Goal: Task Accomplishment & Management: Complete application form

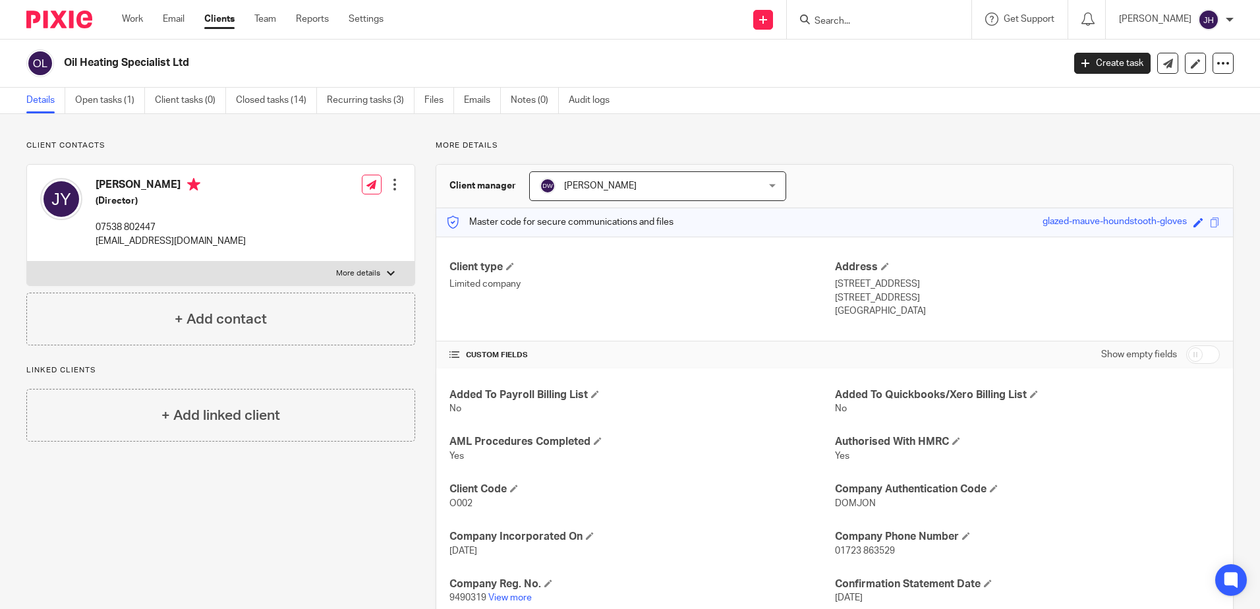
click at [855, 14] on form at bounding box center [883, 19] width 140 height 16
click at [864, 26] on input "Search" at bounding box center [872, 22] width 119 height 12
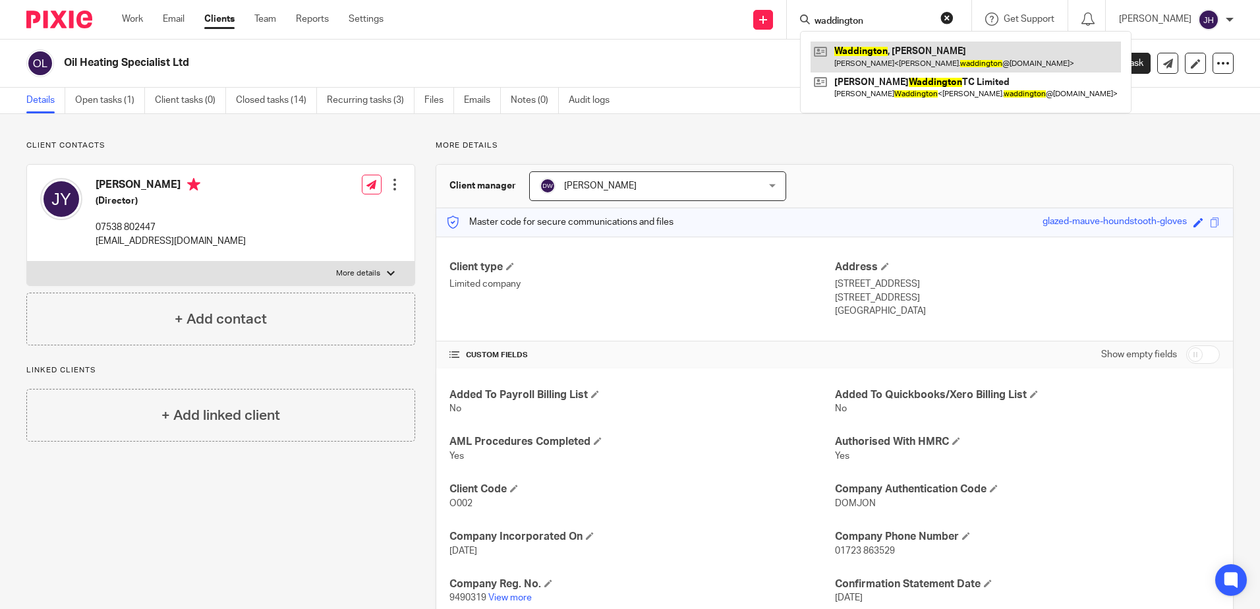
type input "waddington"
click at [895, 58] on link at bounding box center [966, 57] width 310 height 30
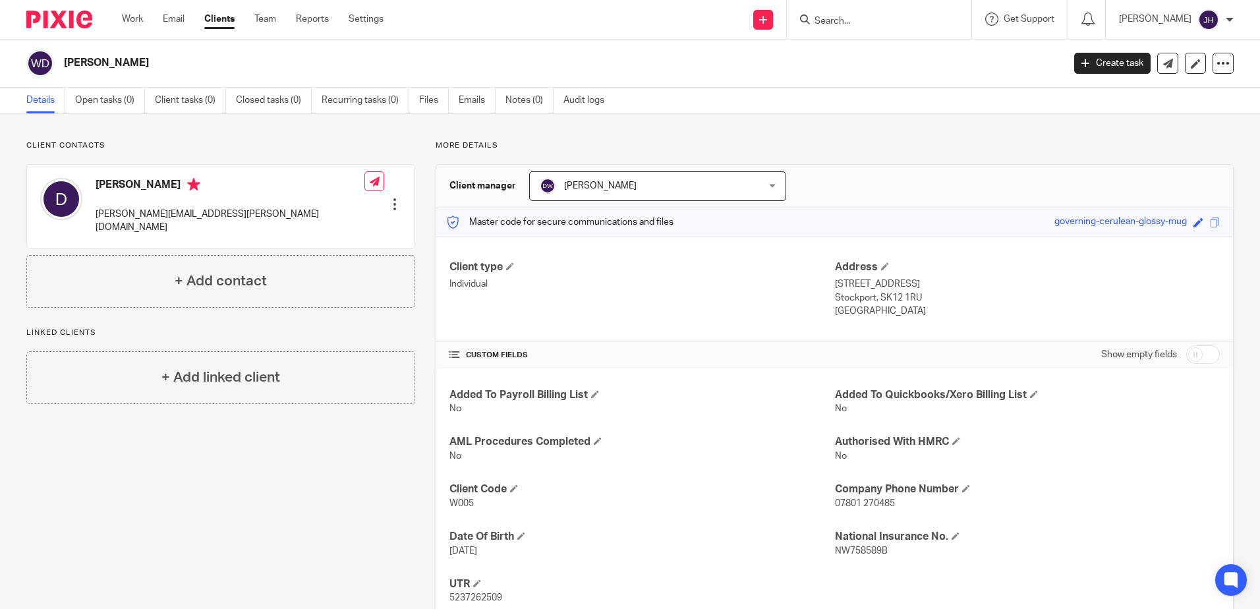
click at [859, 14] on form at bounding box center [883, 19] width 140 height 16
click at [854, 24] on input "Search" at bounding box center [872, 22] width 119 height 12
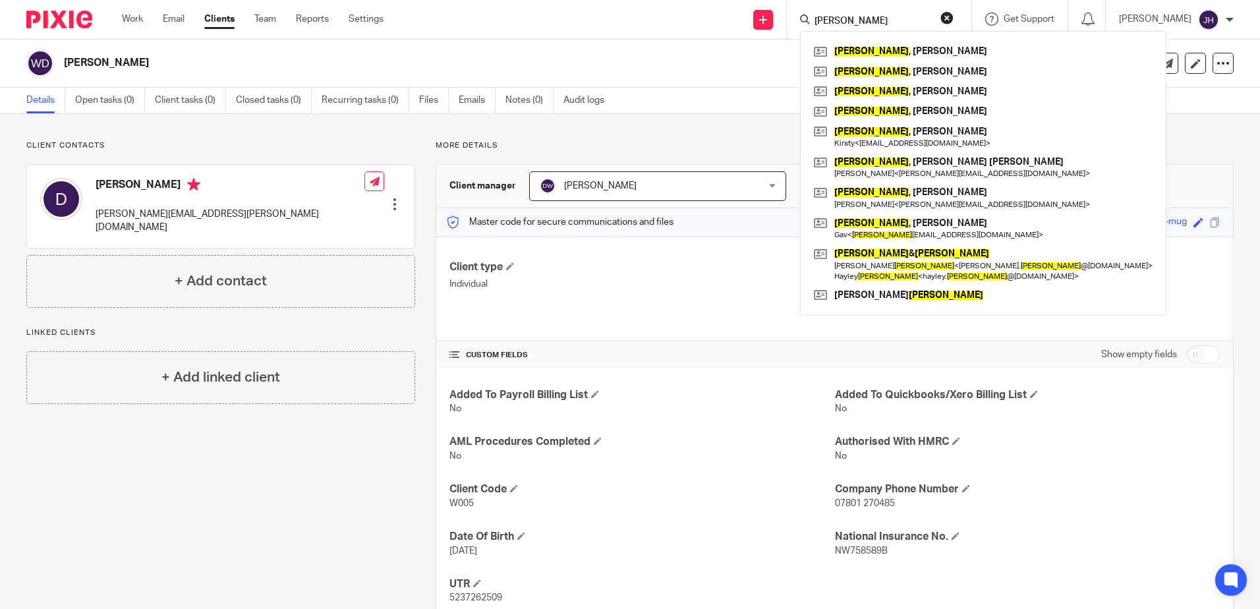
type input "[PERSON_NAME]"
click button "submit" at bounding box center [0, 0] width 0 height 0
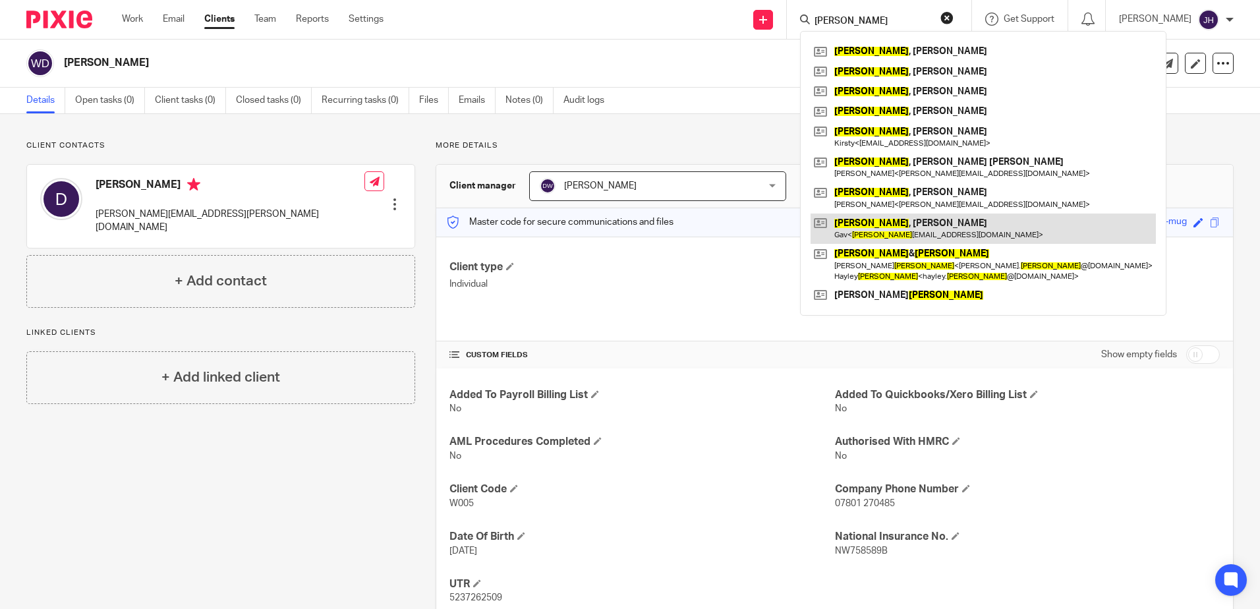
click at [893, 223] on link at bounding box center [983, 229] width 345 height 30
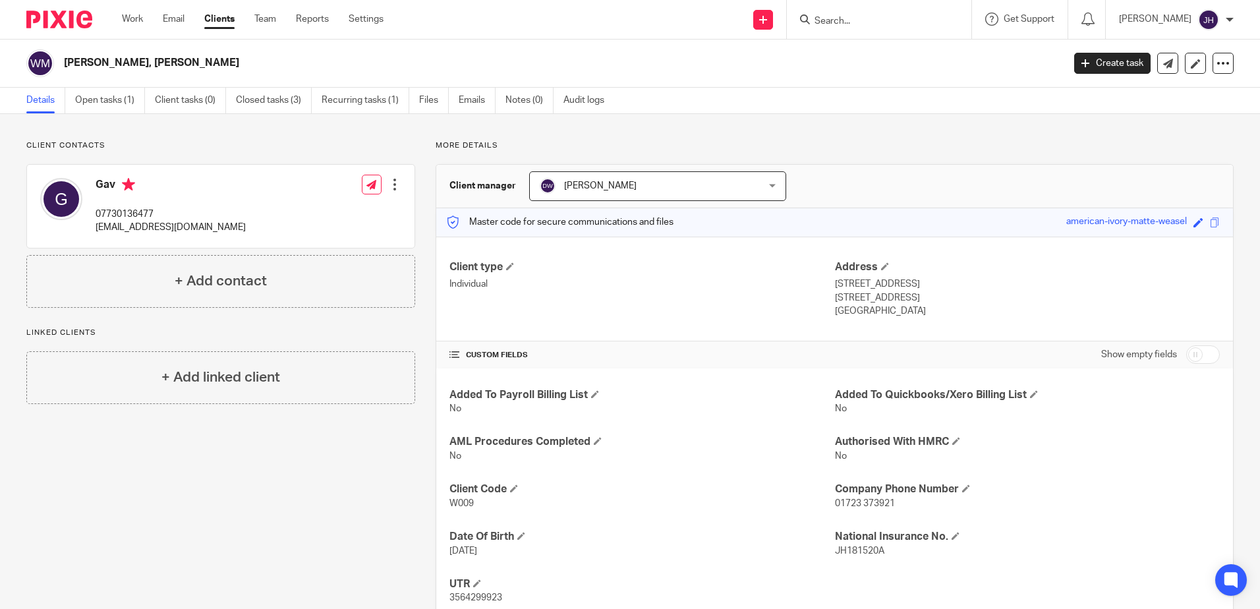
click at [859, 20] on input "Search" at bounding box center [872, 22] width 119 height 12
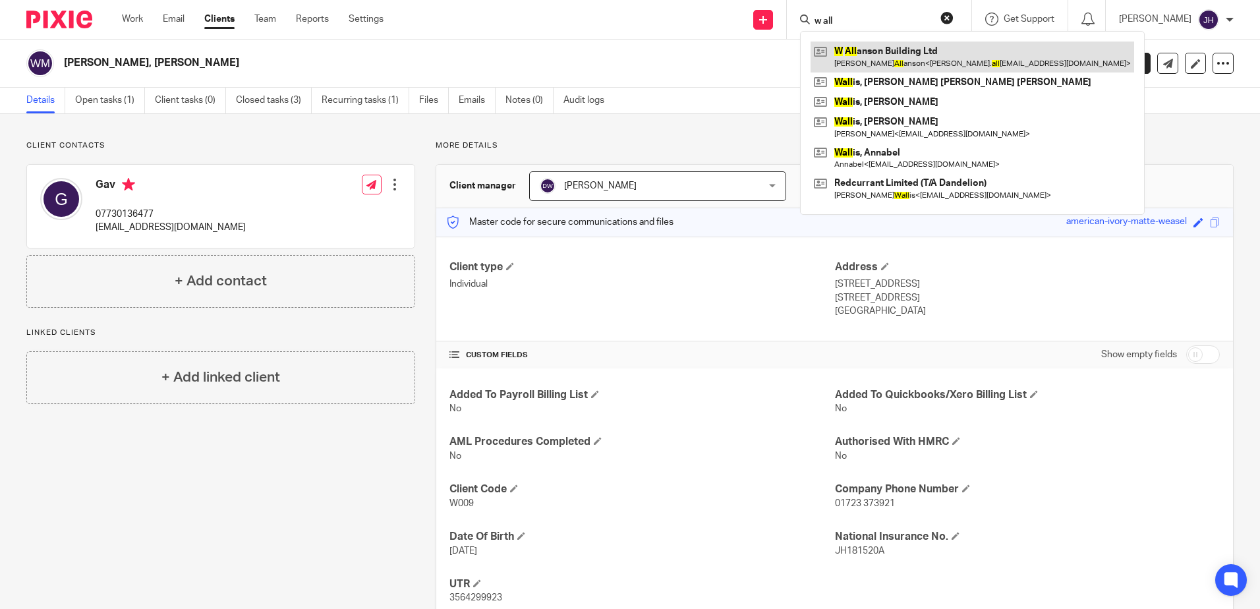
type input "w all"
click at [880, 46] on link at bounding box center [973, 57] width 324 height 30
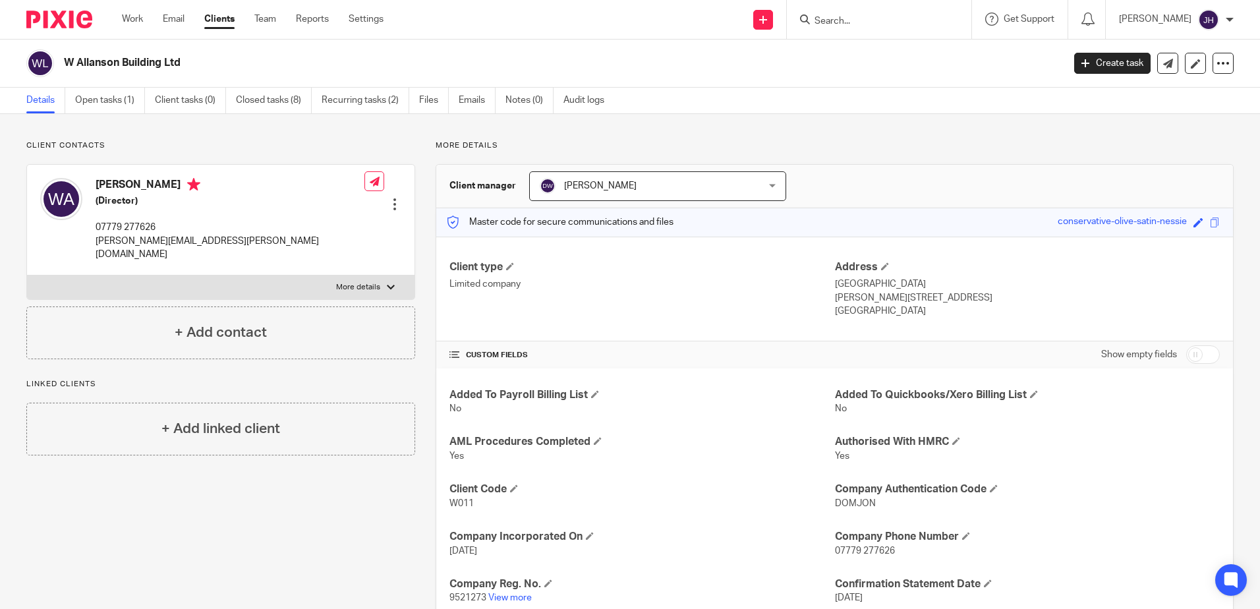
click at [858, 14] on form at bounding box center [883, 19] width 140 height 16
click at [858, 22] on input "Search" at bounding box center [872, 22] width 119 height 12
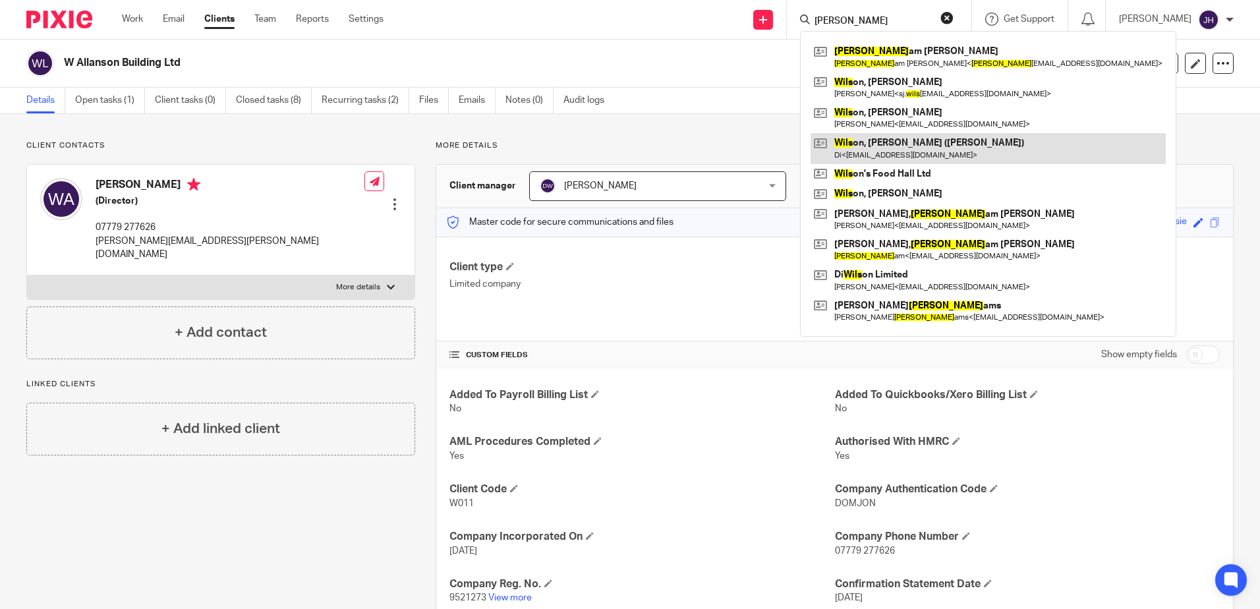
type input "wills"
click at [902, 147] on link at bounding box center [988, 148] width 355 height 30
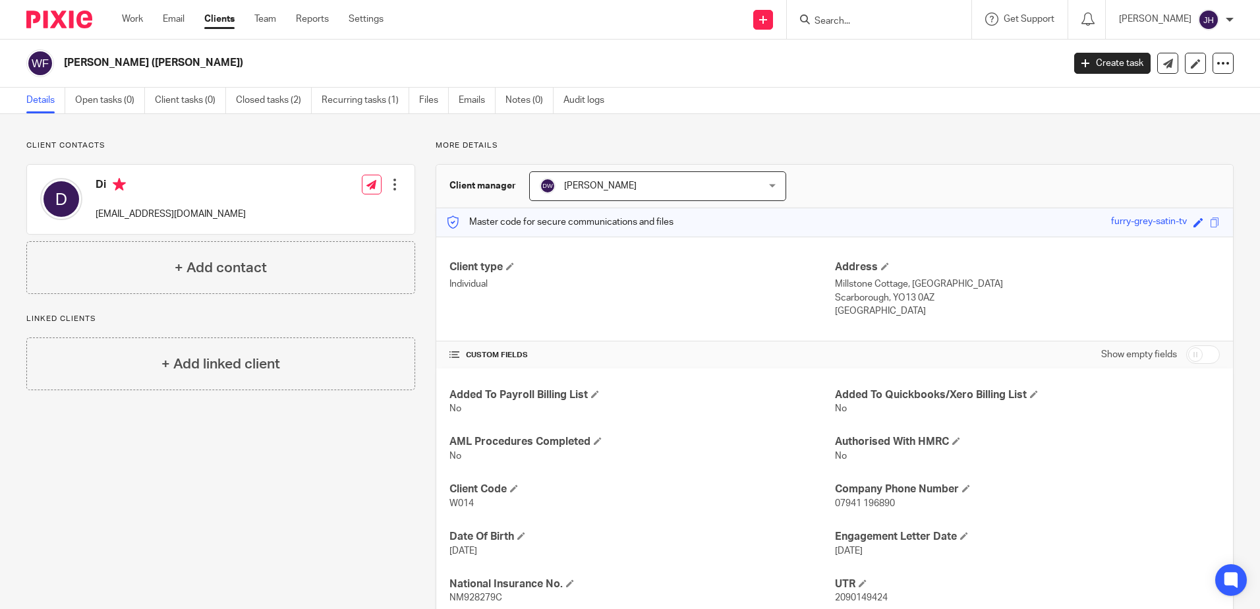
click at [854, 20] on input "Search" at bounding box center [872, 22] width 119 height 12
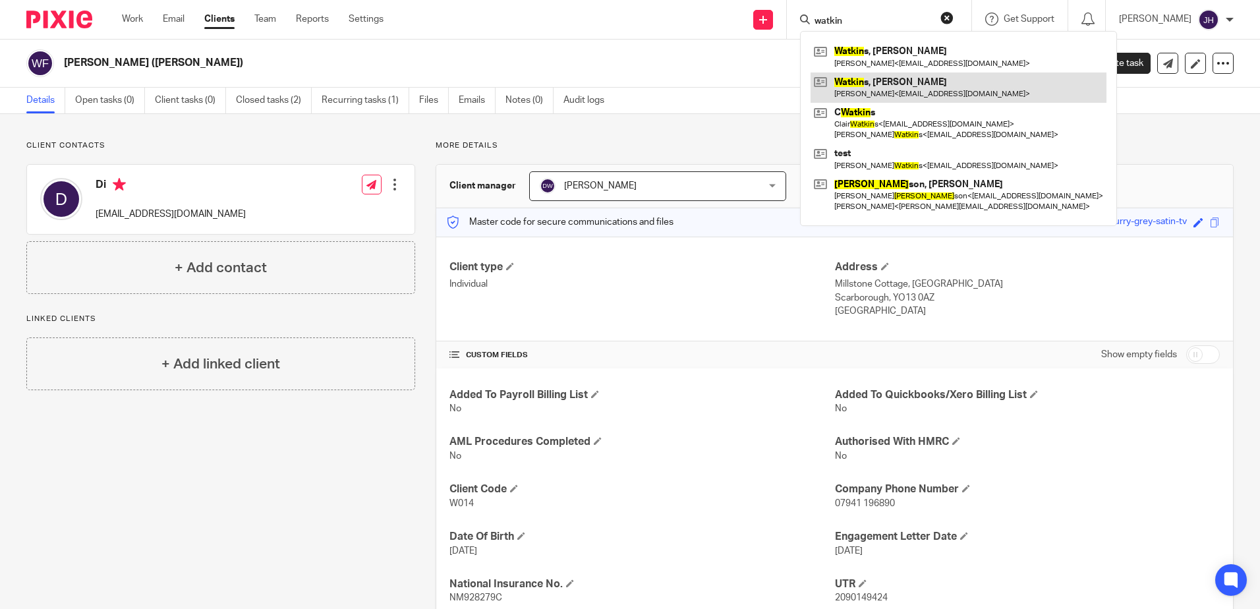
type input "watkin"
click at [891, 85] on link at bounding box center [959, 87] width 296 height 30
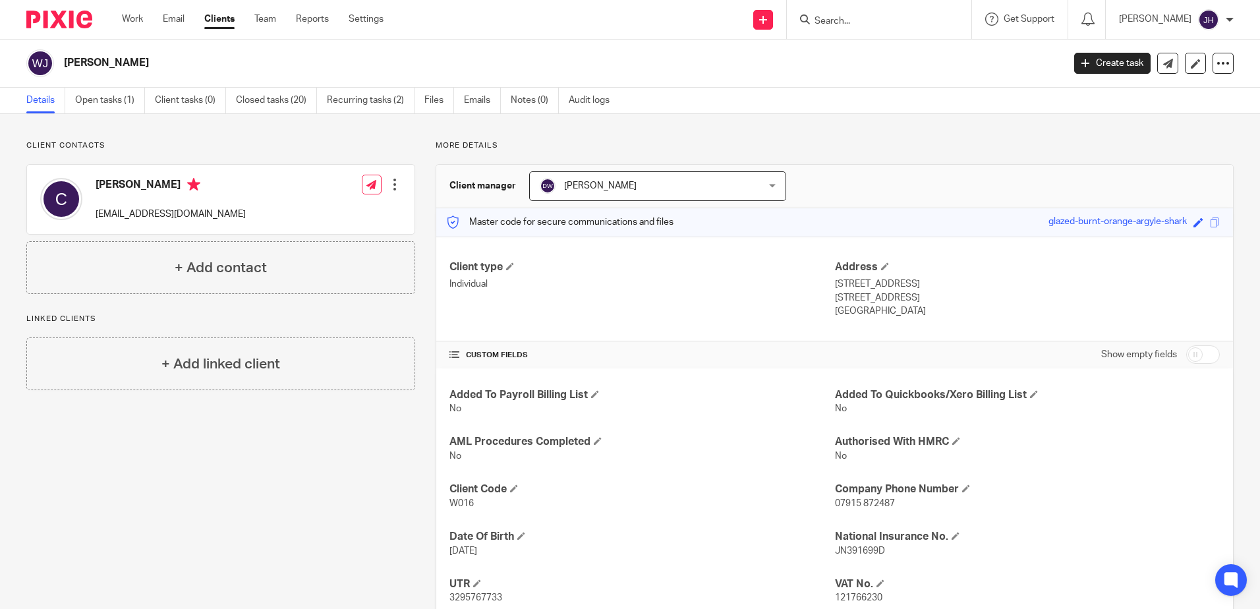
click at [866, 18] on input "Search" at bounding box center [872, 22] width 119 height 12
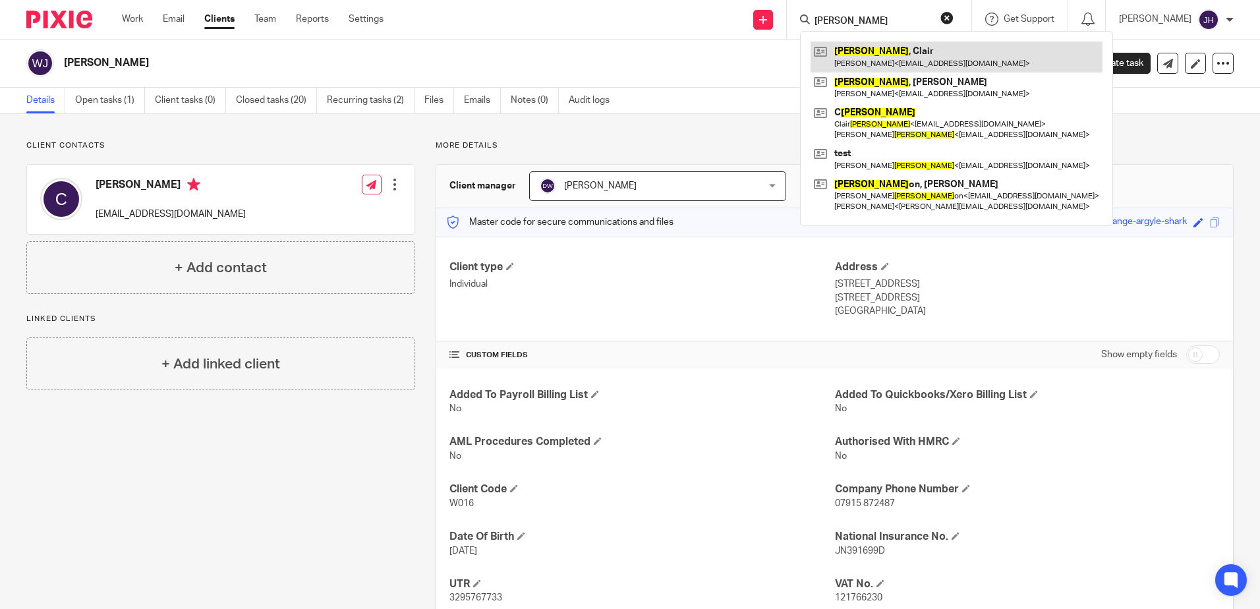
type input "[PERSON_NAME]"
click at [869, 58] on link at bounding box center [957, 57] width 292 height 30
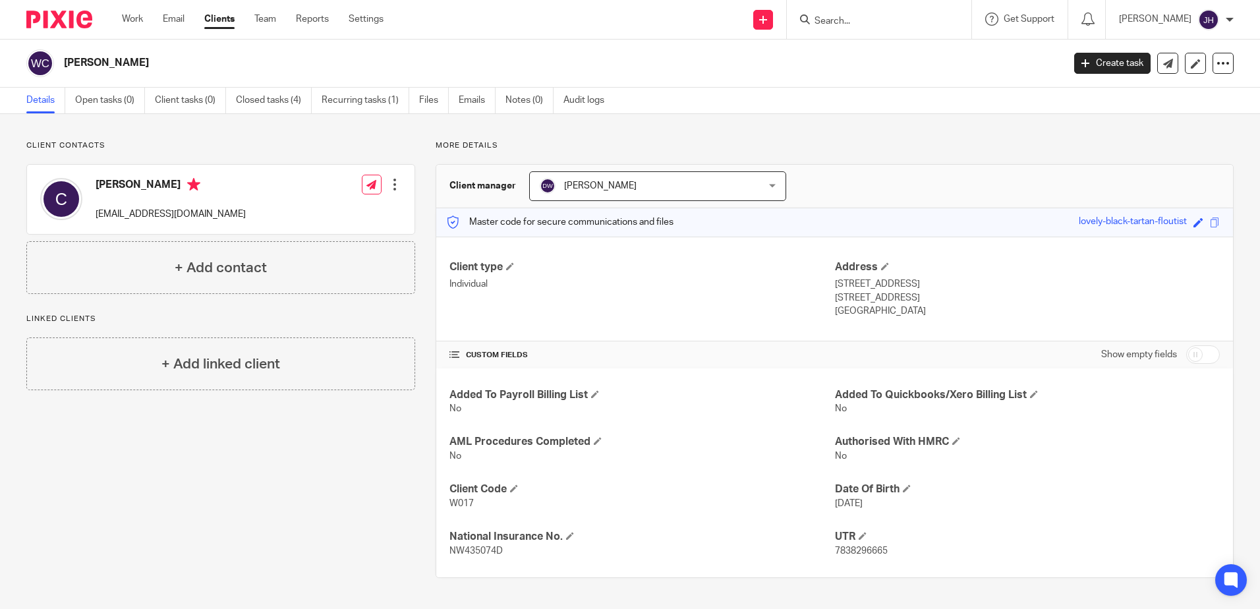
click at [859, 17] on input "Search" at bounding box center [872, 22] width 119 height 12
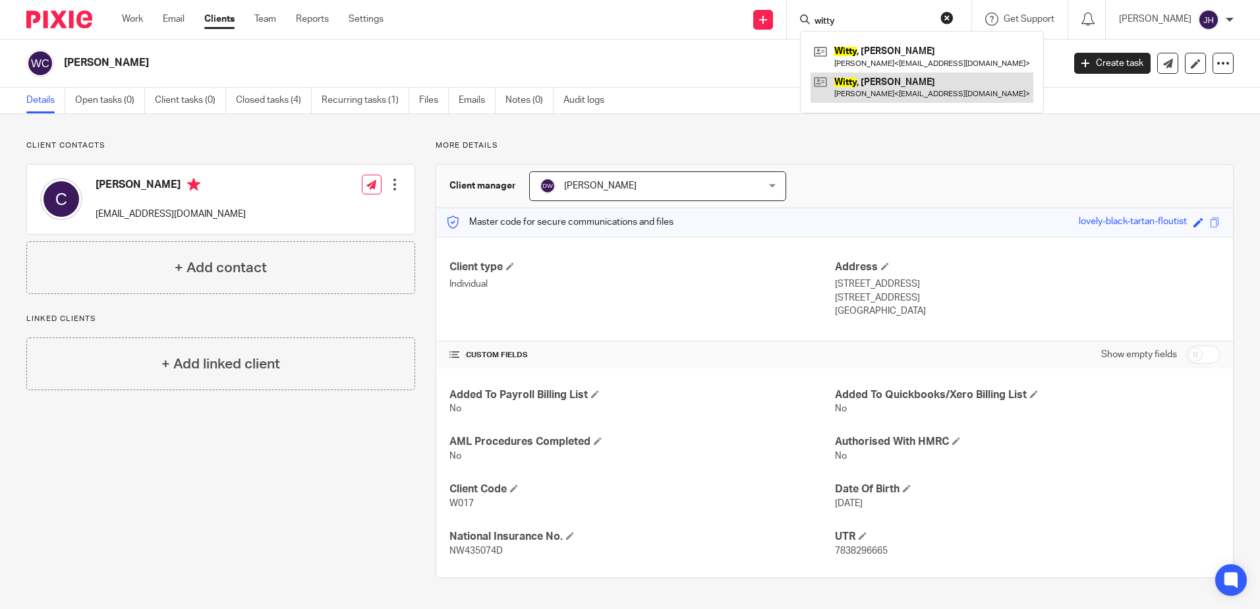
type input "witty"
click at [890, 78] on link at bounding box center [922, 87] width 223 height 30
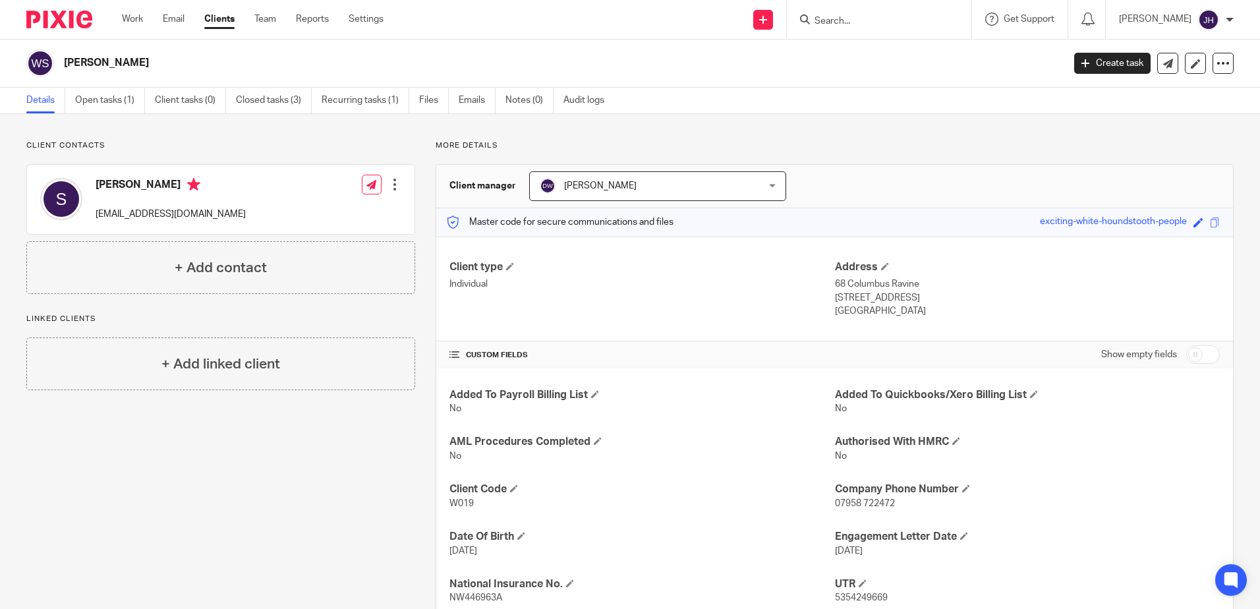
click at [851, 19] on input "Search" at bounding box center [872, 22] width 119 height 12
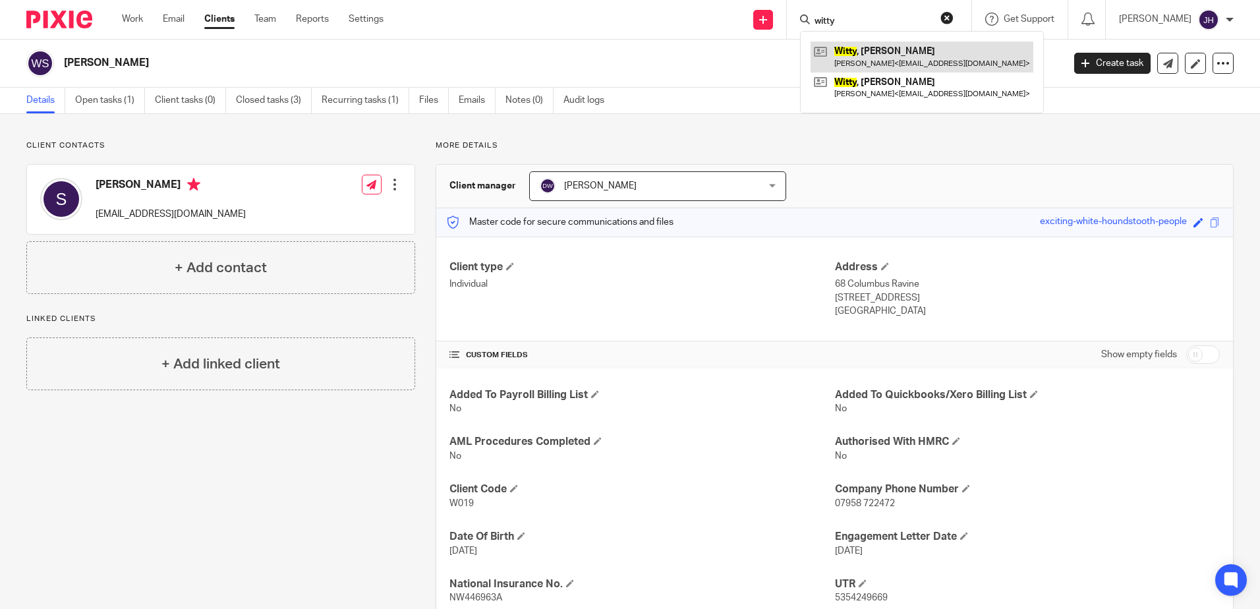
type input "witty"
click at [884, 49] on link at bounding box center [922, 57] width 223 height 30
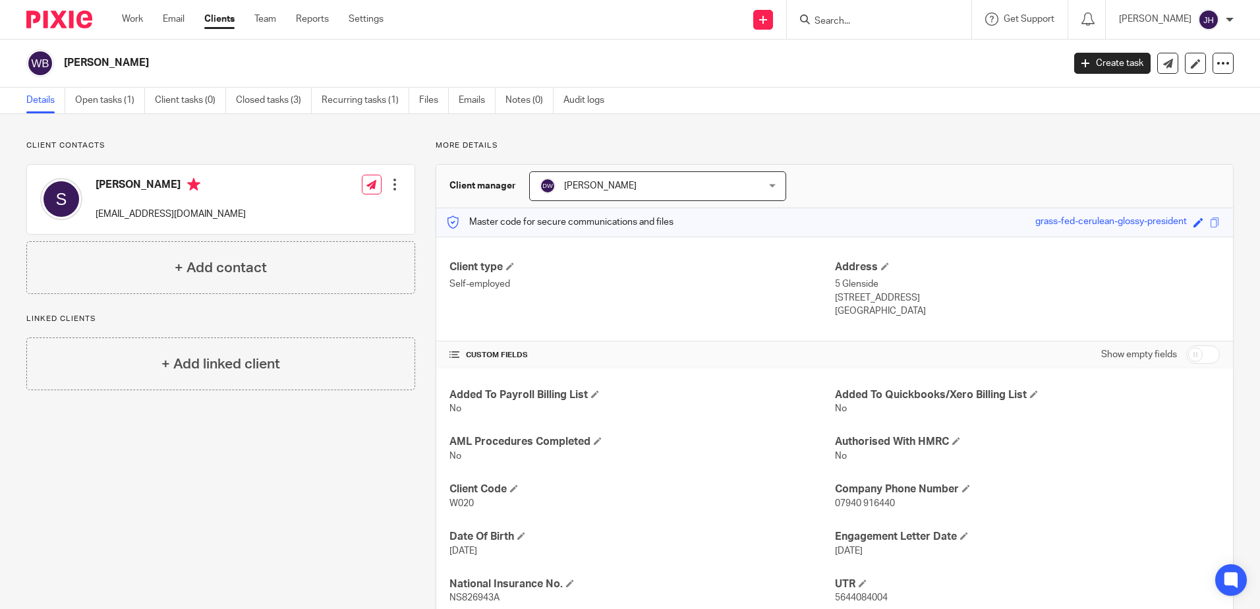
click at [869, 18] on input "Search" at bounding box center [872, 22] width 119 height 12
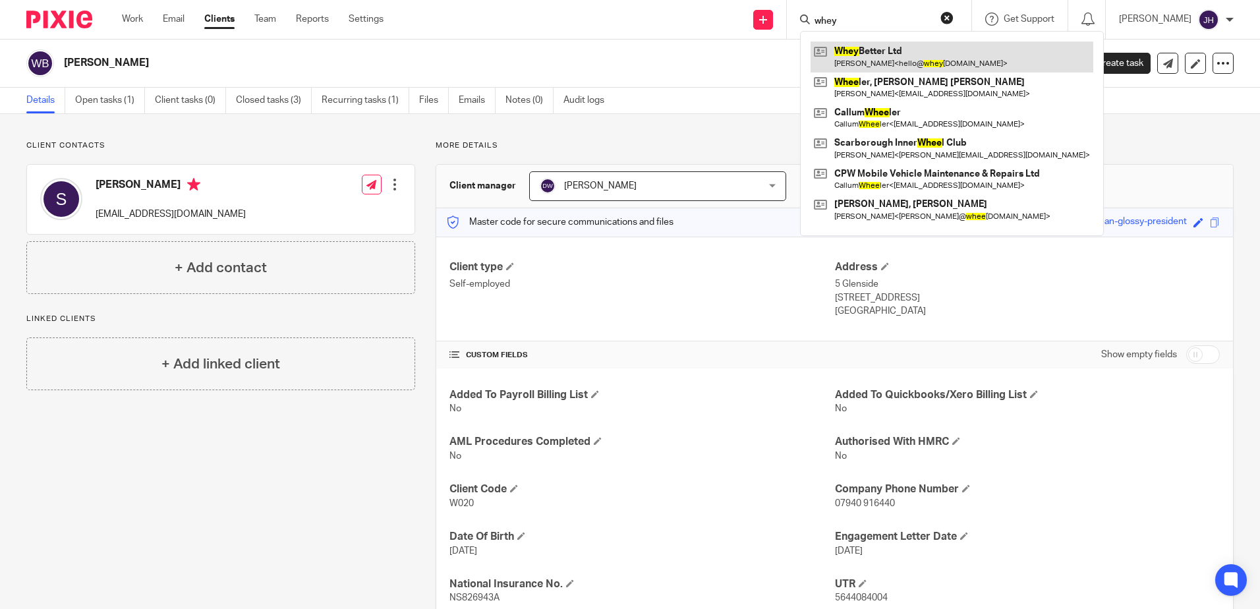
type input "whey"
click at [888, 53] on link at bounding box center [952, 57] width 283 height 30
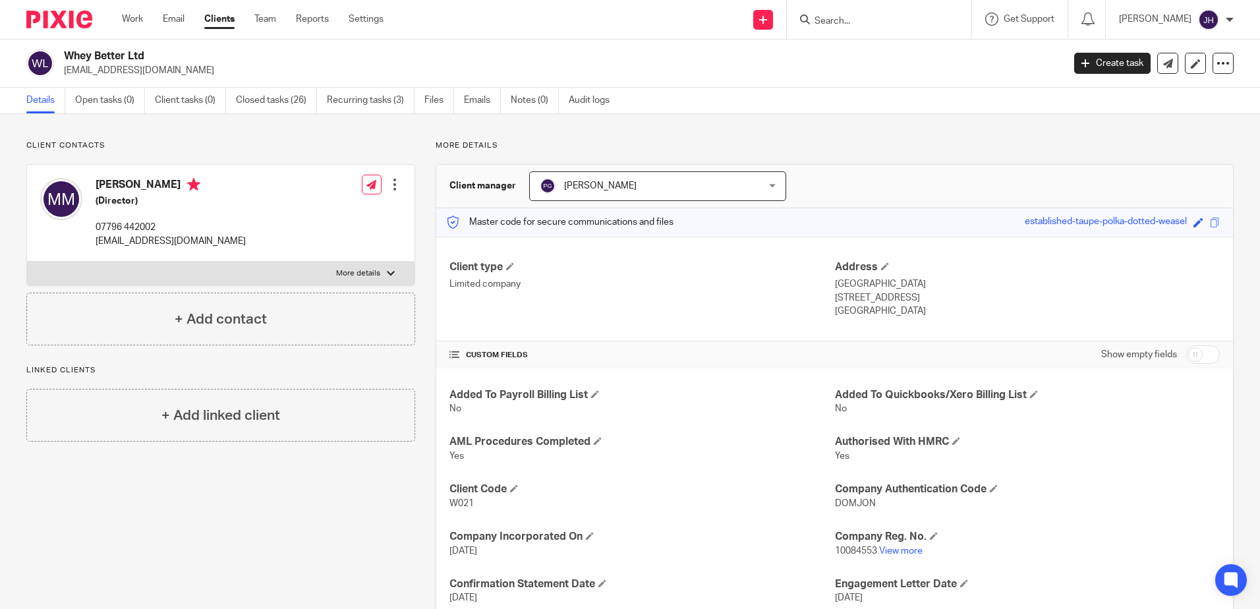
click at [882, 9] on div at bounding box center [879, 19] width 185 height 39
click at [880, 16] on input "Search" at bounding box center [872, 22] width 119 height 12
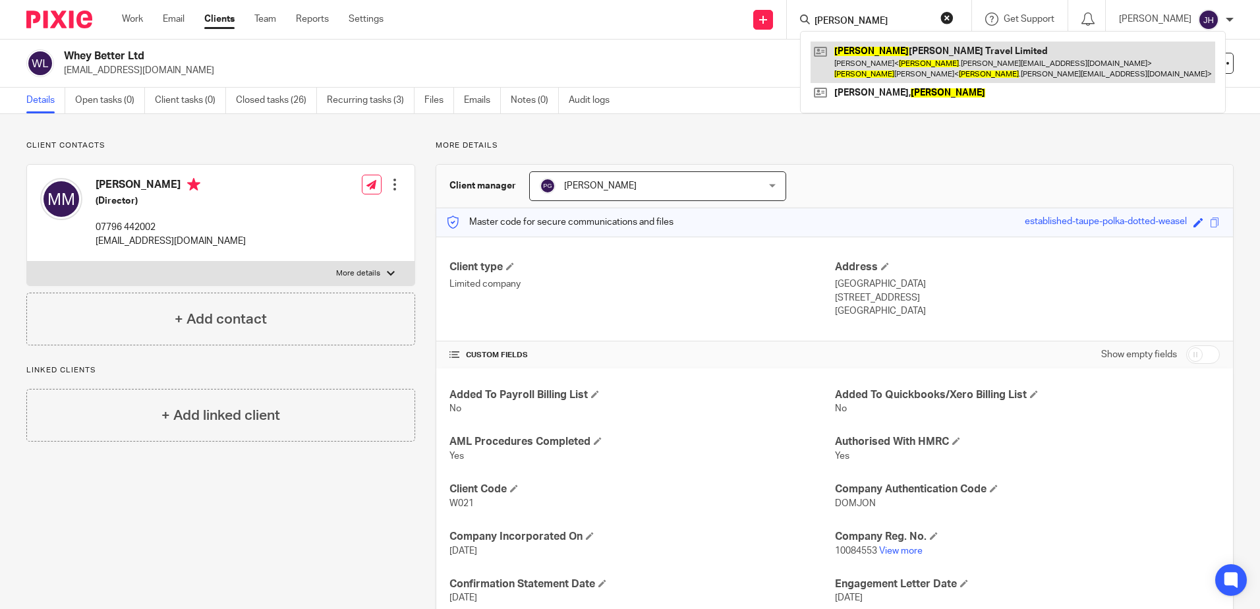
type input "[PERSON_NAME]"
click at [915, 53] on link at bounding box center [1013, 62] width 405 height 41
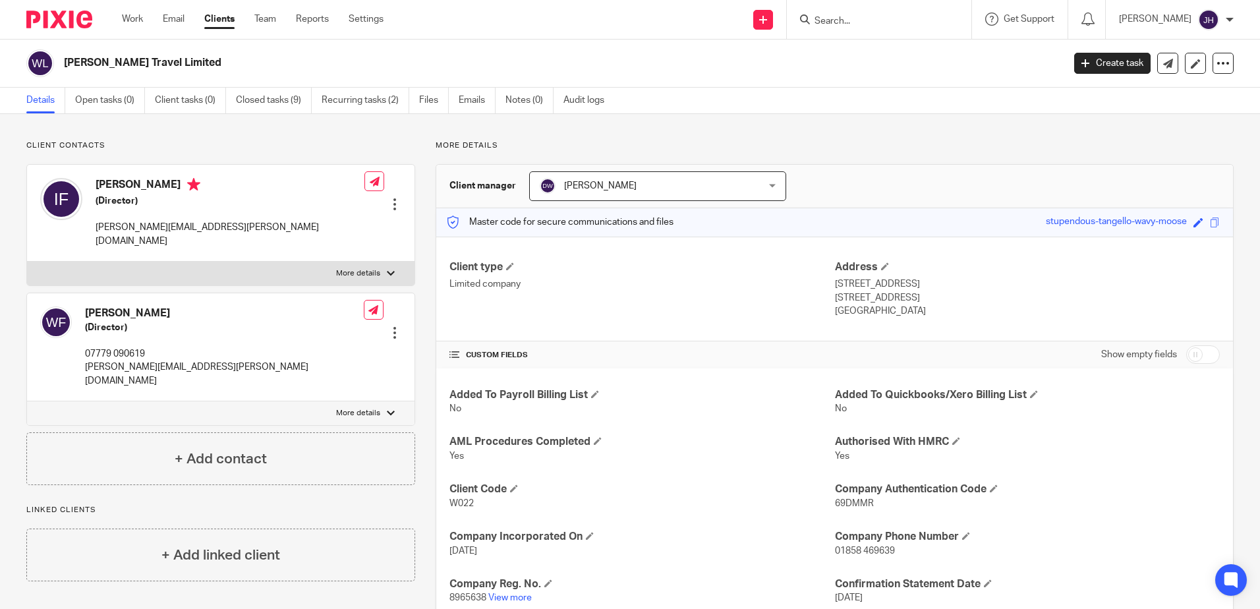
click at [870, 18] on input "Search" at bounding box center [872, 22] width 119 height 12
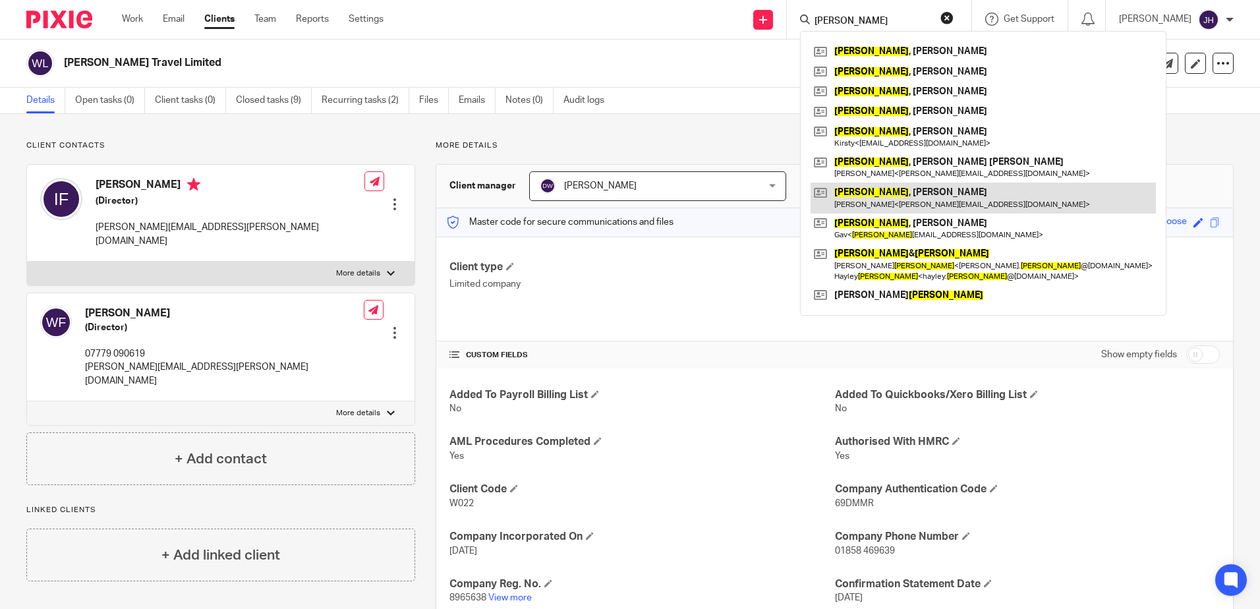
type input "ward"
click at [896, 194] on link at bounding box center [983, 198] width 345 height 30
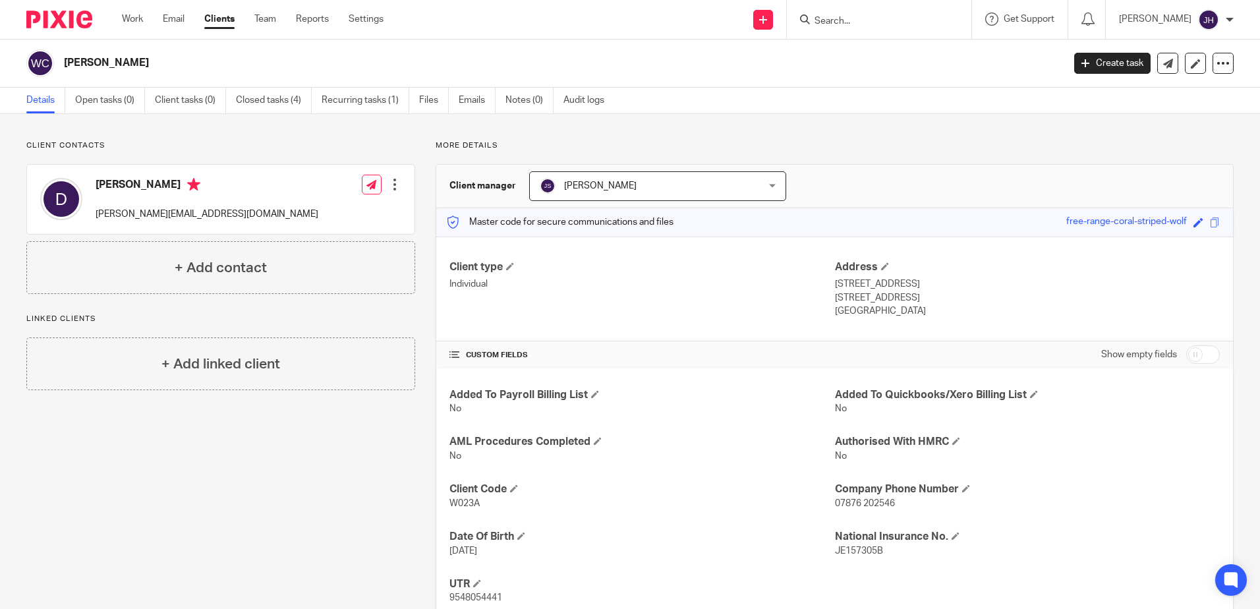
click at [868, 15] on form at bounding box center [883, 19] width 140 height 16
click at [864, 21] on input "Search" at bounding box center [872, 22] width 119 height 12
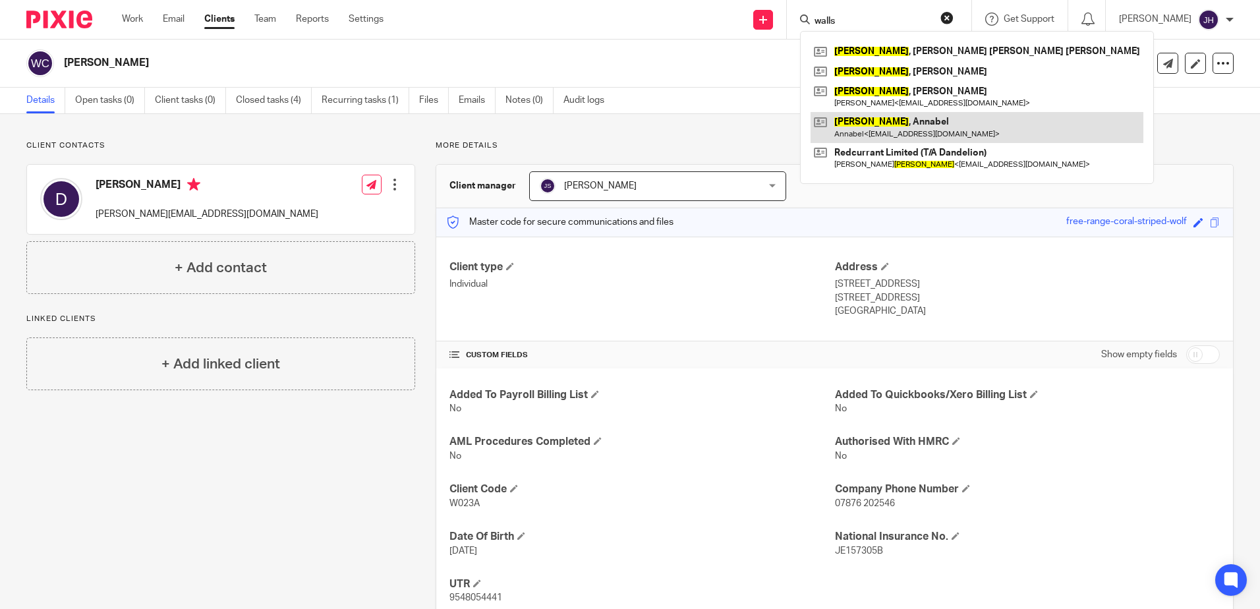
type input "walls"
click at [920, 131] on link at bounding box center [977, 127] width 333 height 30
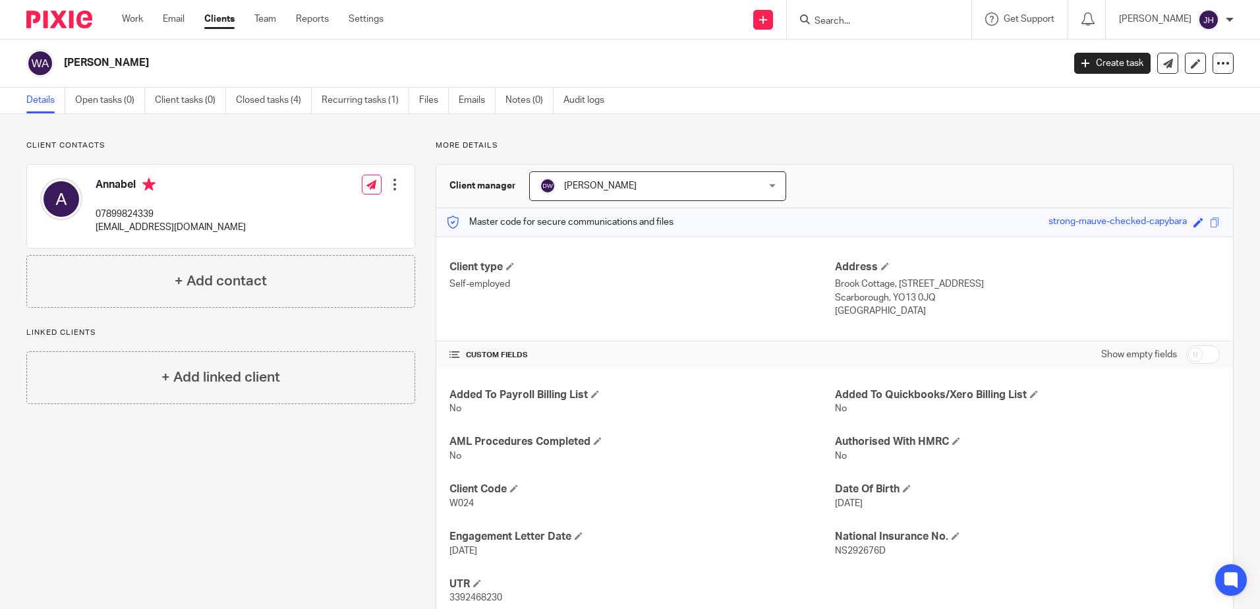
click at [870, 24] on input "Search" at bounding box center [872, 22] width 119 height 12
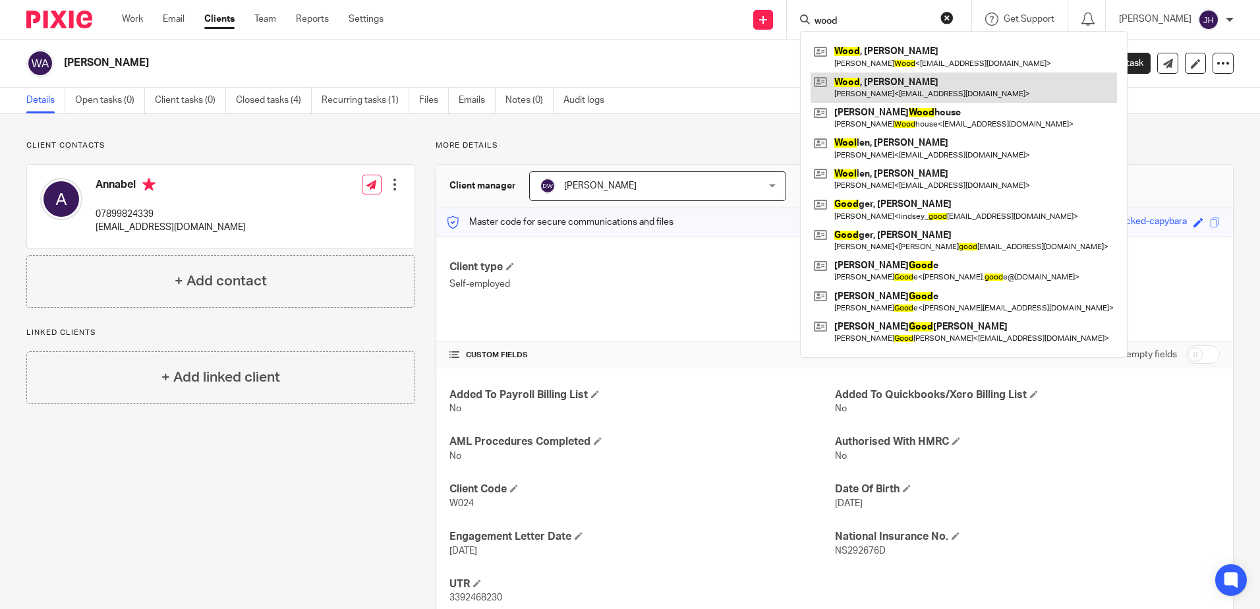
type input "wood"
click at [890, 82] on link at bounding box center [964, 87] width 306 height 30
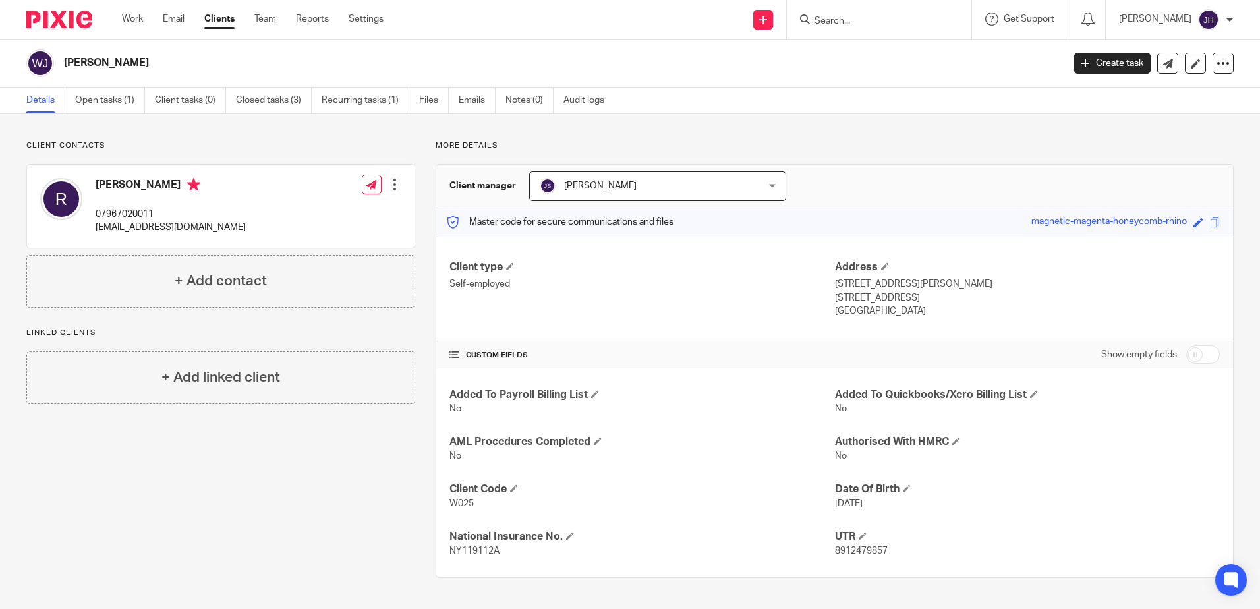
click at [864, 20] on input "Search" at bounding box center [872, 22] width 119 height 12
type input "windrass"
click at [892, 64] on link at bounding box center [922, 57] width 223 height 30
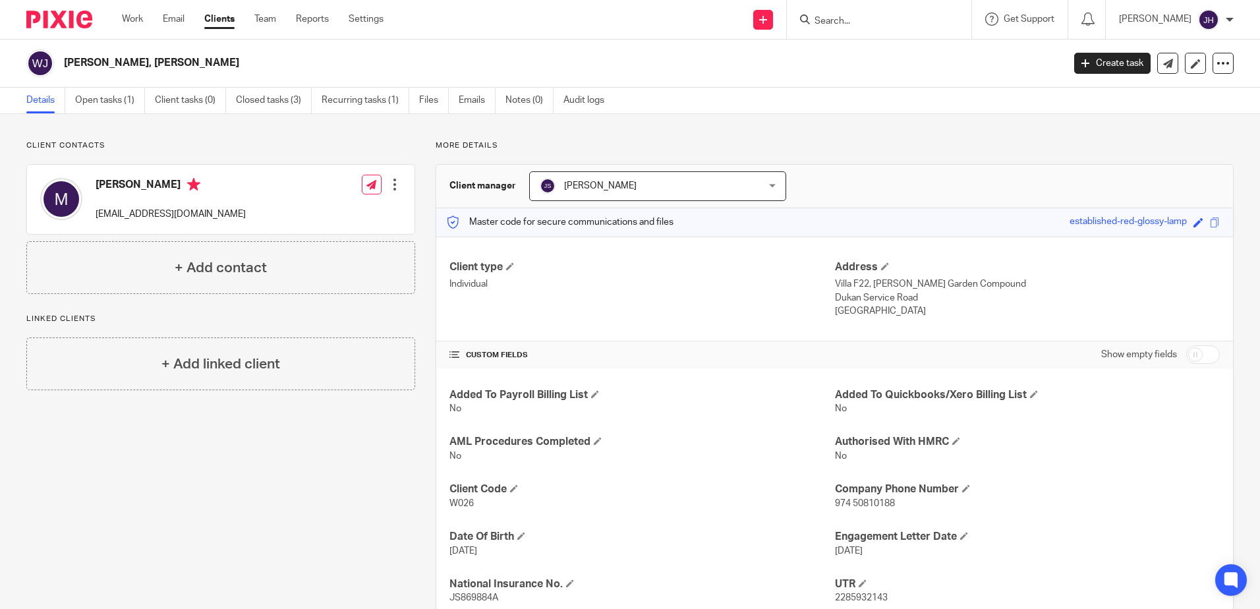
click at [851, 19] on input "Search" at bounding box center [872, 22] width 119 height 12
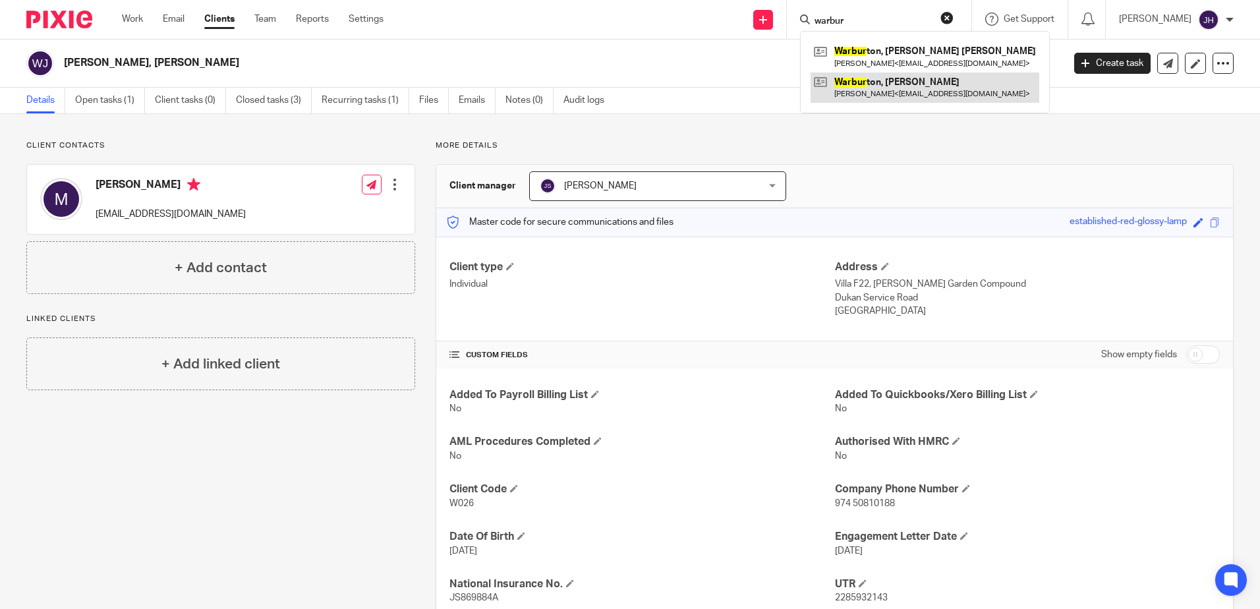
type input "warbur"
click at [876, 87] on link at bounding box center [925, 87] width 229 height 30
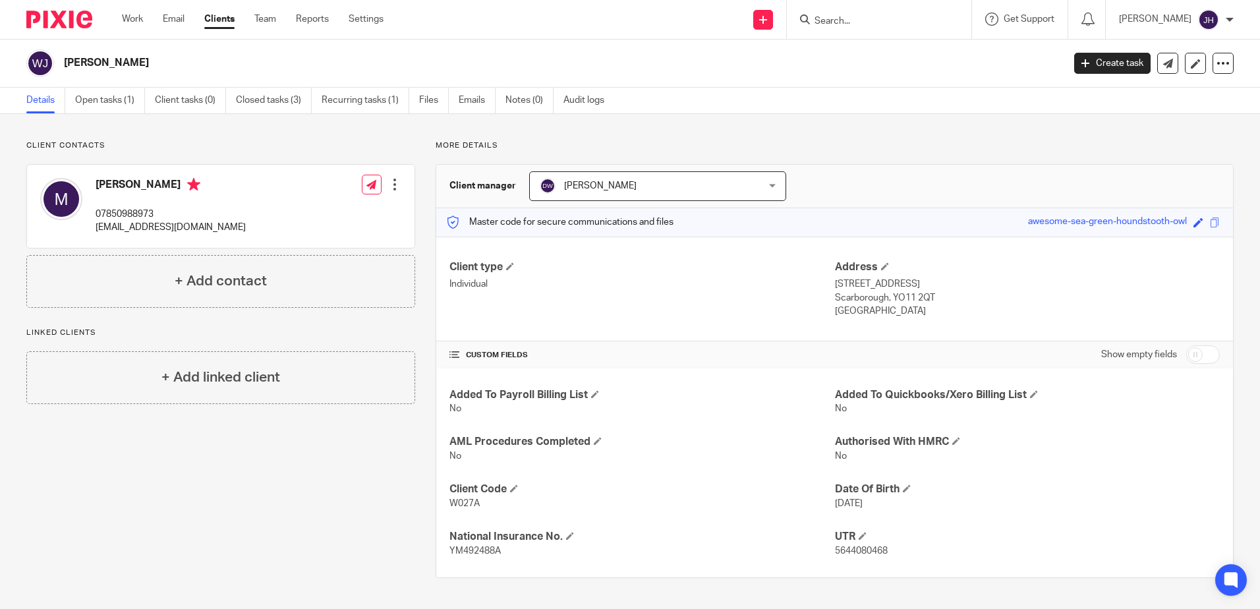
click at [886, 17] on input "Search" at bounding box center [872, 22] width 119 height 12
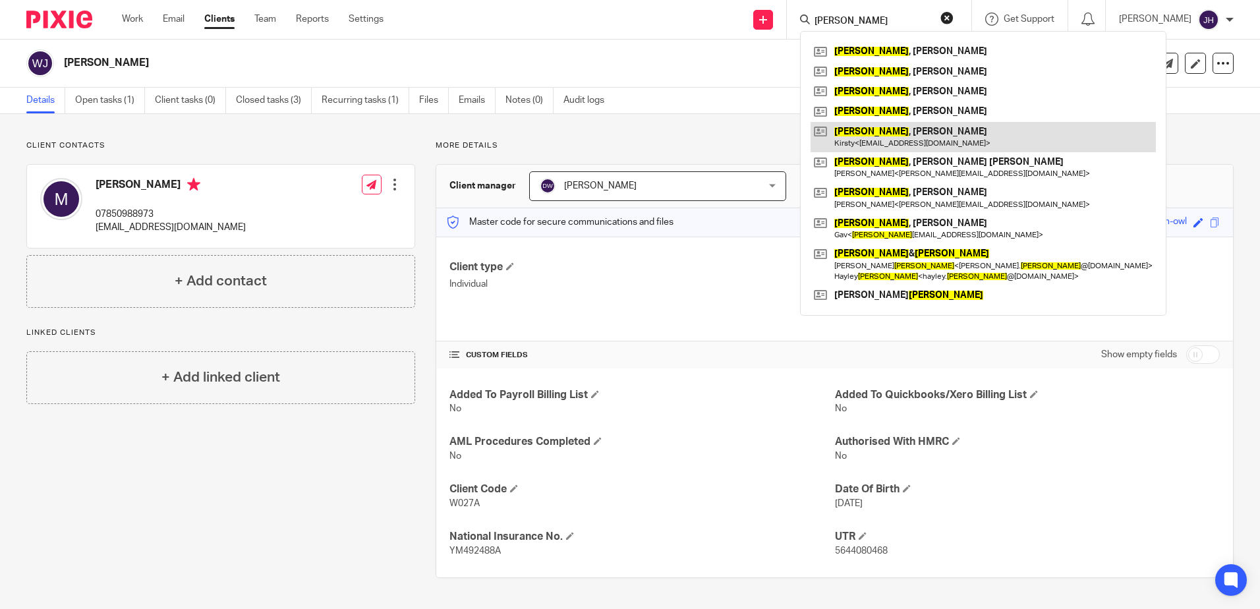
type input "ward"
click at [880, 134] on link at bounding box center [983, 137] width 345 height 30
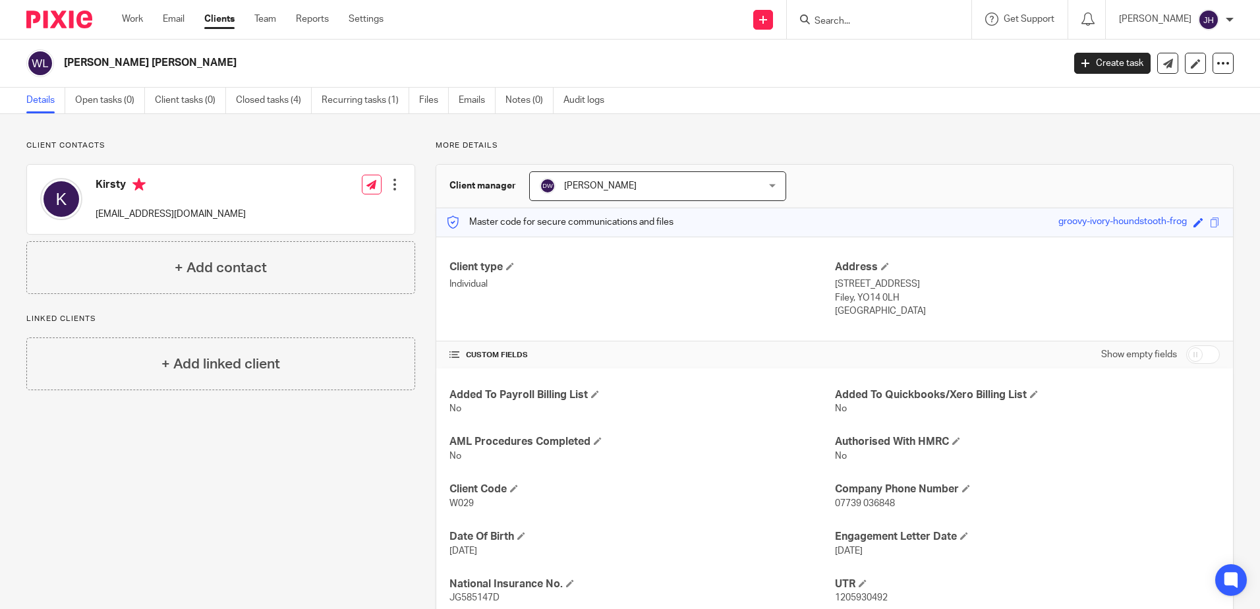
click at [861, 21] on input "Search" at bounding box center [872, 22] width 119 height 12
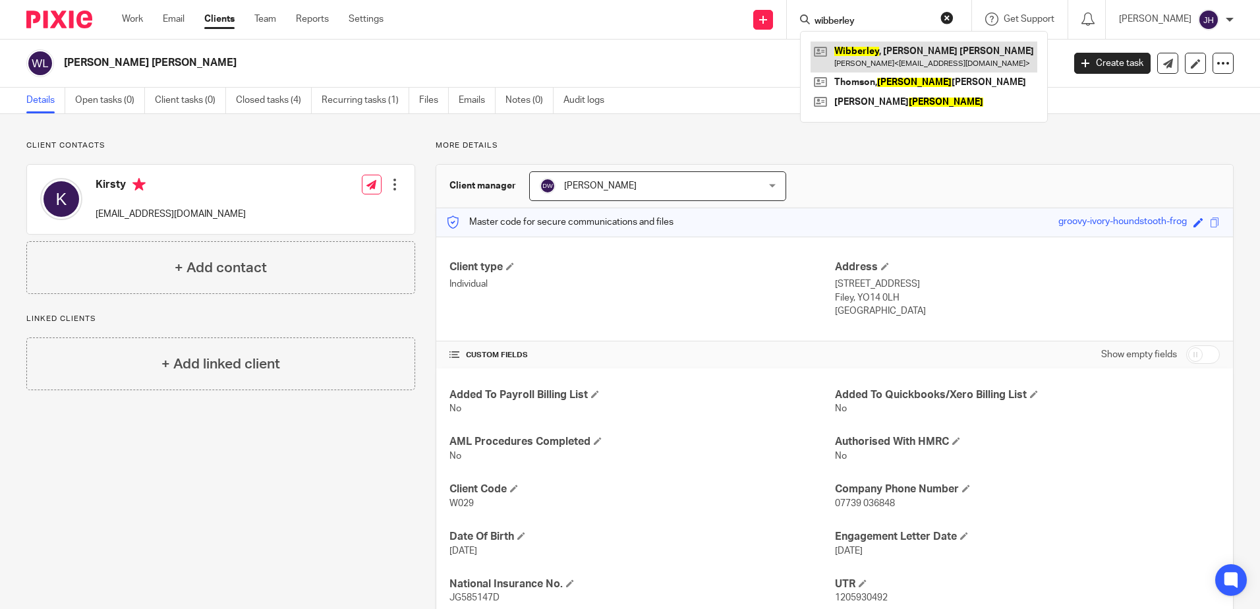
type input "wibberley"
click at [868, 45] on link at bounding box center [924, 57] width 227 height 30
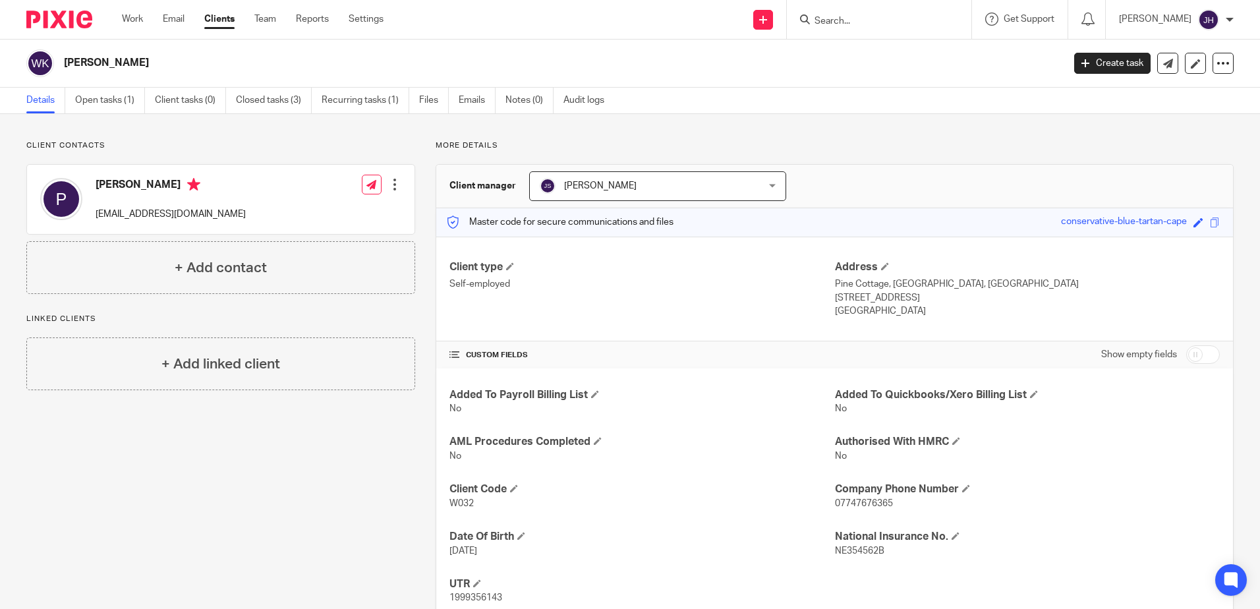
click at [878, 21] on input "Search" at bounding box center [872, 22] width 119 height 12
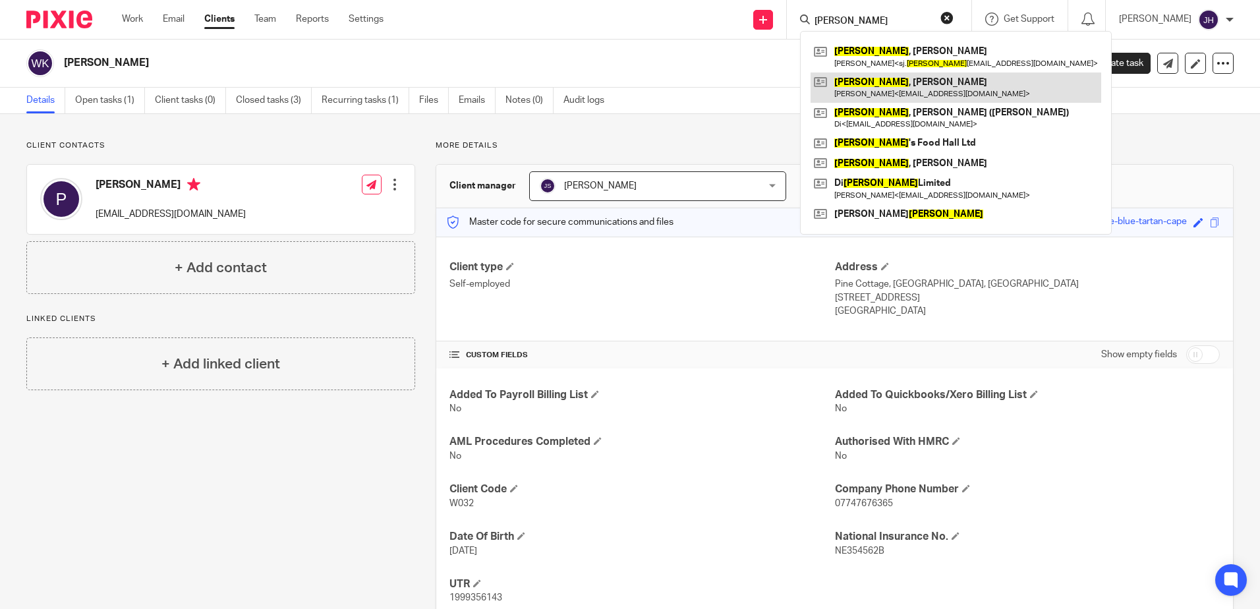
type input "wilson"
click at [884, 81] on link at bounding box center [956, 87] width 291 height 30
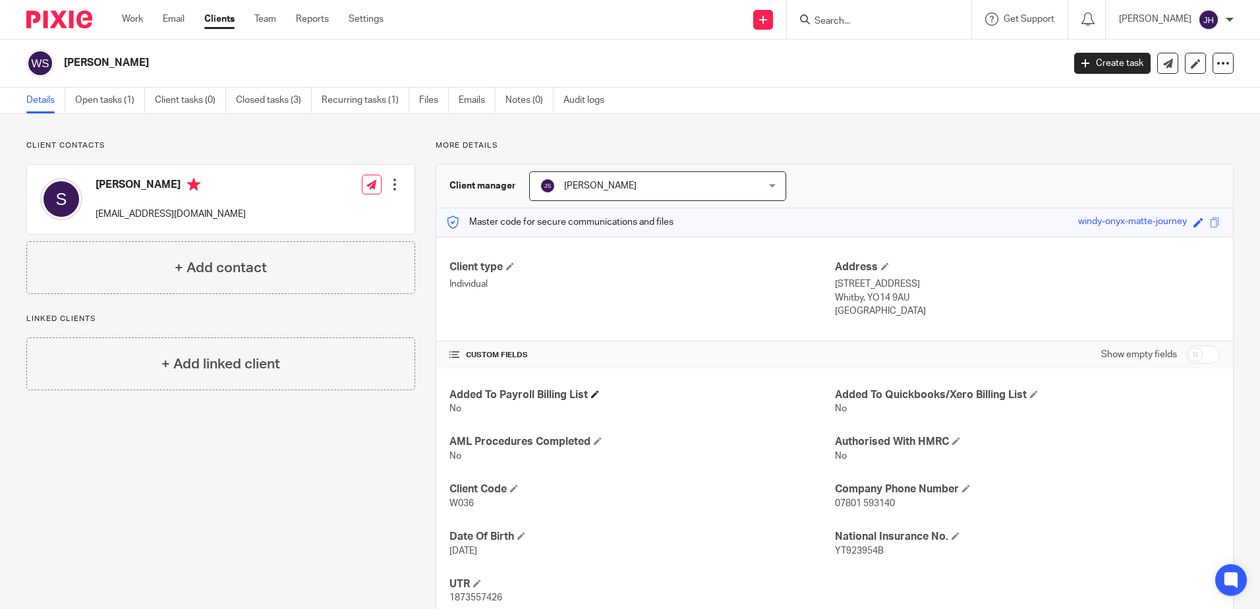
scroll to position [43, 0]
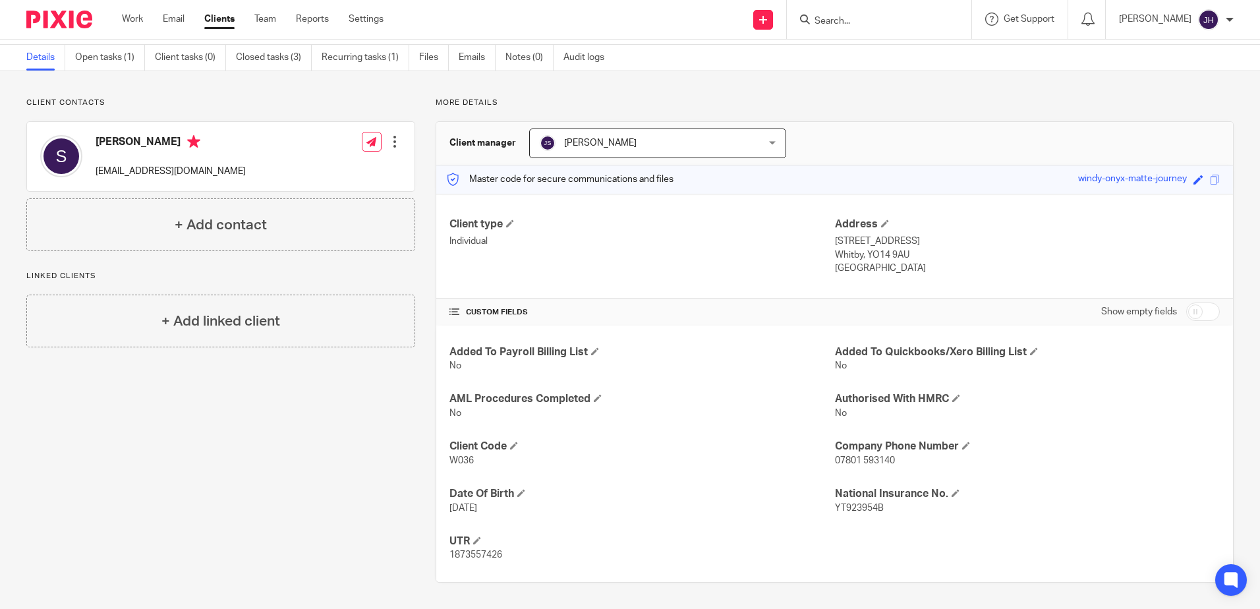
click at [853, 20] on input "Search" at bounding box center [872, 22] width 119 height 12
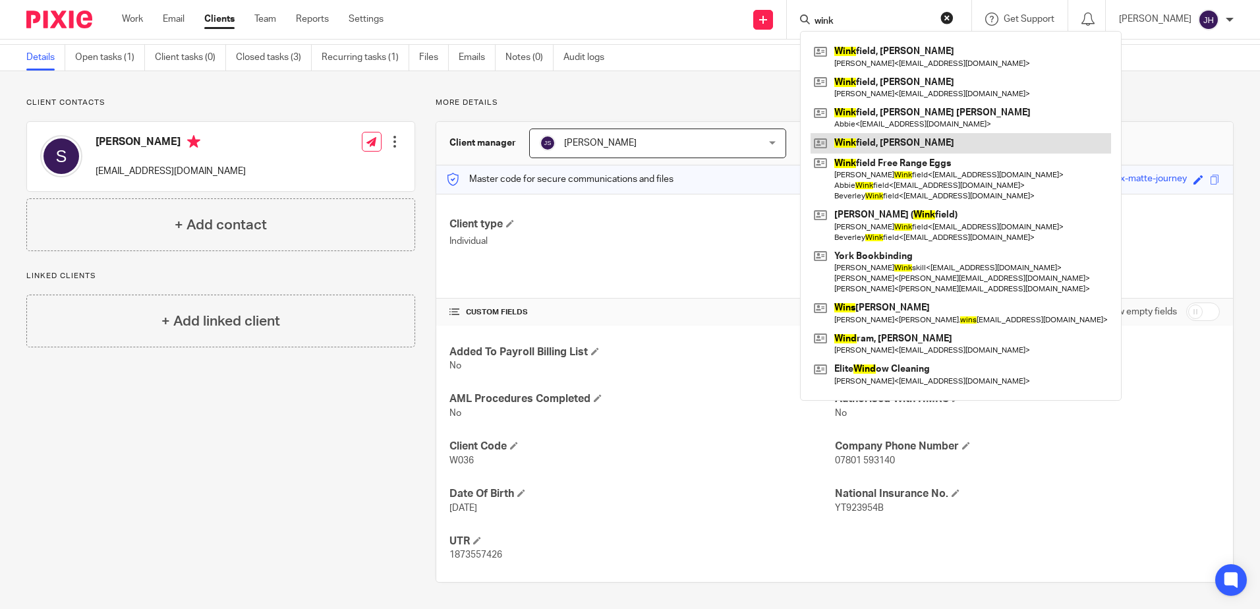
type input "wink"
click at [871, 144] on link at bounding box center [961, 143] width 301 height 20
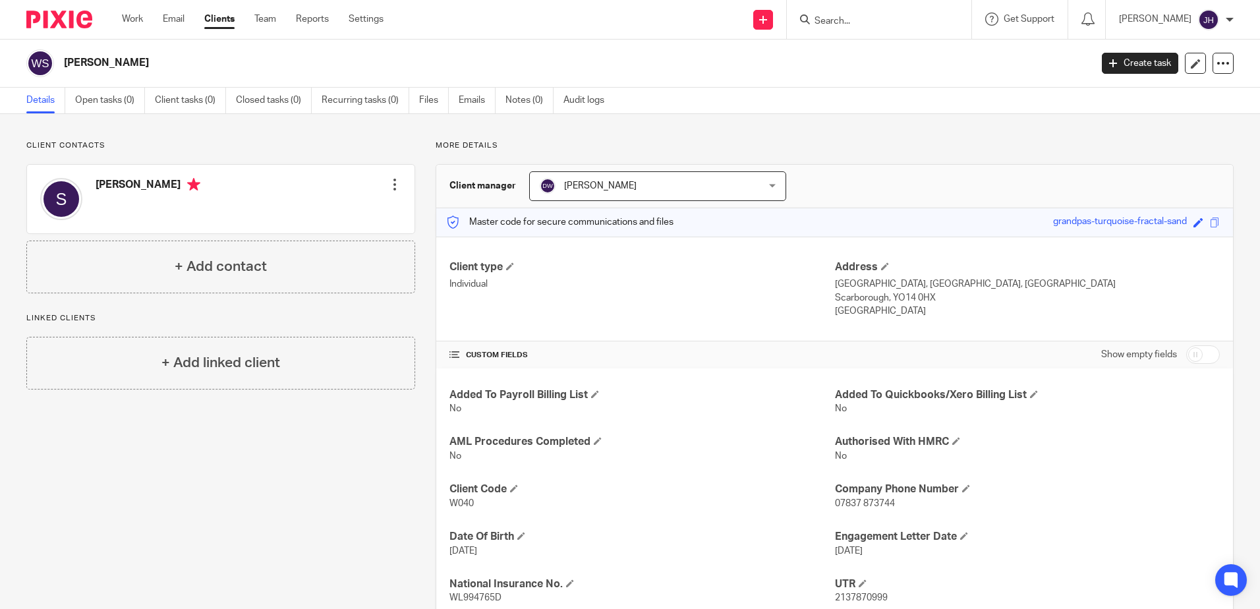
click at [869, 22] on input "Search" at bounding box center [872, 22] width 119 height 12
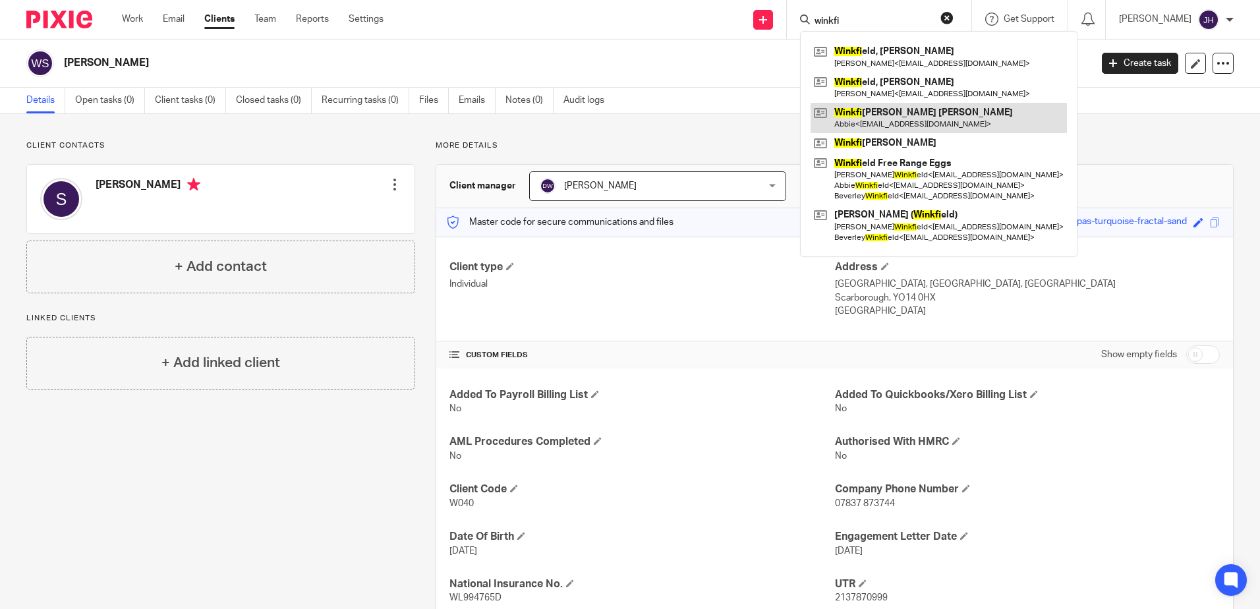
type input "winkfi"
click at [887, 115] on link at bounding box center [939, 118] width 256 height 30
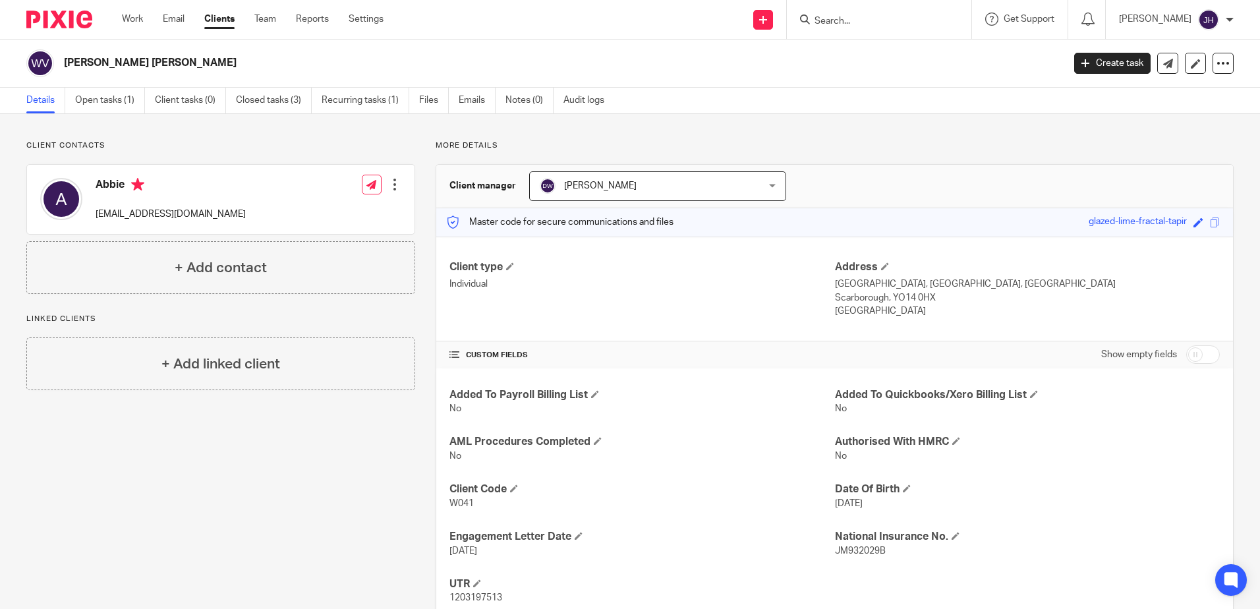
click at [892, 18] on input "Search" at bounding box center [872, 22] width 119 height 12
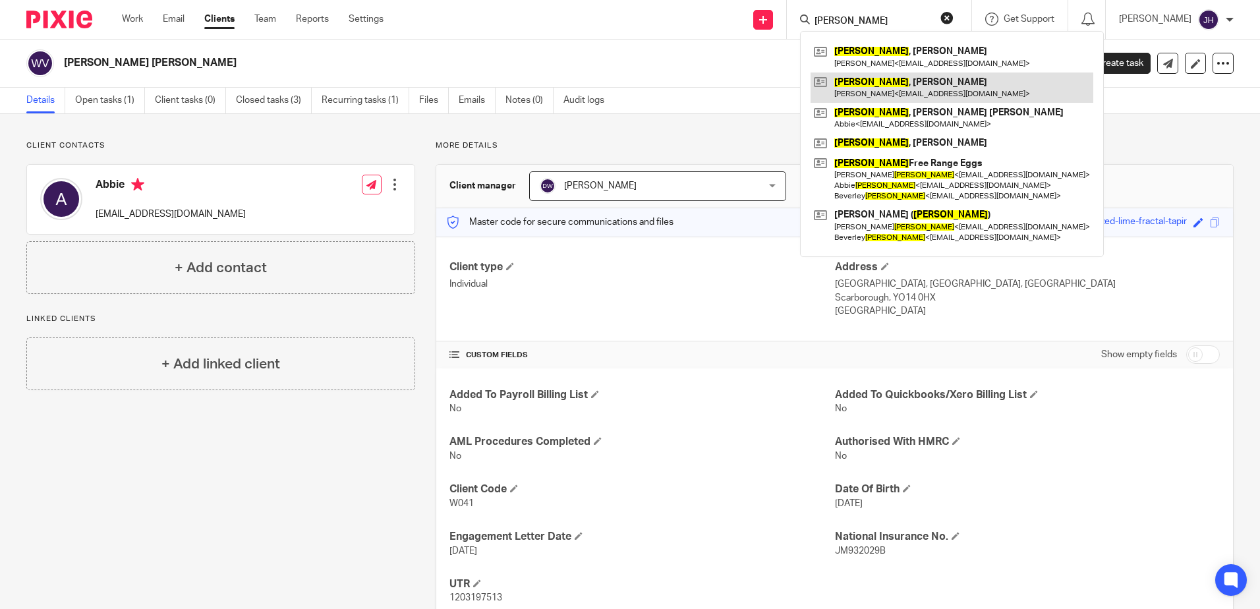
type input "[PERSON_NAME]"
click at [870, 76] on link at bounding box center [952, 87] width 283 height 30
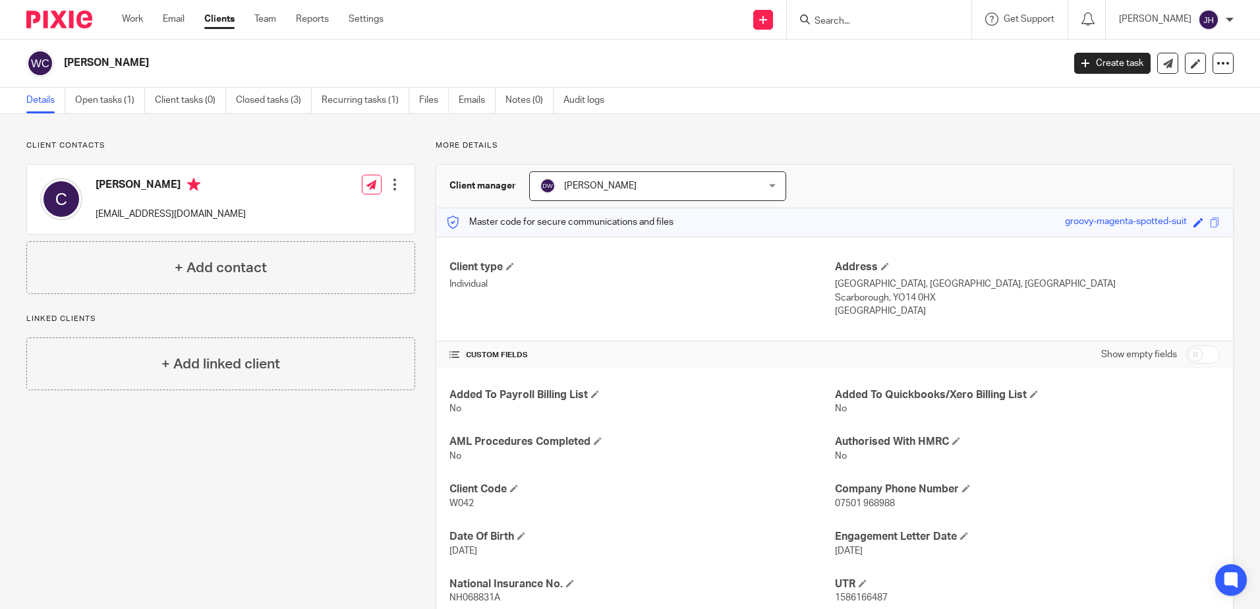
click at [862, 22] on input "Search" at bounding box center [872, 22] width 119 height 12
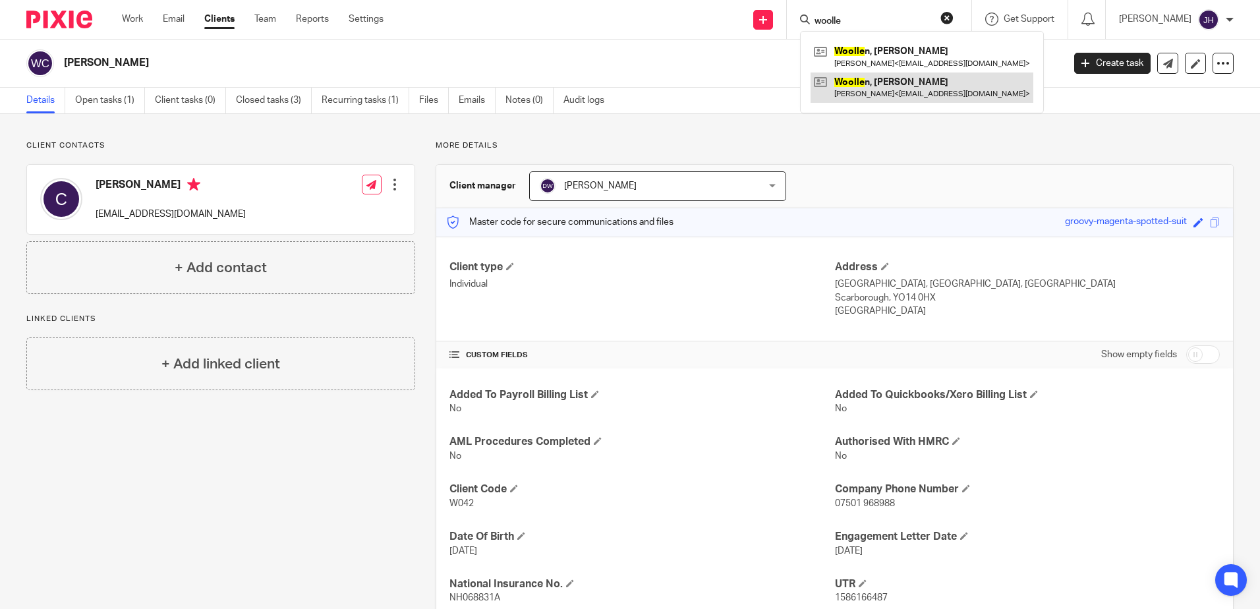
type input "woolle"
click at [896, 85] on link at bounding box center [922, 87] width 223 height 30
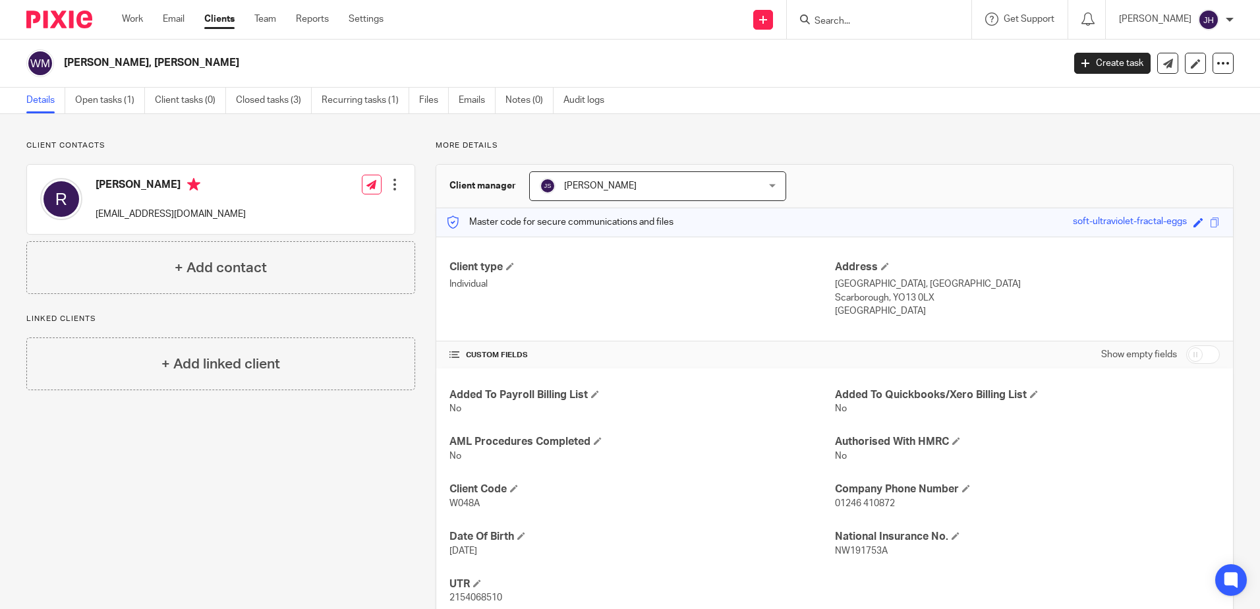
click at [871, 23] on input "Search" at bounding box center [872, 22] width 119 height 12
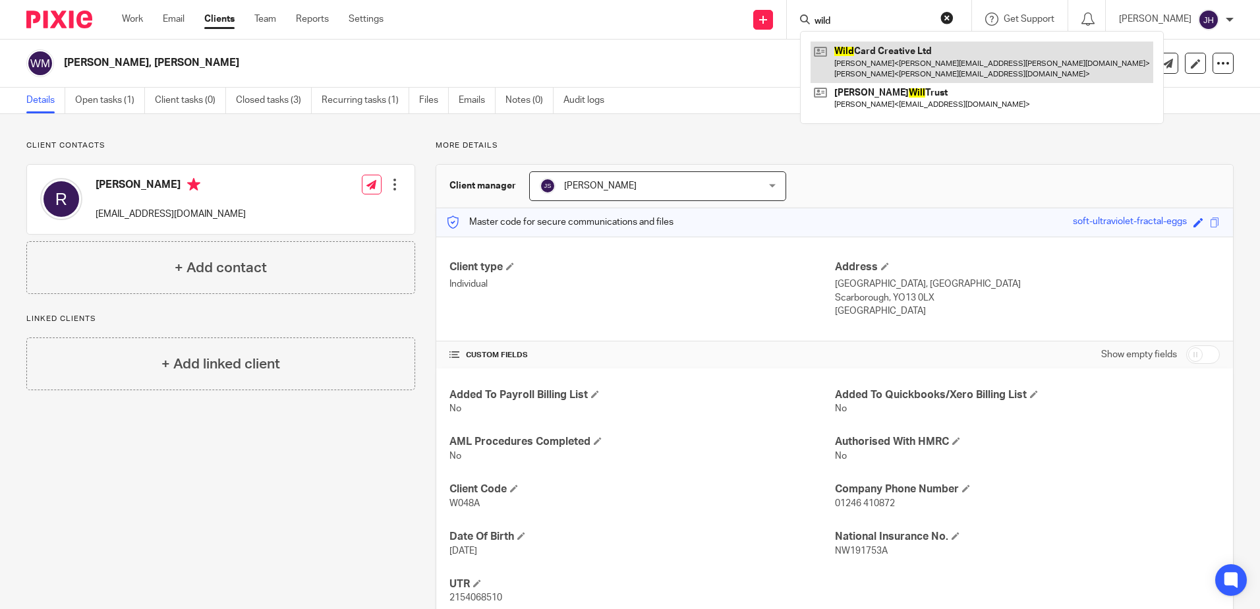
type input "wild"
click at [890, 45] on link at bounding box center [982, 62] width 343 height 41
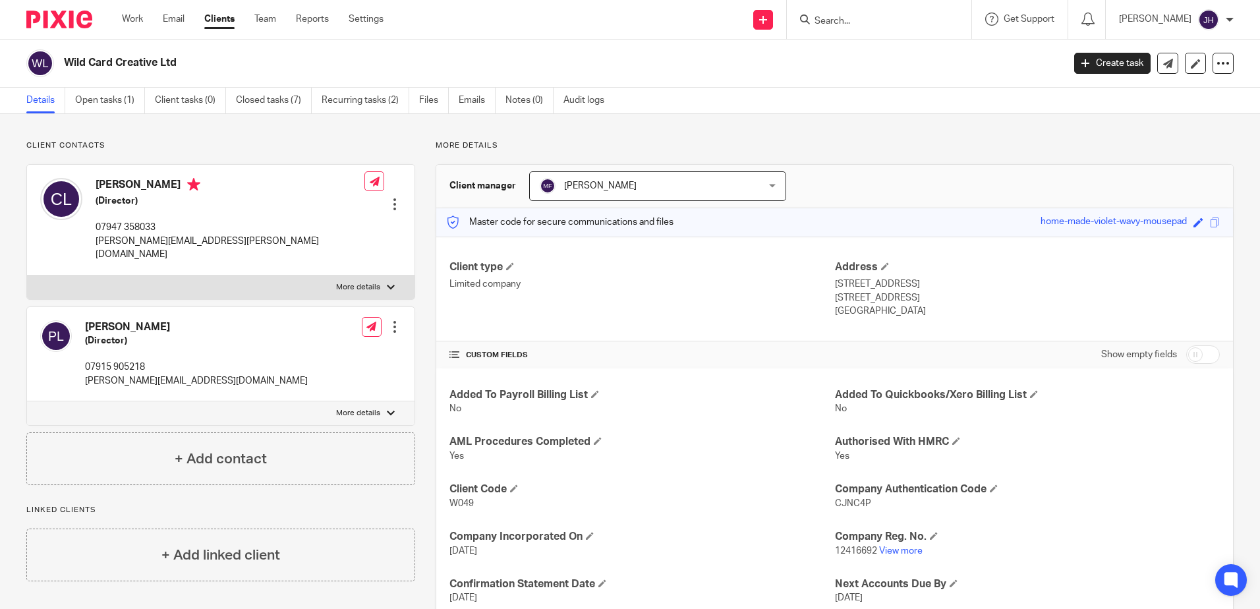
click at [880, 20] on input "Search" at bounding box center [872, 22] width 119 height 12
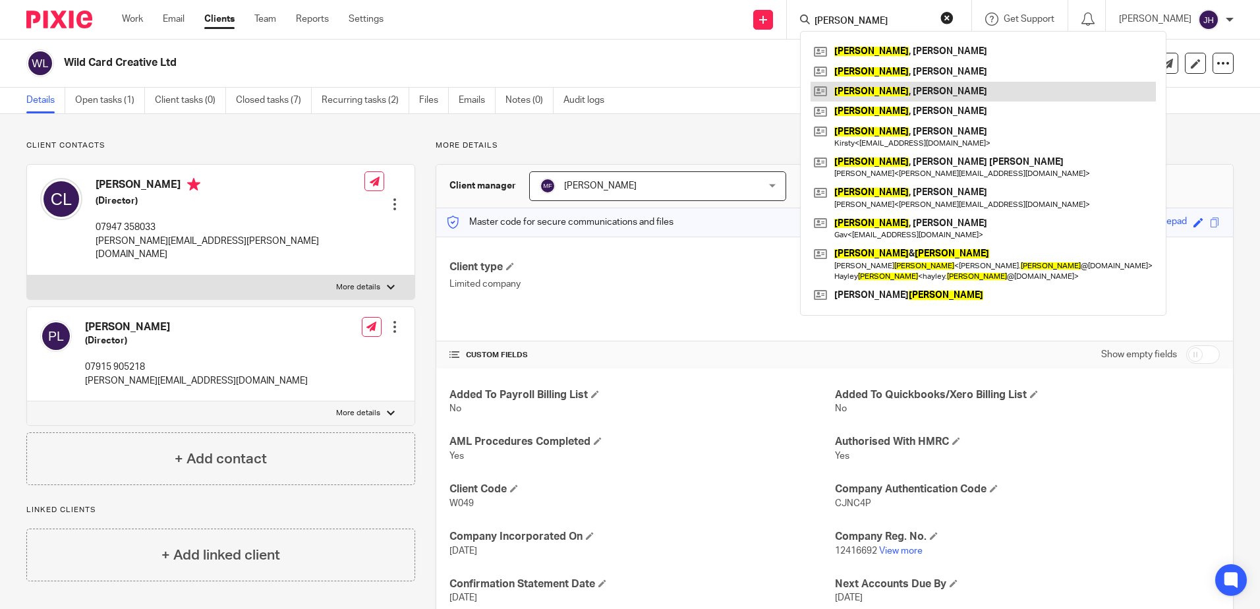
type input "ward"
click at [902, 91] on link at bounding box center [983, 92] width 345 height 20
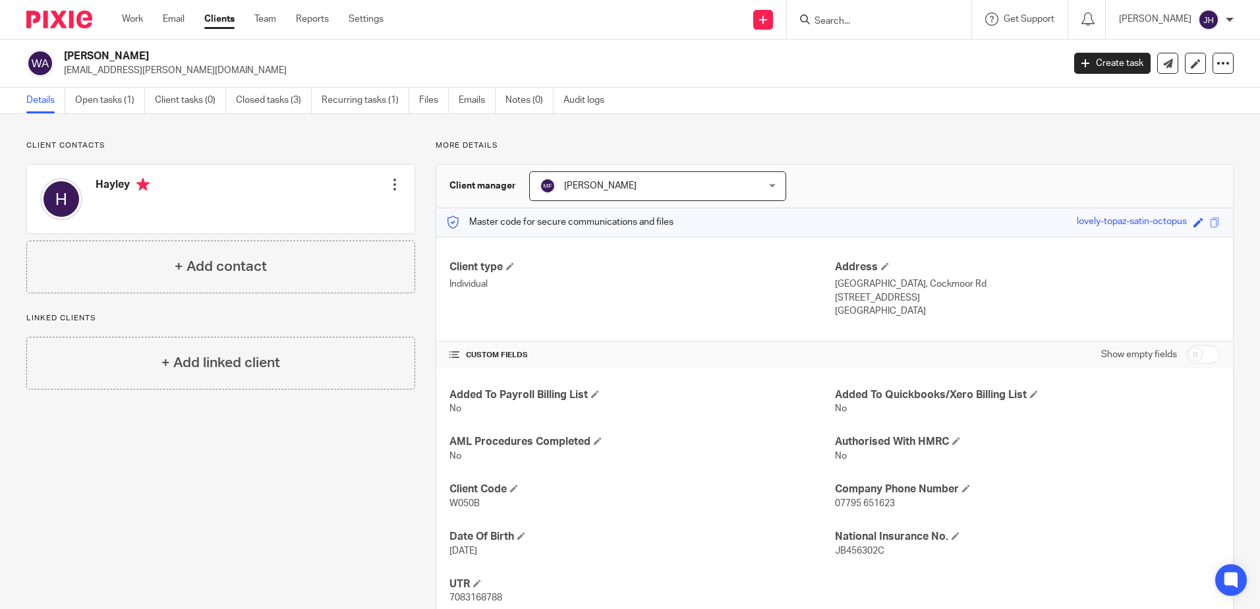
click at [862, 18] on input "Search" at bounding box center [872, 22] width 119 height 12
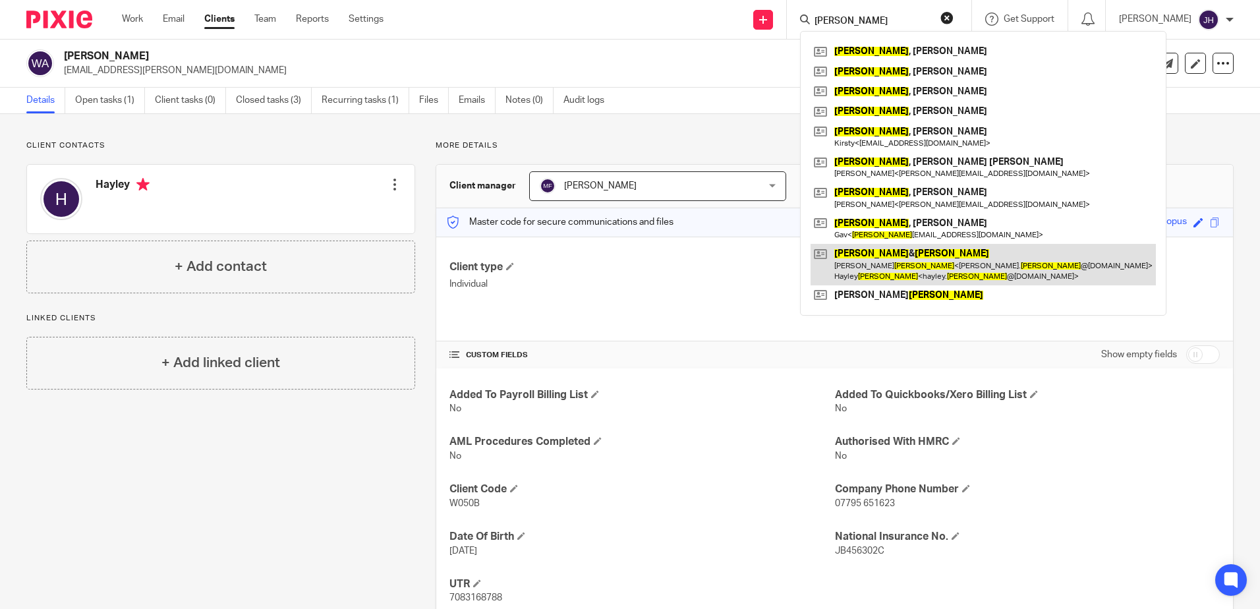
type input "[PERSON_NAME]"
click at [900, 266] on link at bounding box center [983, 264] width 345 height 41
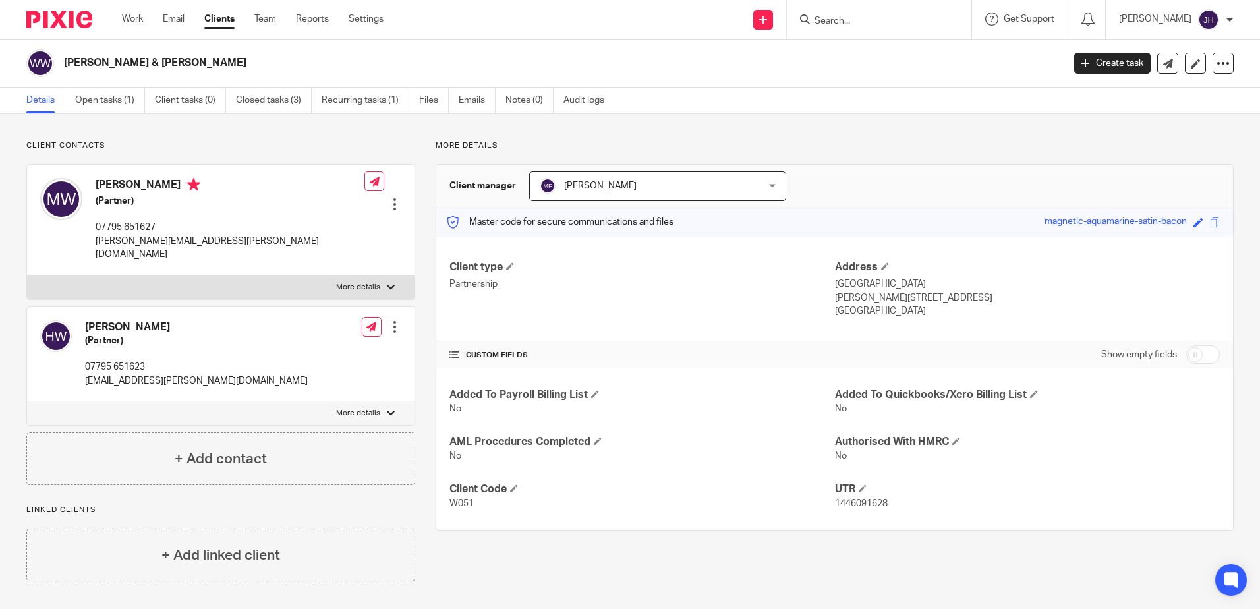
click at [883, 22] on input "Search" at bounding box center [872, 22] width 119 height 12
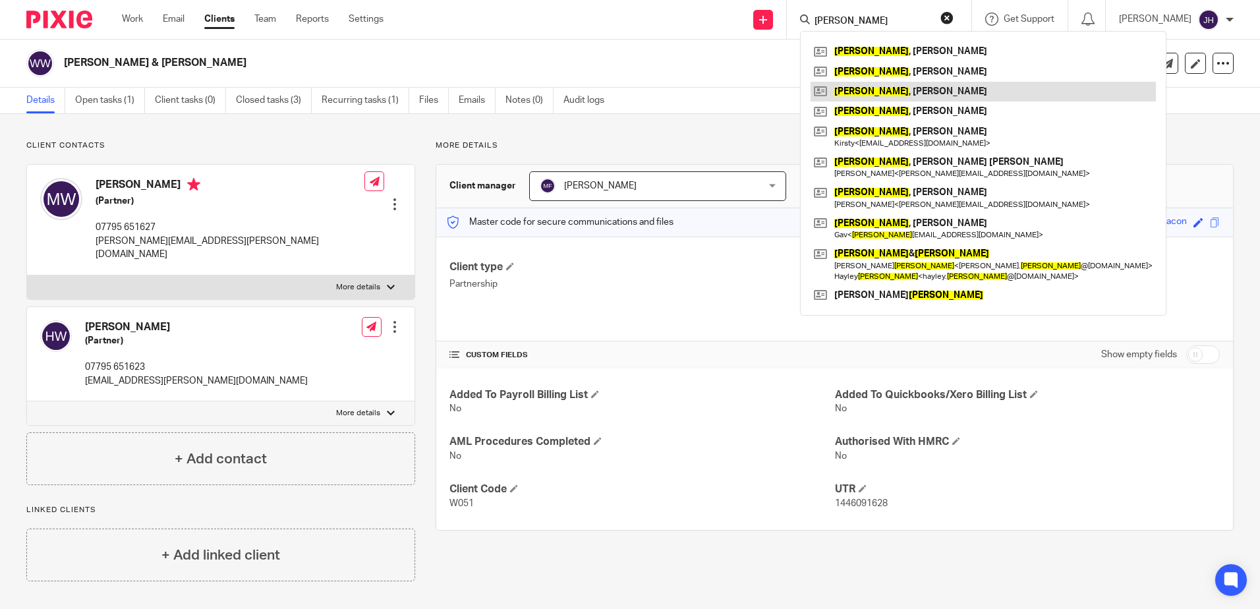
type input "[PERSON_NAME]"
click at [888, 89] on link at bounding box center [983, 92] width 345 height 20
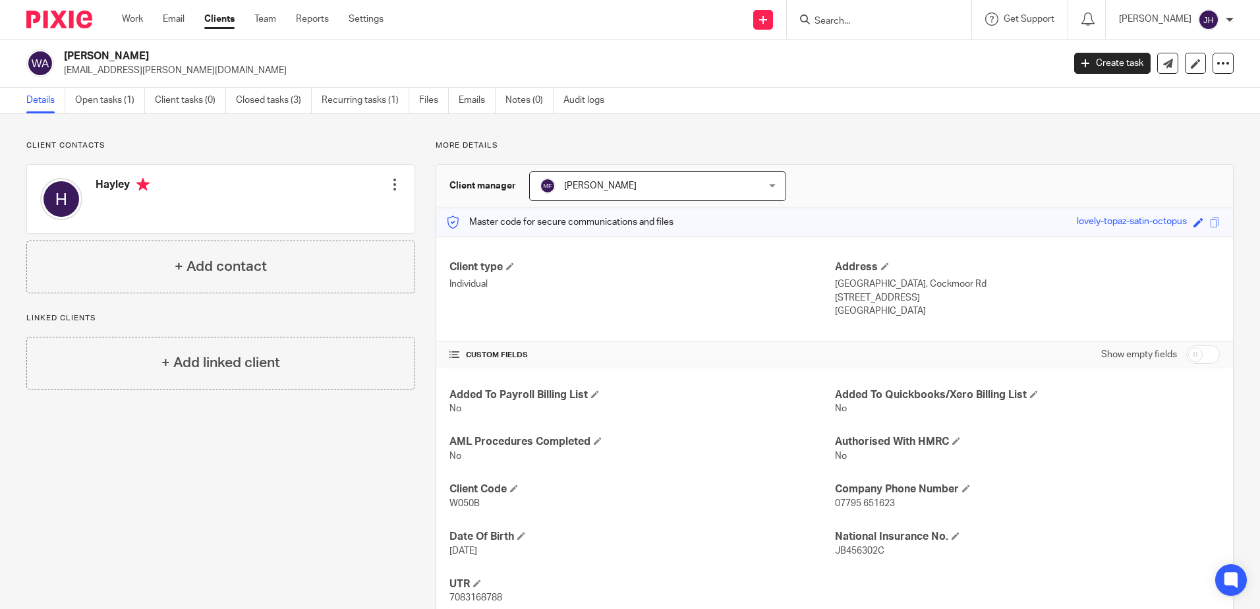
click at [876, 22] on input "Search" at bounding box center [872, 22] width 119 height 12
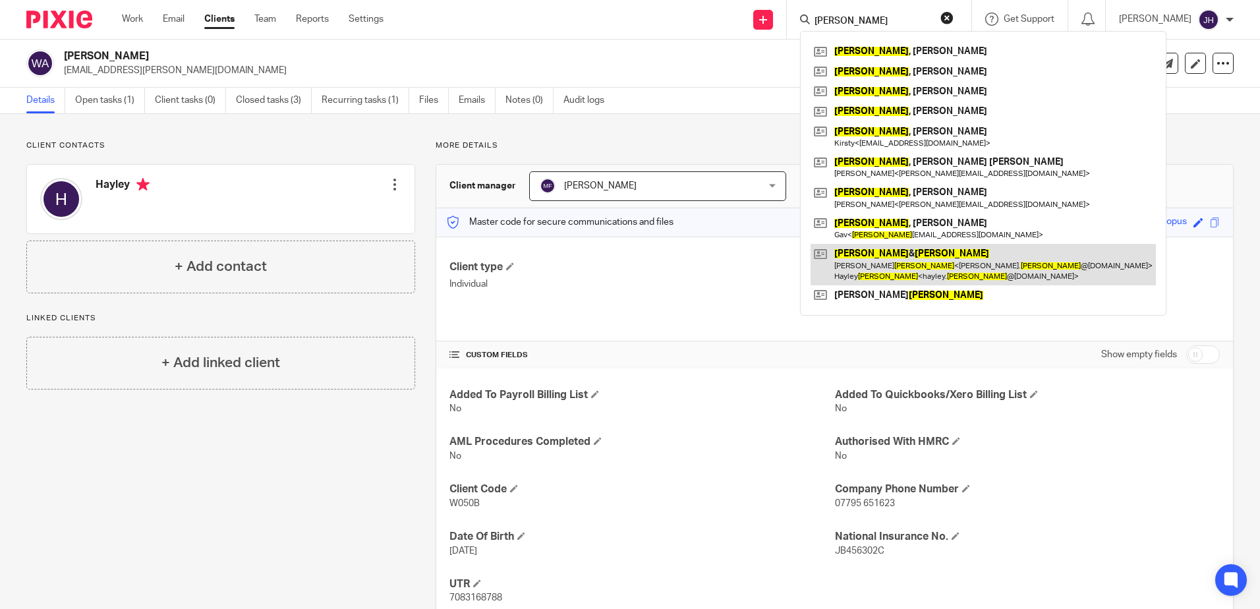
type input "[PERSON_NAME]"
click at [897, 258] on link at bounding box center [983, 264] width 345 height 41
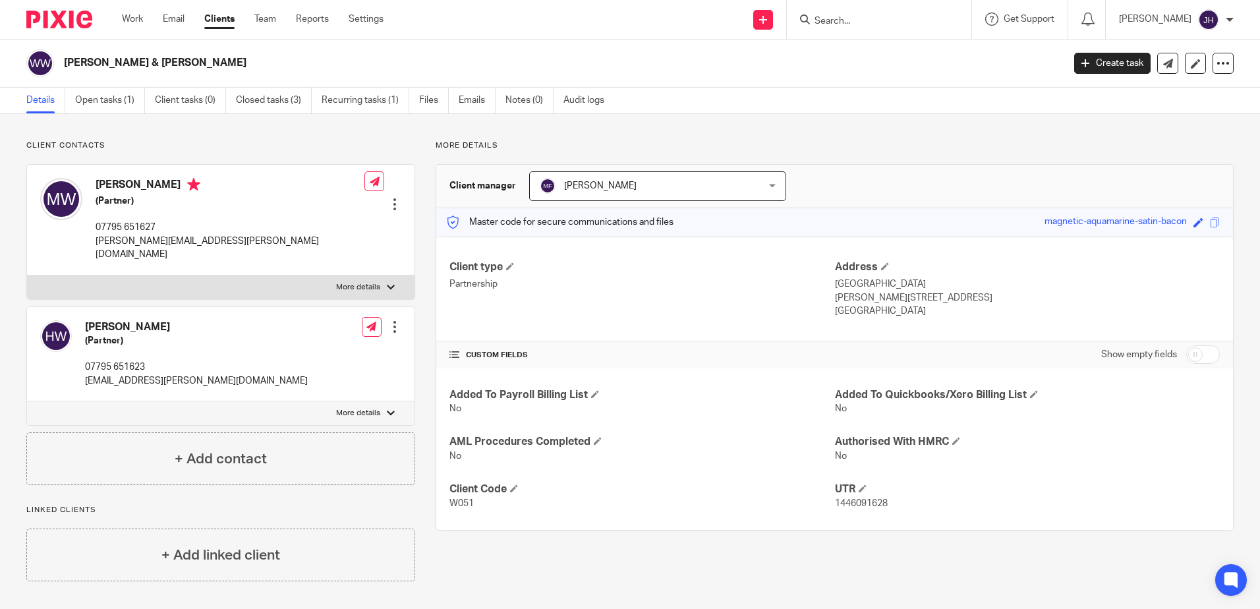
click at [898, 18] on input "Search" at bounding box center [872, 22] width 119 height 12
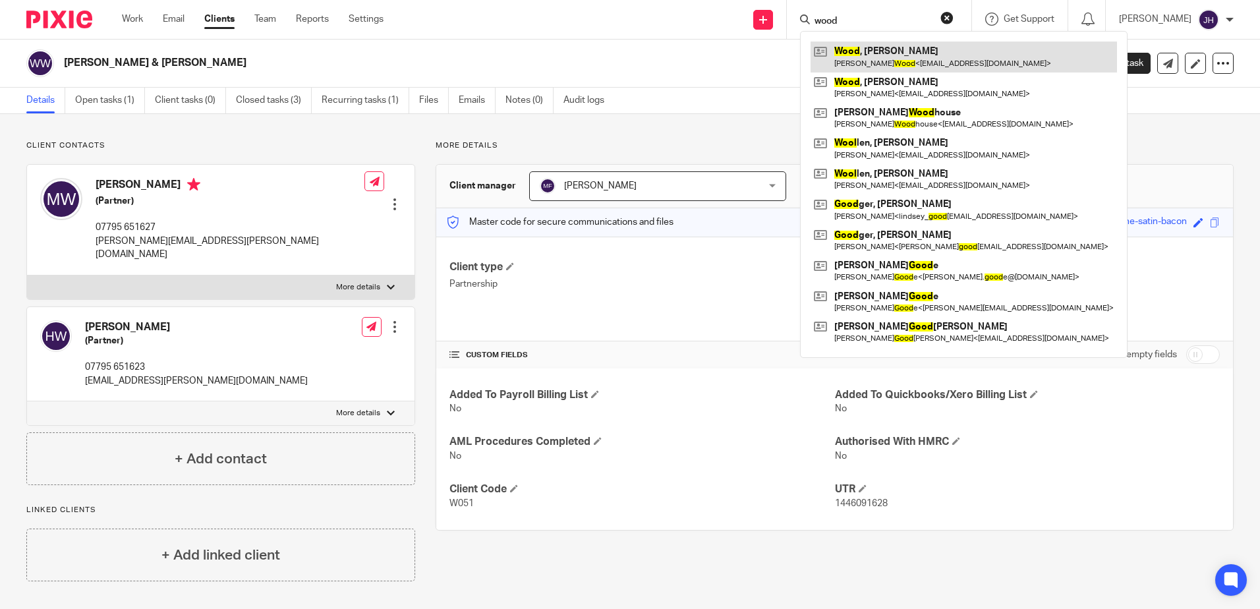
type input "wood"
click at [905, 48] on link at bounding box center [964, 57] width 306 height 30
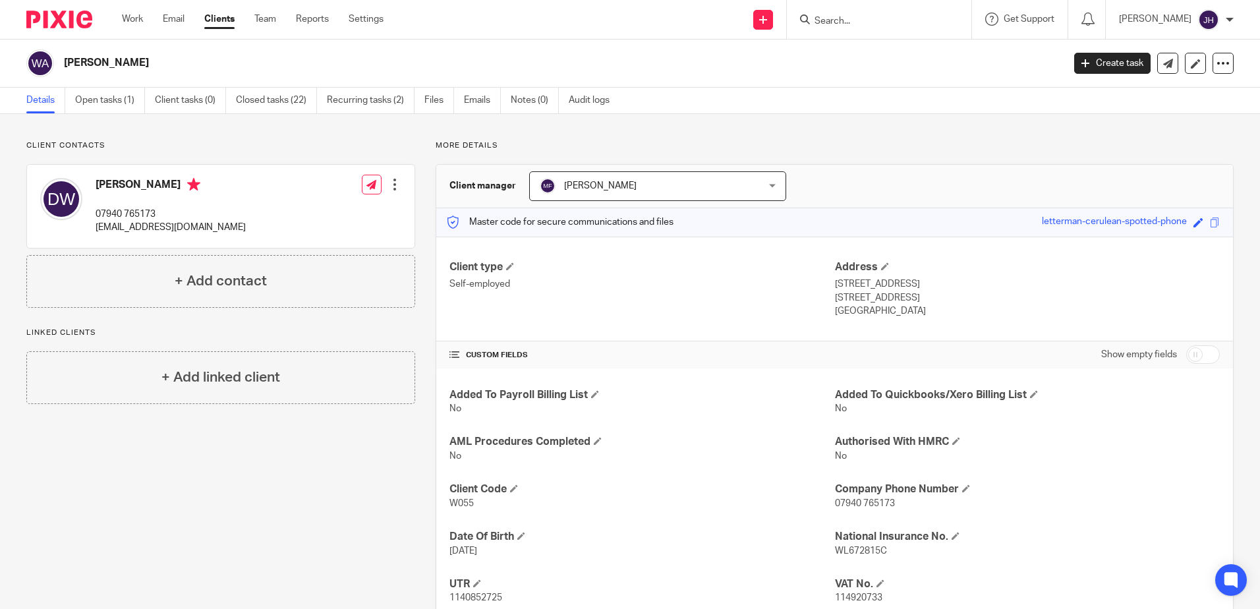
click at [850, 20] on input "Search" at bounding box center [872, 22] width 119 height 12
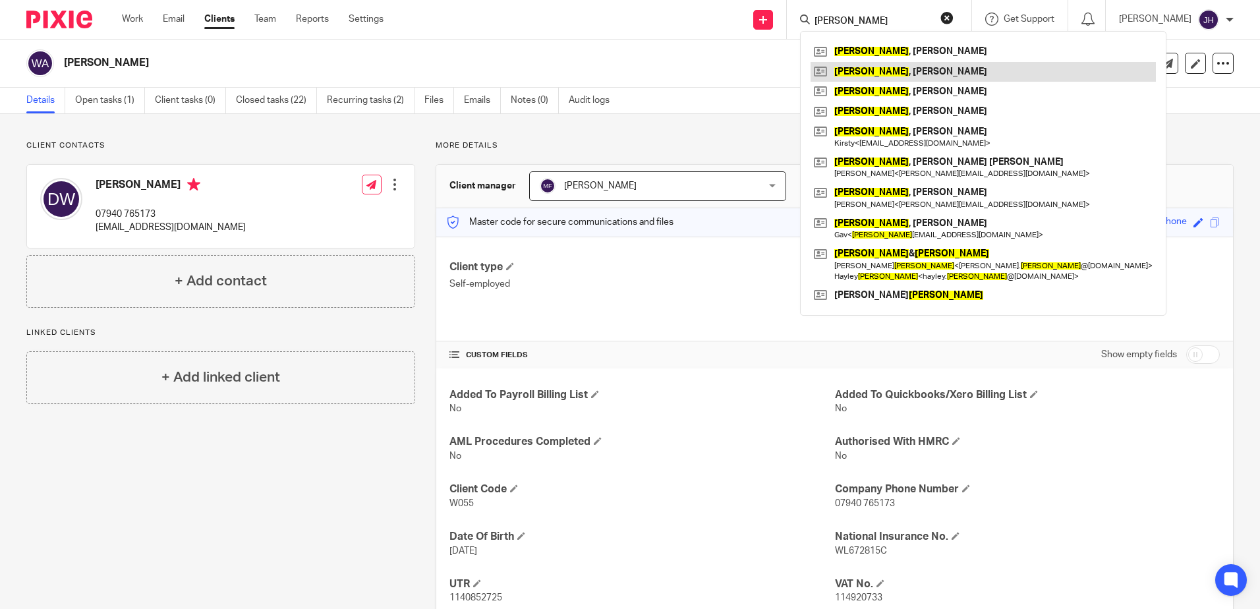
type input "ward"
click at [876, 70] on link at bounding box center [983, 72] width 345 height 20
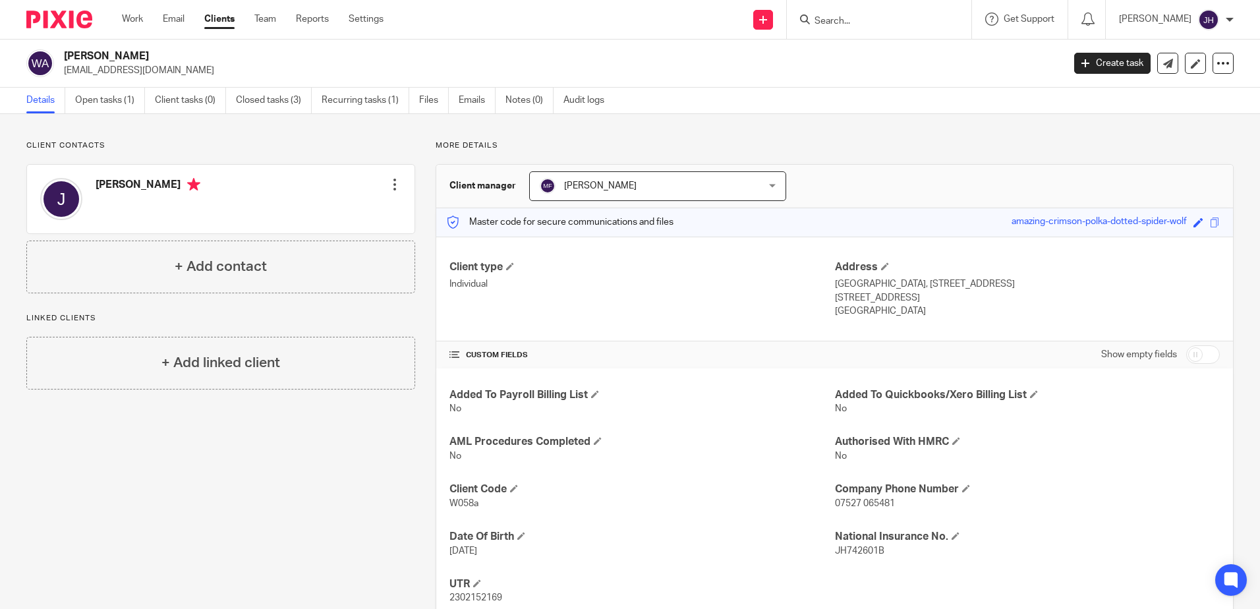
click at [852, 16] on input "Search" at bounding box center [872, 22] width 119 height 12
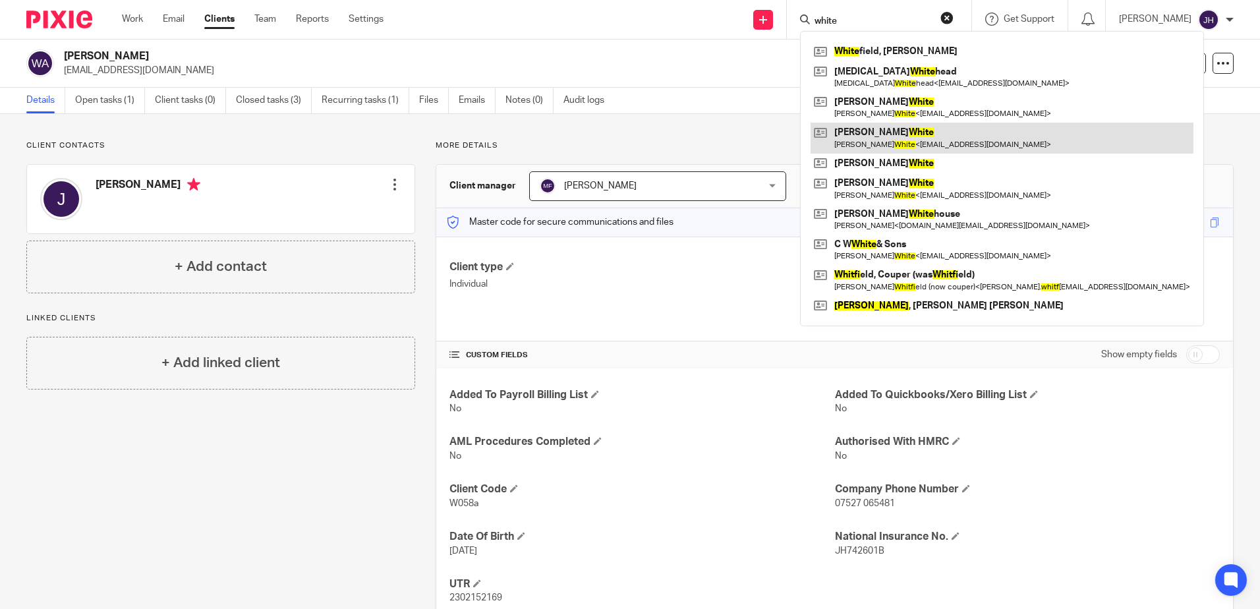
type input "white"
click at [876, 130] on link at bounding box center [1002, 138] width 383 height 30
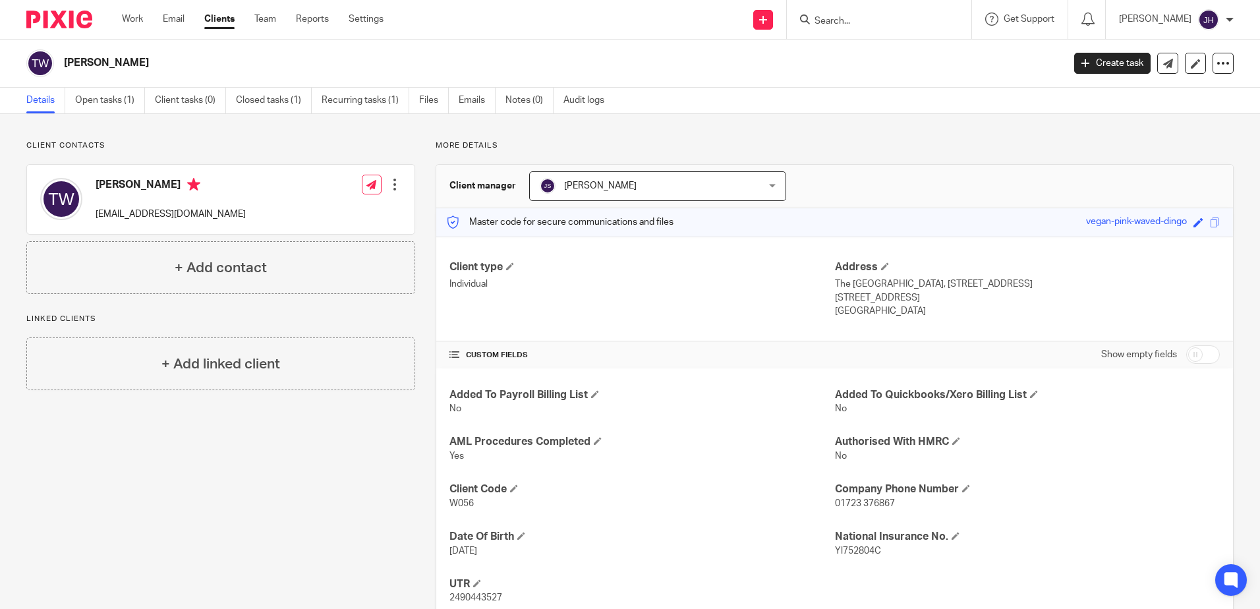
click at [880, 22] on input "Search" at bounding box center [872, 22] width 119 height 12
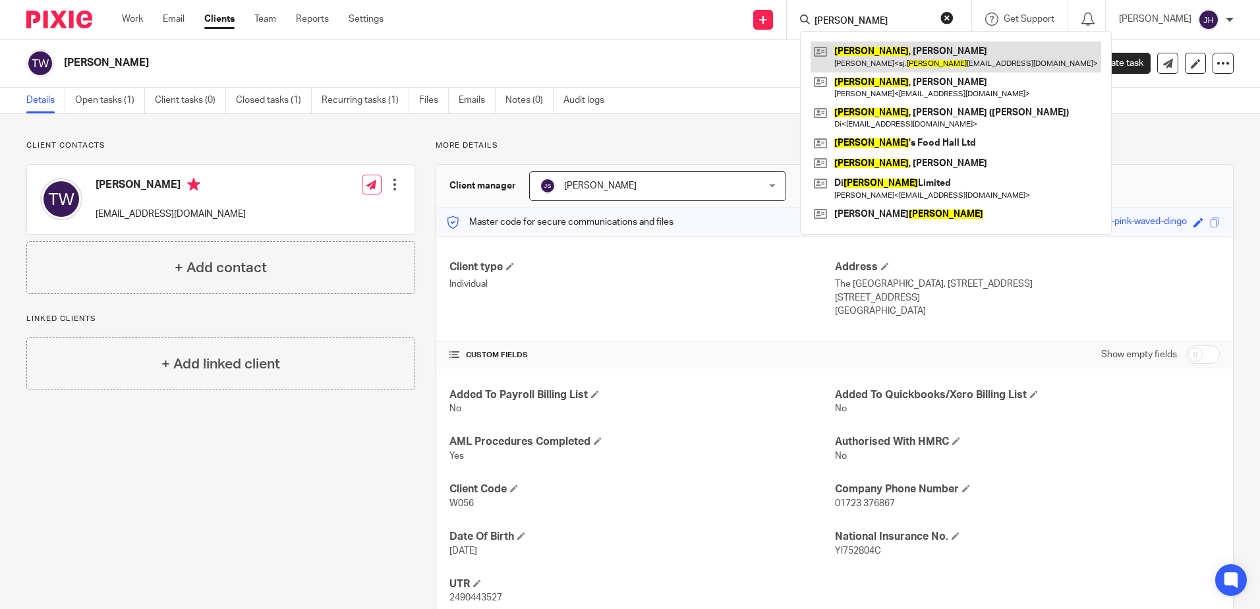
type input "wilson"
click at [923, 53] on link at bounding box center [956, 57] width 291 height 30
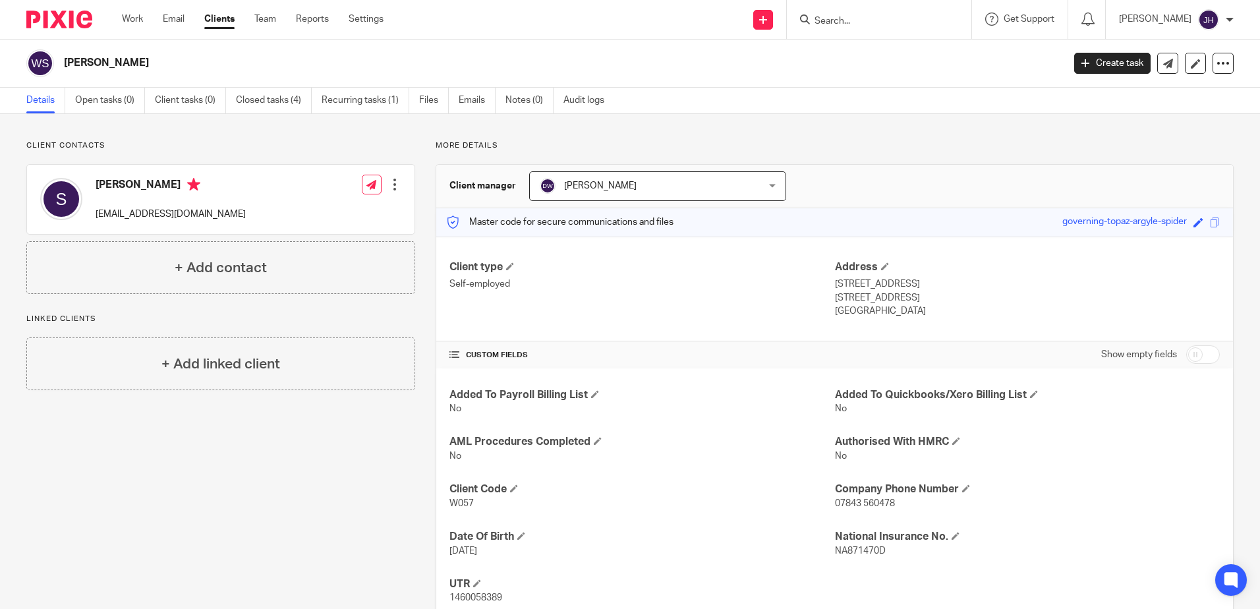
click at [849, 25] on input "Search" at bounding box center [872, 22] width 119 height 12
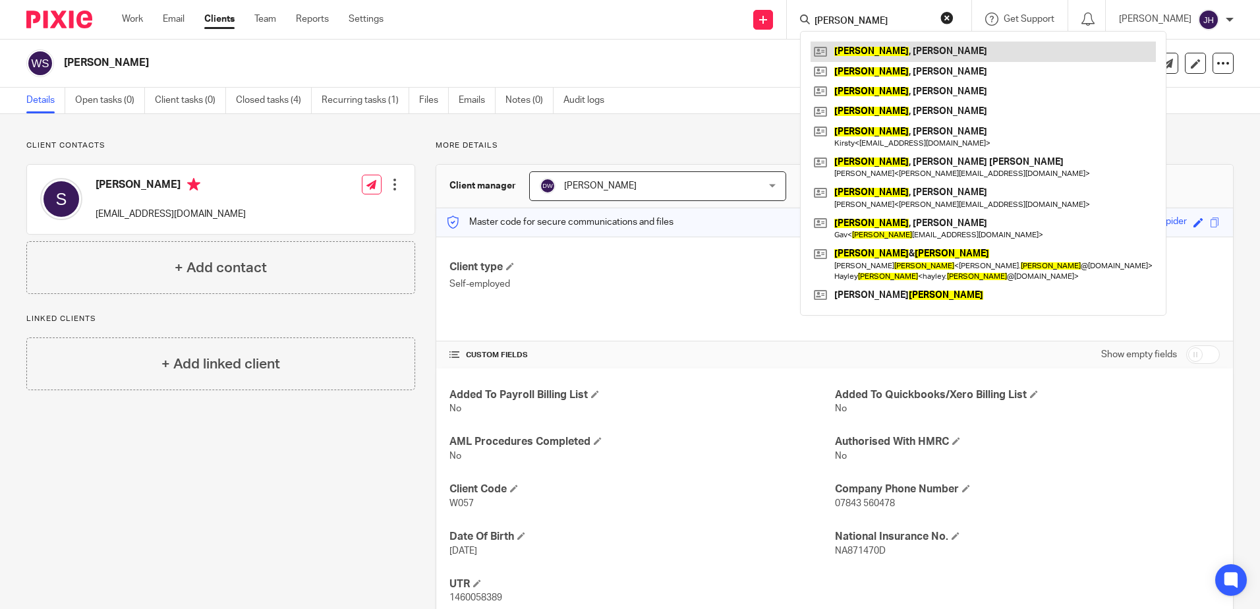
type input "ward"
click at [873, 49] on link at bounding box center [983, 52] width 345 height 20
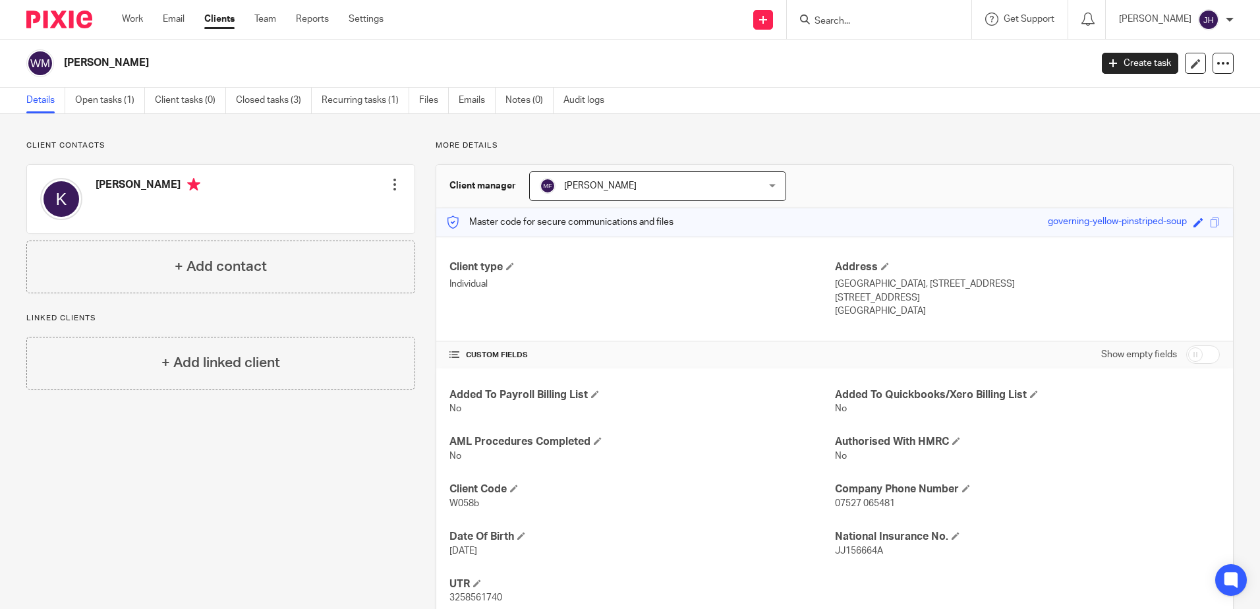
click at [887, 16] on input "Search" at bounding box center [872, 22] width 119 height 12
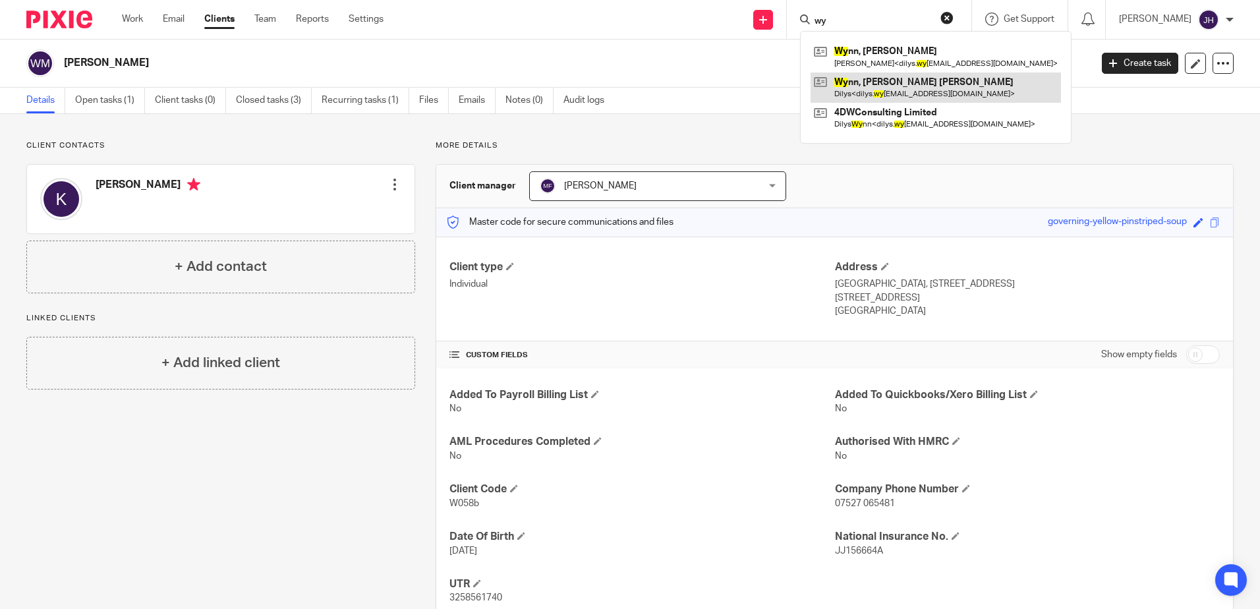
type input "wy"
click at [890, 88] on link at bounding box center [936, 87] width 250 height 30
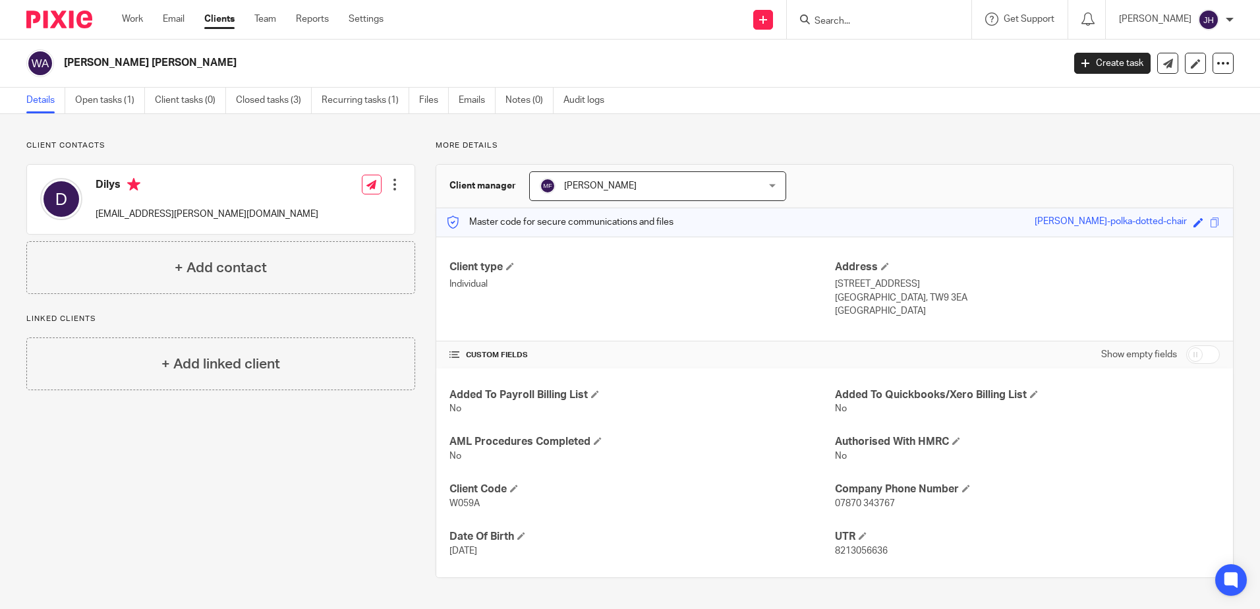
click at [889, 88] on div "Details Open tasks (1) Client tasks (0) Closed tasks (3) Recurring tasks (1) Fi…" at bounding box center [630, 101] width 1260 height 26
click at [898, 17] on input "Search" at bounding box center [872, 22] width 119 height 12
type input "M"
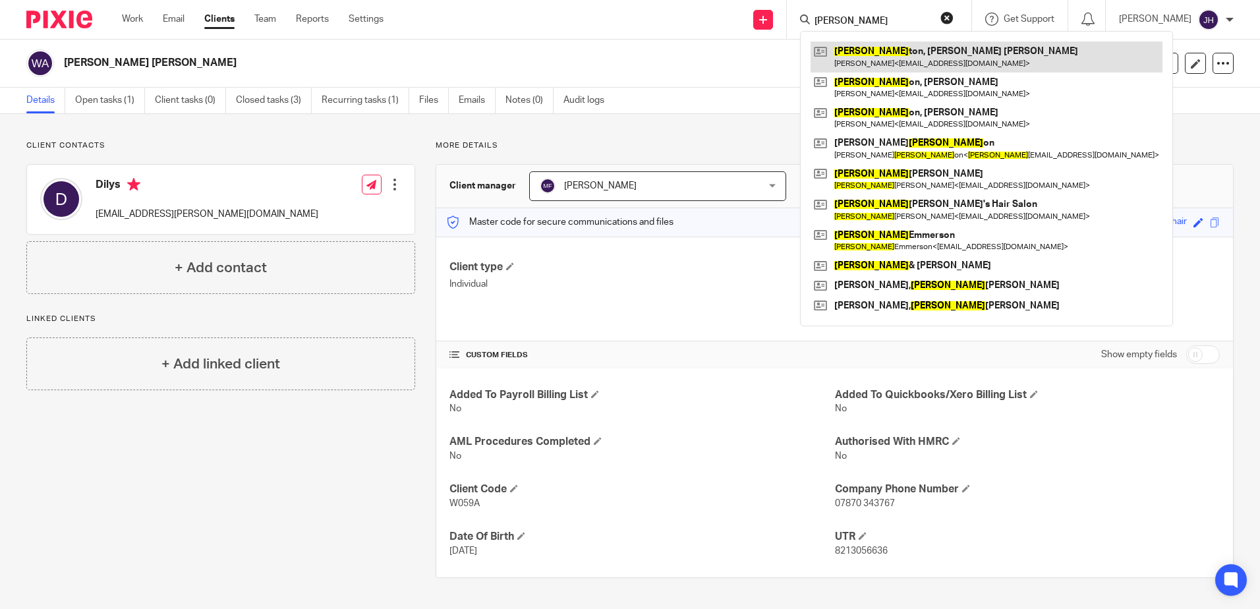
type input "Johns"
click at [909, 51] on link at bounding box center [987, 57] width 352 height 30
click at [908, 56] on link at bounding box center [987, 57] width 352 height 30
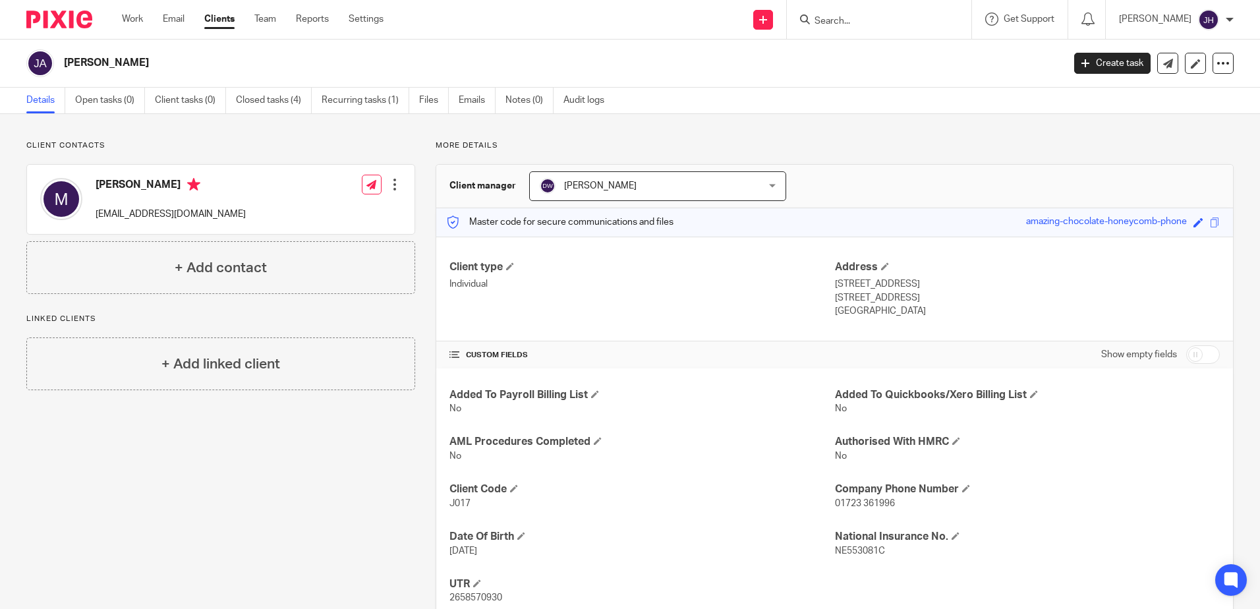
click at [882, 24] on input "Search" at bounding box center [872, 22] width 119 height 12
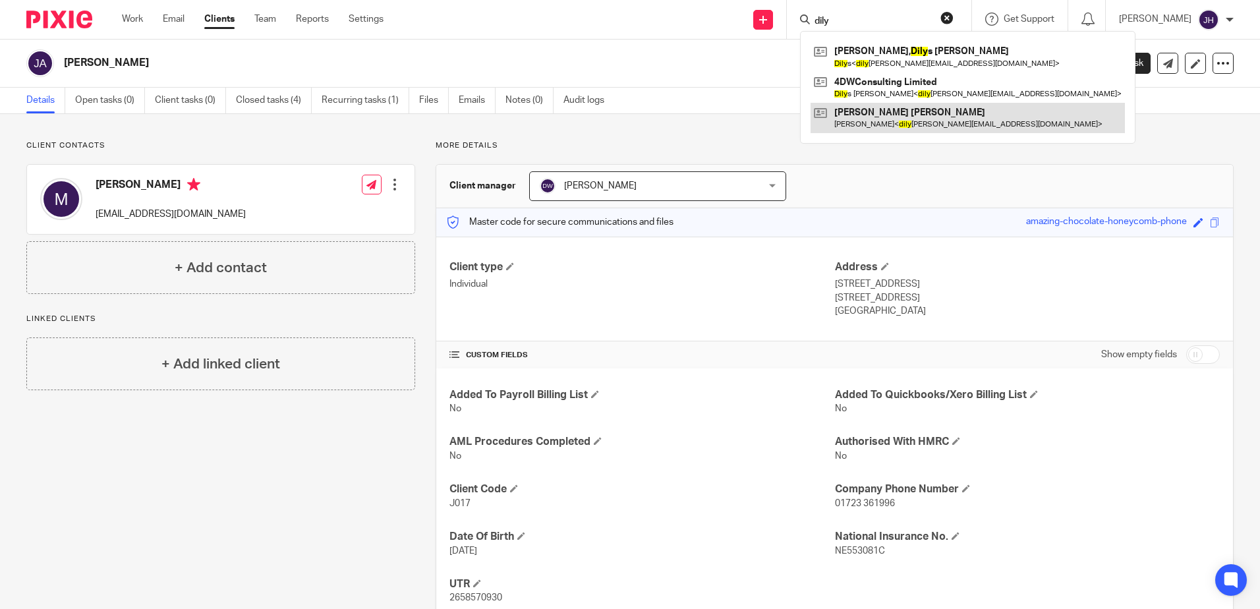
type input "dily"
click at [905, 117] on link at bounding box center [968, 118] width 314 height 30
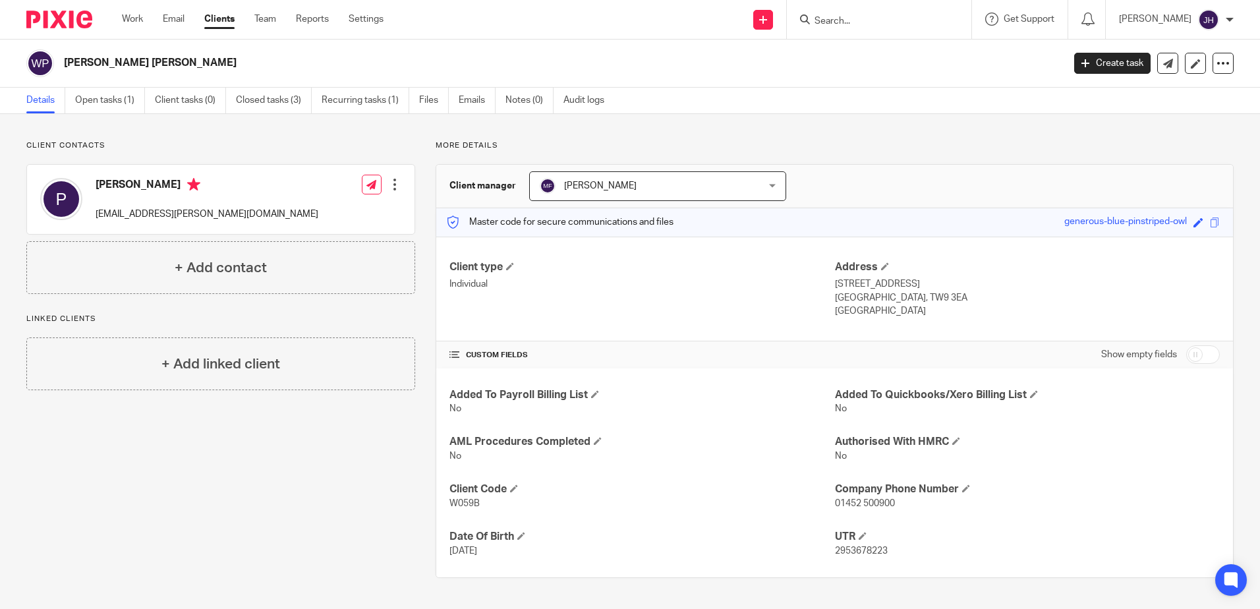
click at [855, 22] on input "Search" at bounding box center [872, 22] width 119 height 12
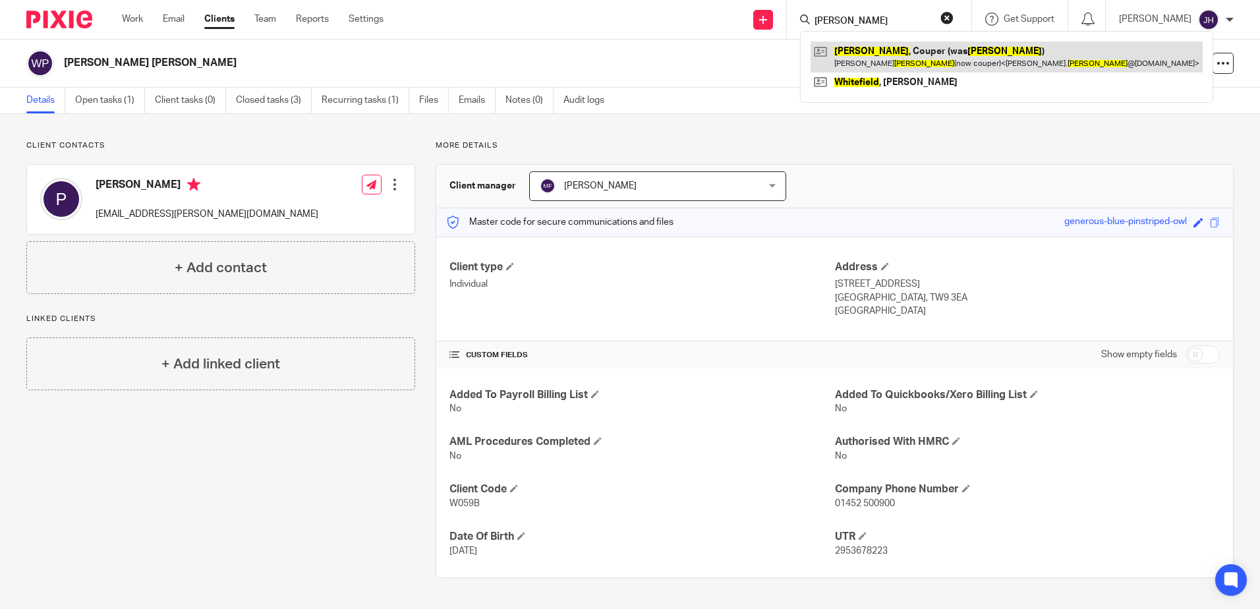
type input "[PERSON_NAME]"
click at [886, 59] on link at bounding box center [1007, 57] width 392 height 30
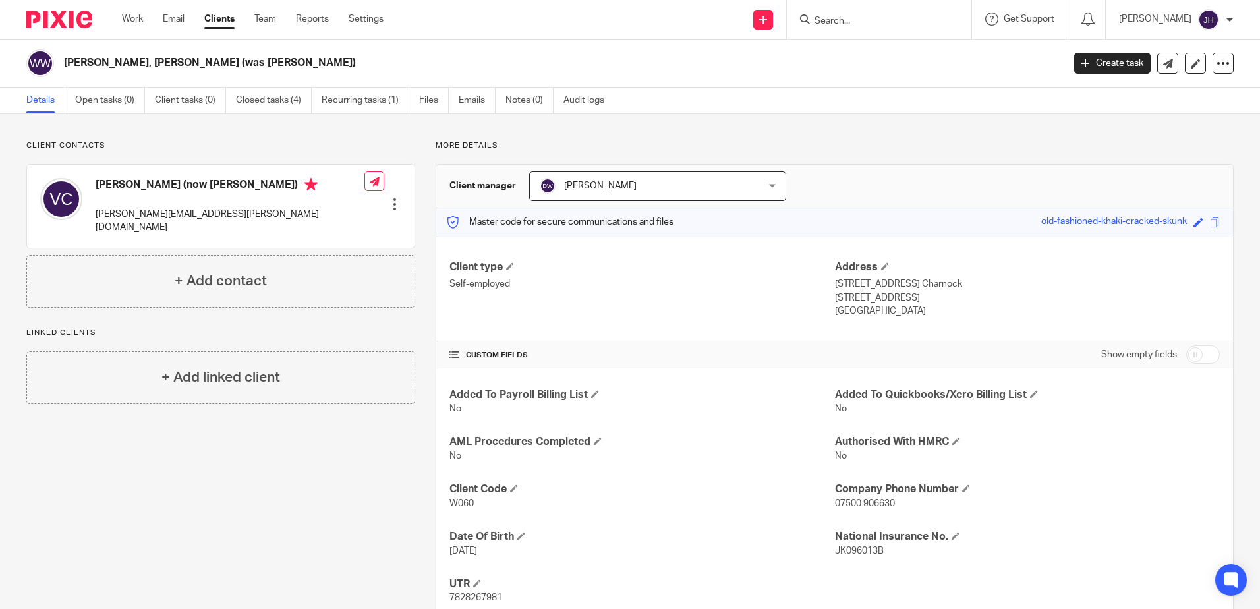
click at [864, 19] on input "Search" at bounding box center [872, 22] width 119 height 12
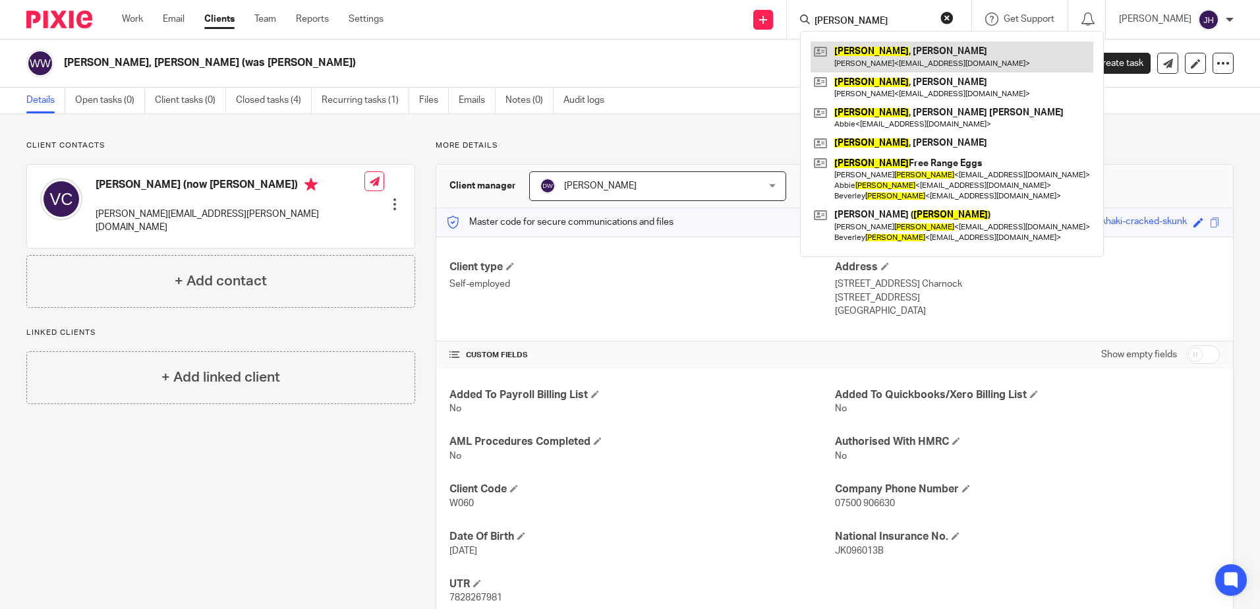
type input "[PERSON_NAME]"
click at [878, 57] on link at bounding box center [952, 57] width 283 height 30
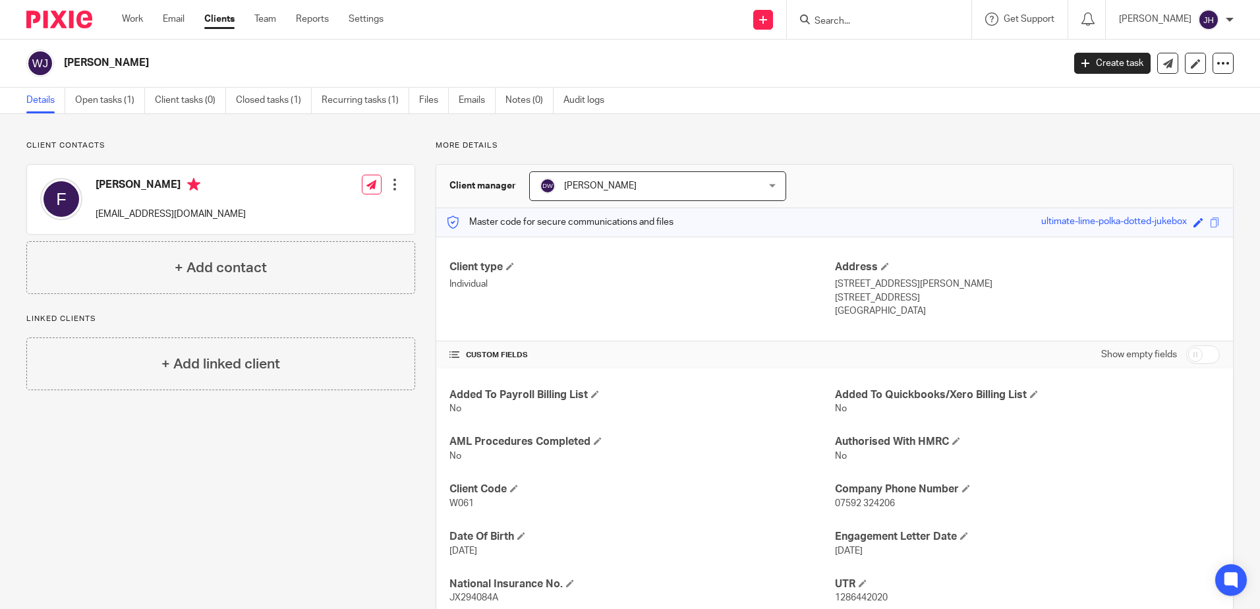
click at [873, 23] on input "Search" at bounding box center [872, 22] width 119 height 12
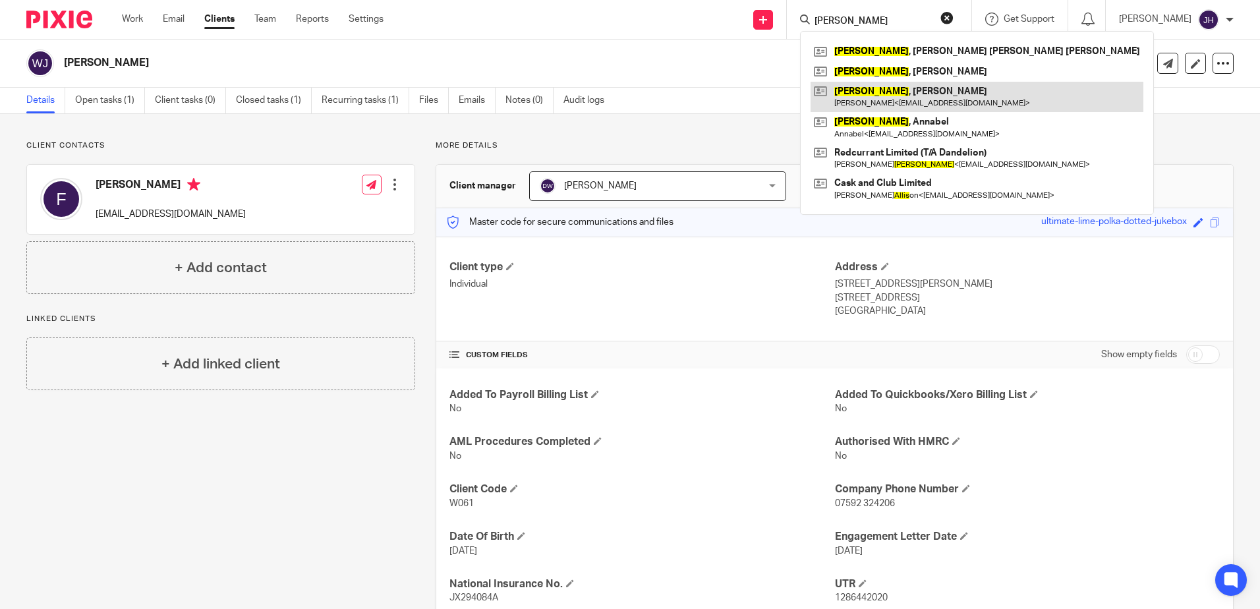
type input "wallis"
click at [900, 92] on link at bounding box center [977, 97] width 333 height 30
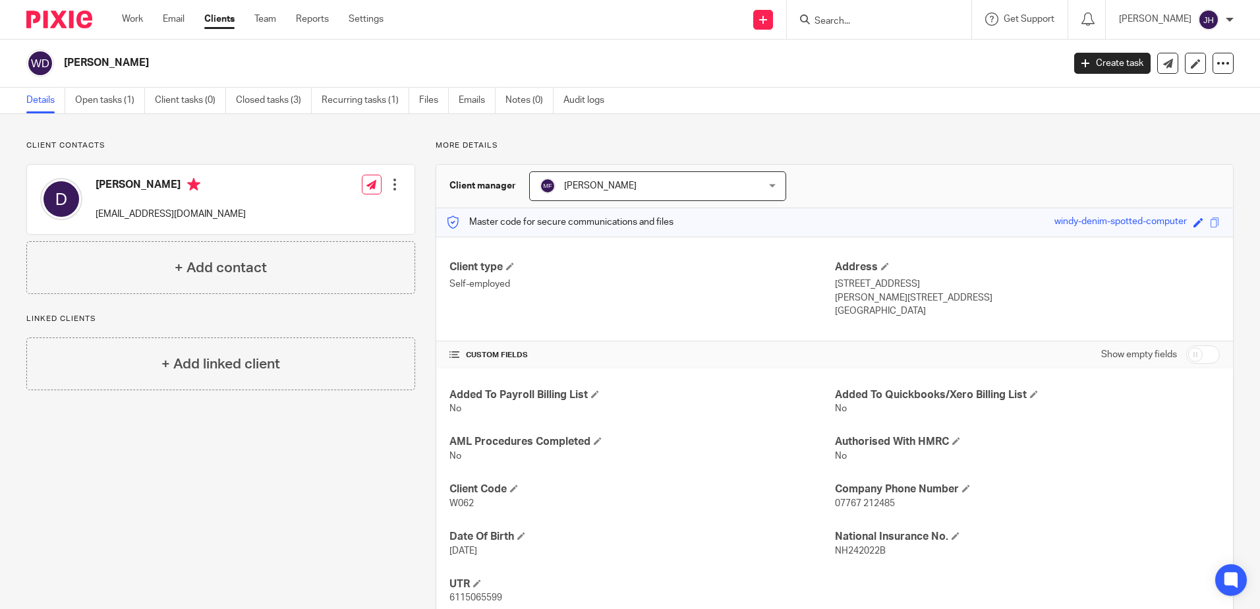
click at [900, 21] on input "Search" at bounding box center [872, 22] width 119 height 12
type input "woorth"
click at [906, 51] on link at bounding box center [922, 57] width 223 height 30
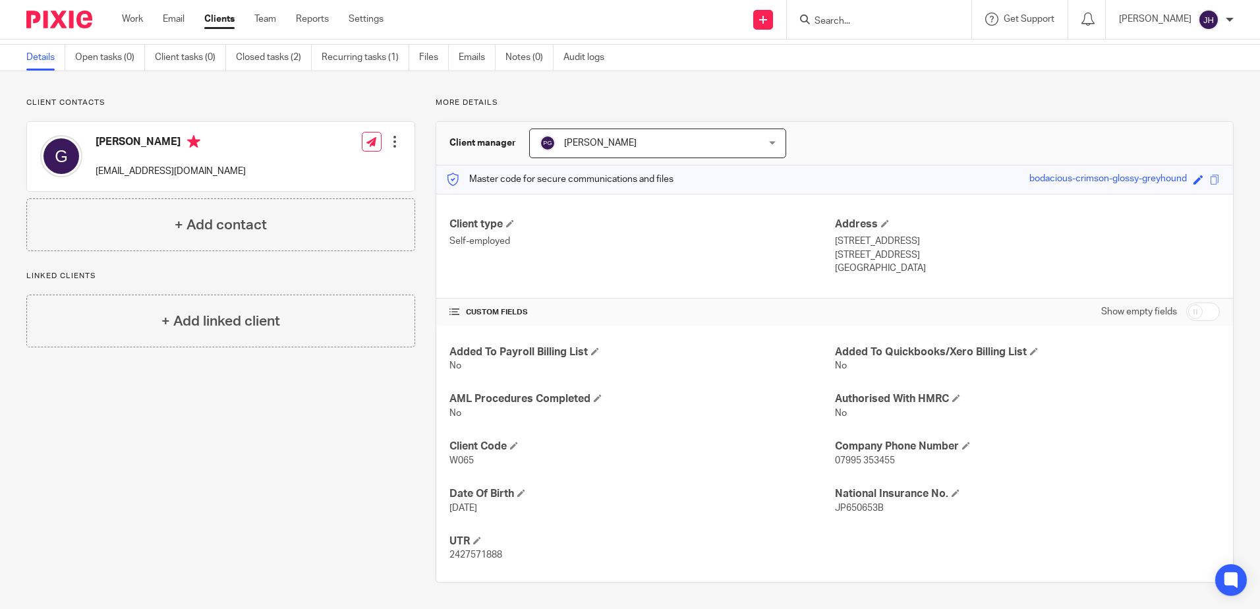
click at [876, 23] on input "Search" at bounding box center [872, 22] width 119 height 12
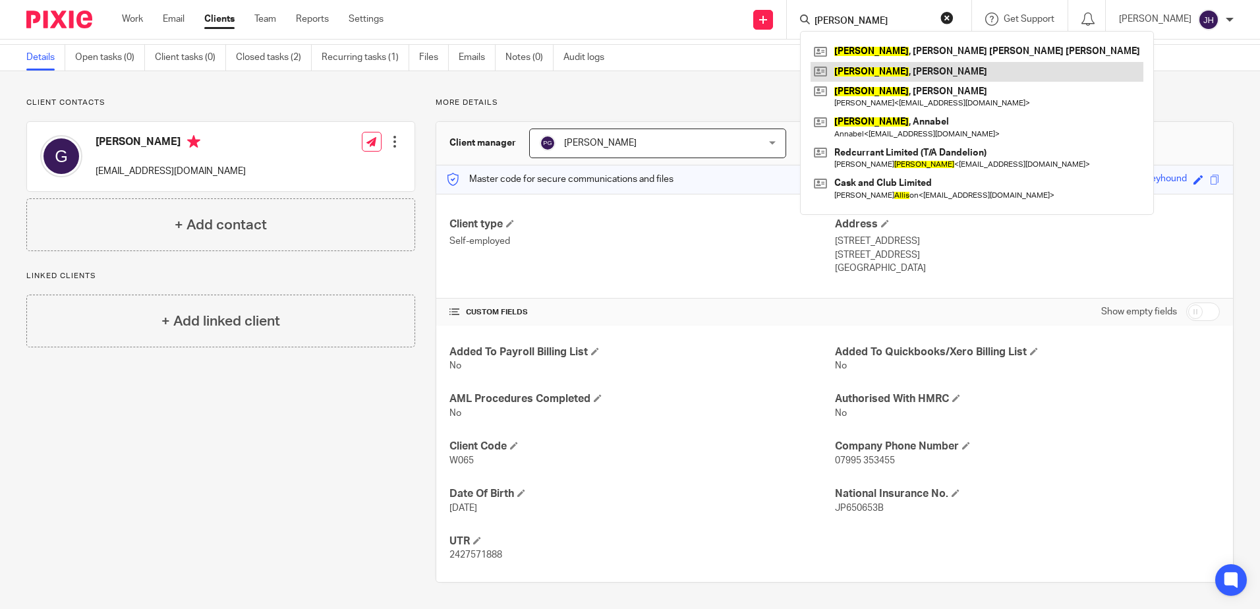
type input "wallis"
click at [886, 71] on link at bounding box center [977, 72] width 333 height 20
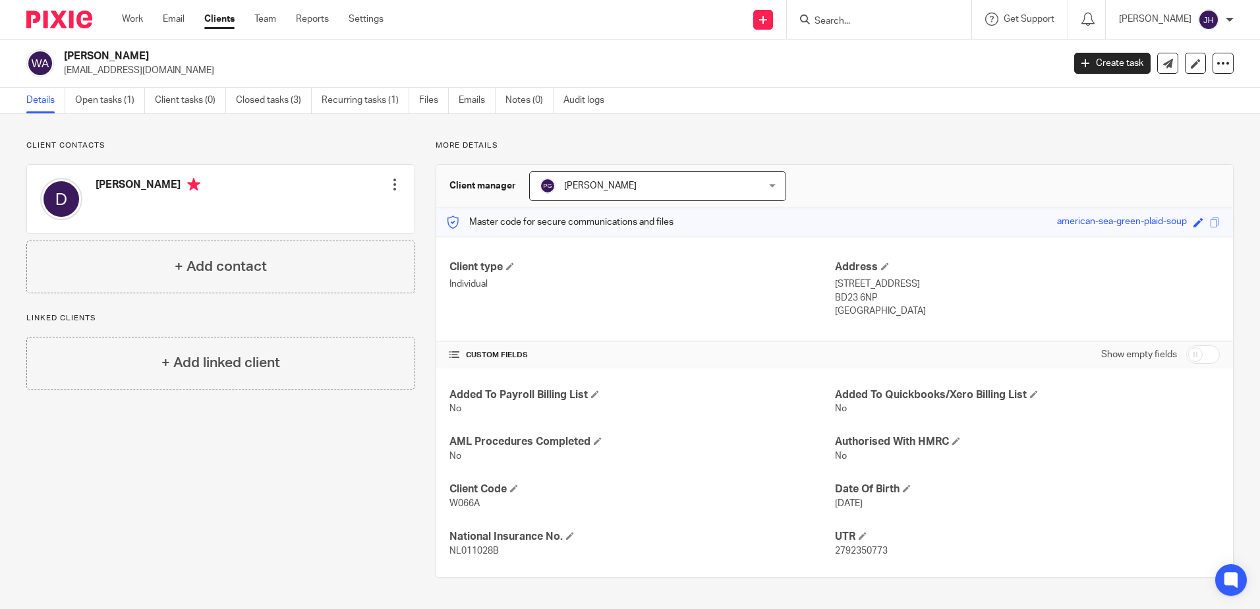
click at [866, 18] on input "Search" at bounding box center [872, 22] width 119 height 12
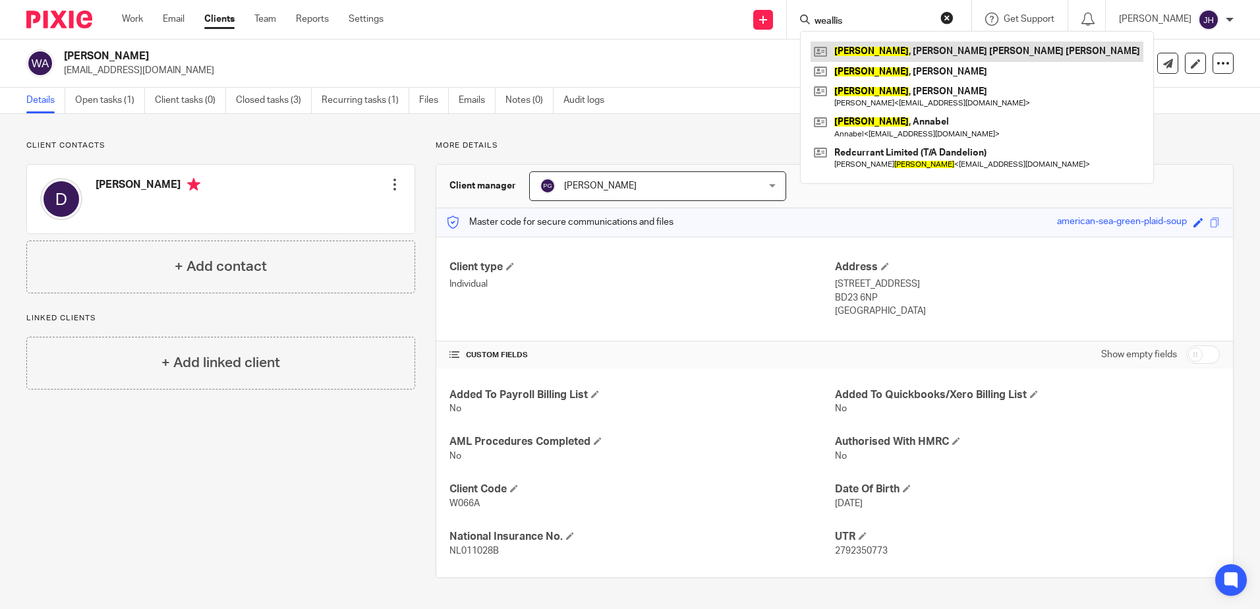
type input "weallis"
click at [880, 52] on link at bounding box center [977, 52] width 333 height 20
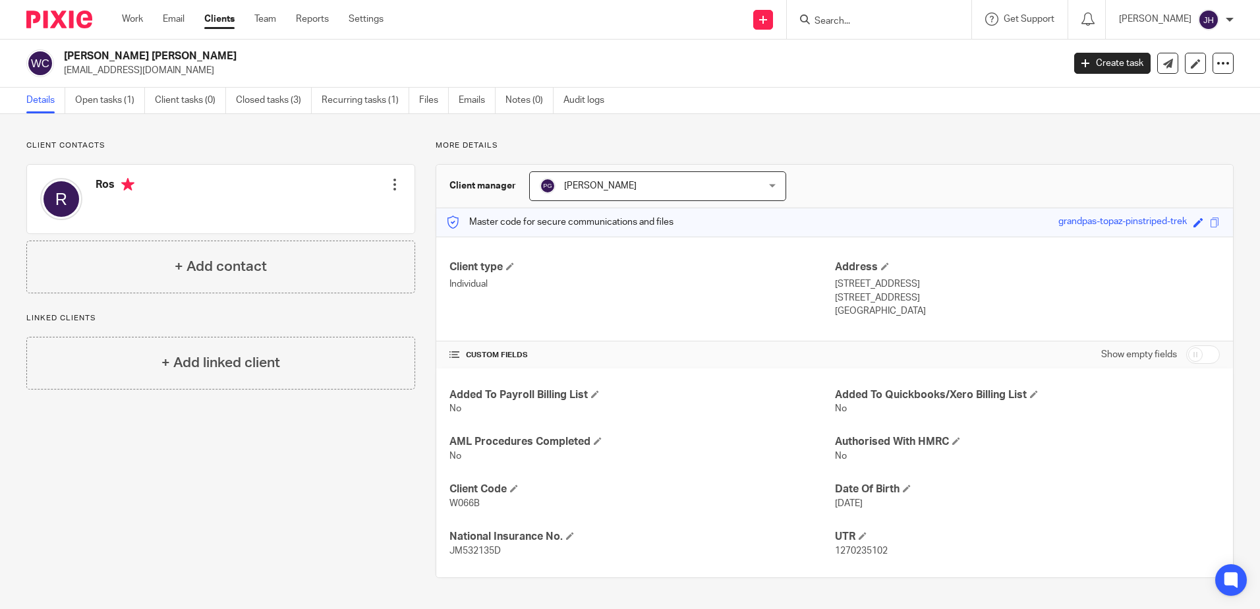
click at [881, 24] on input "Search" at bounding box center [872, 22] width 119 height 12
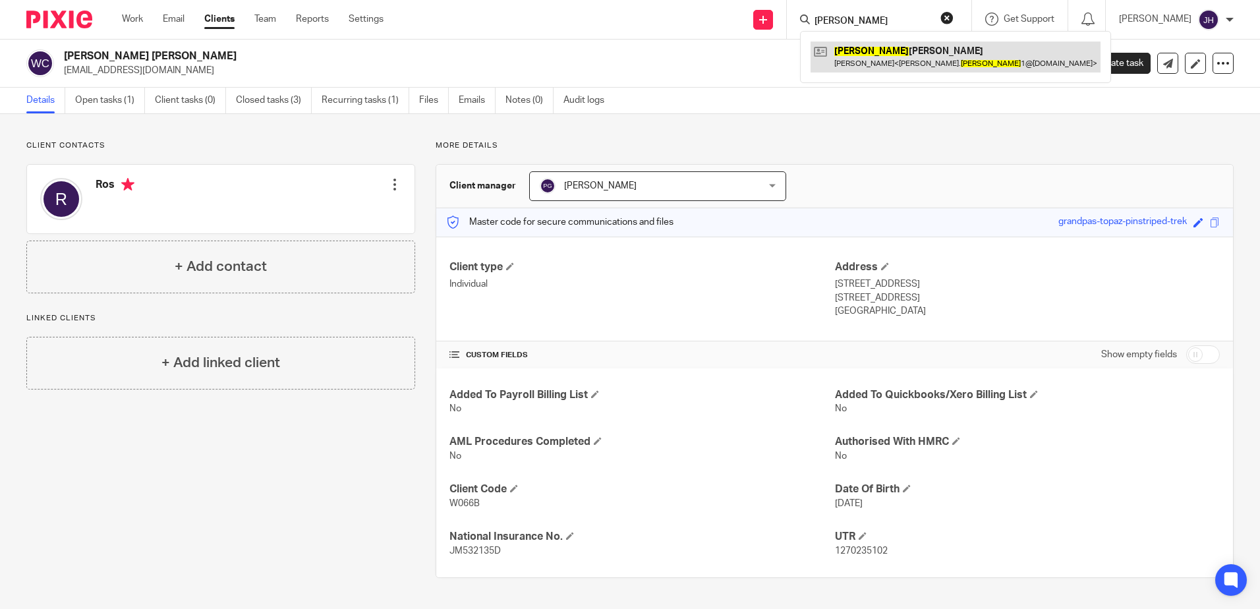
type input "winship"
click at [889, 54] on link at bounding box center [956, 57] width 290 height 30
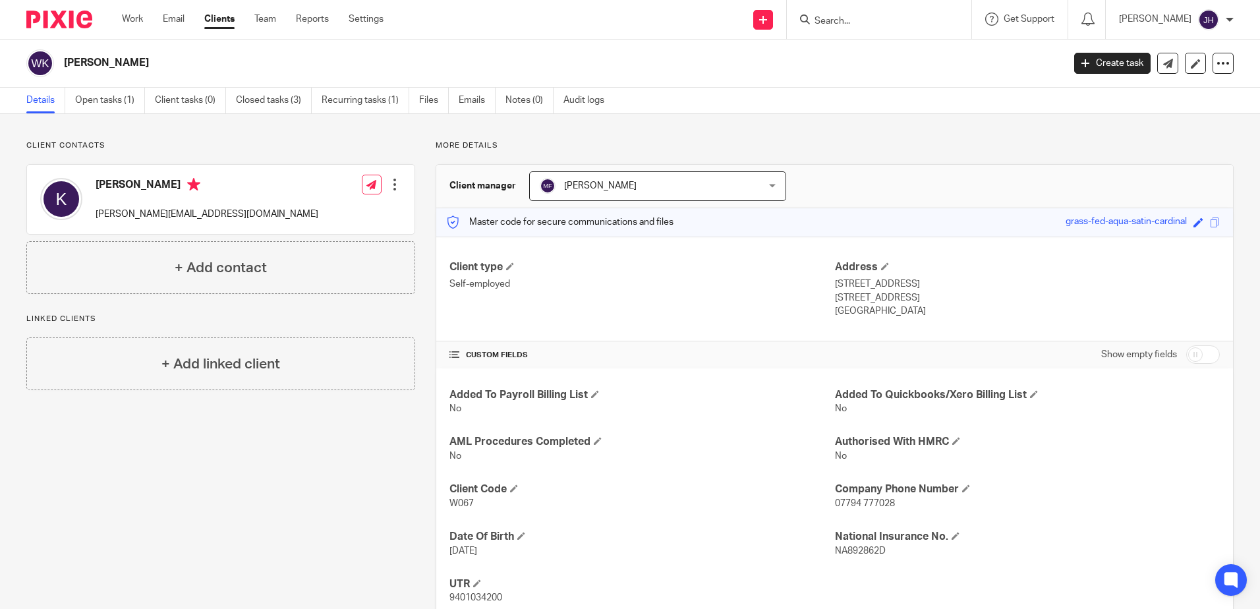
click at [886, 22] on input "Search" at bounding box center [872, 22] width 119 height 12
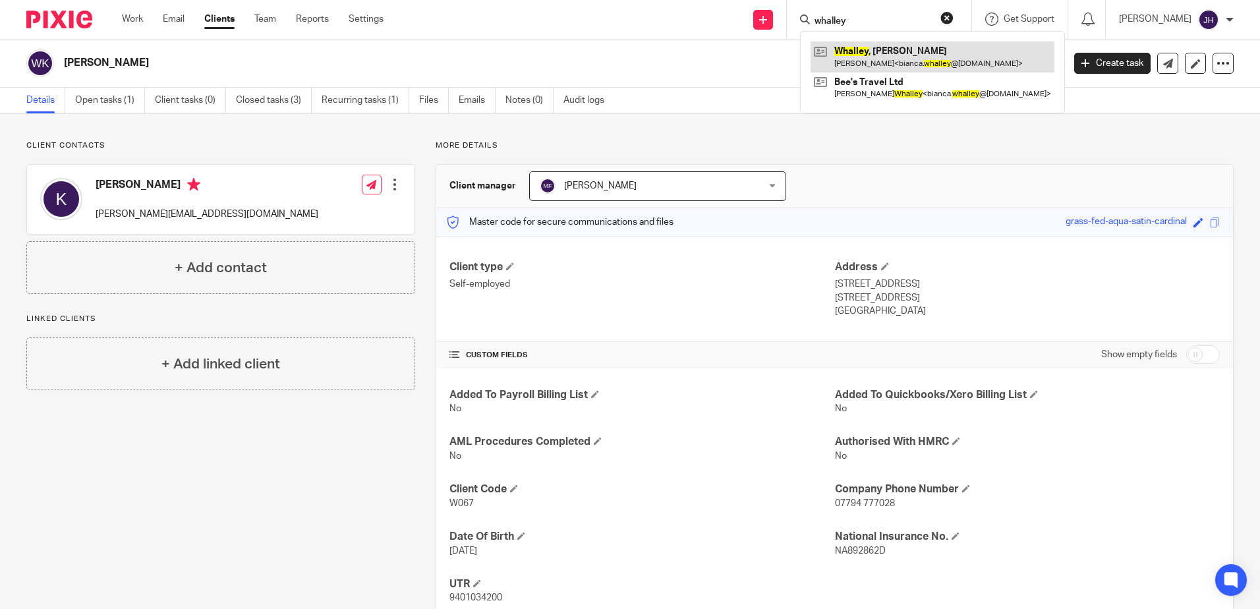
type input "whalley"
click at [896, 50] on link at bounding box center [933, 57] width 244 height 30
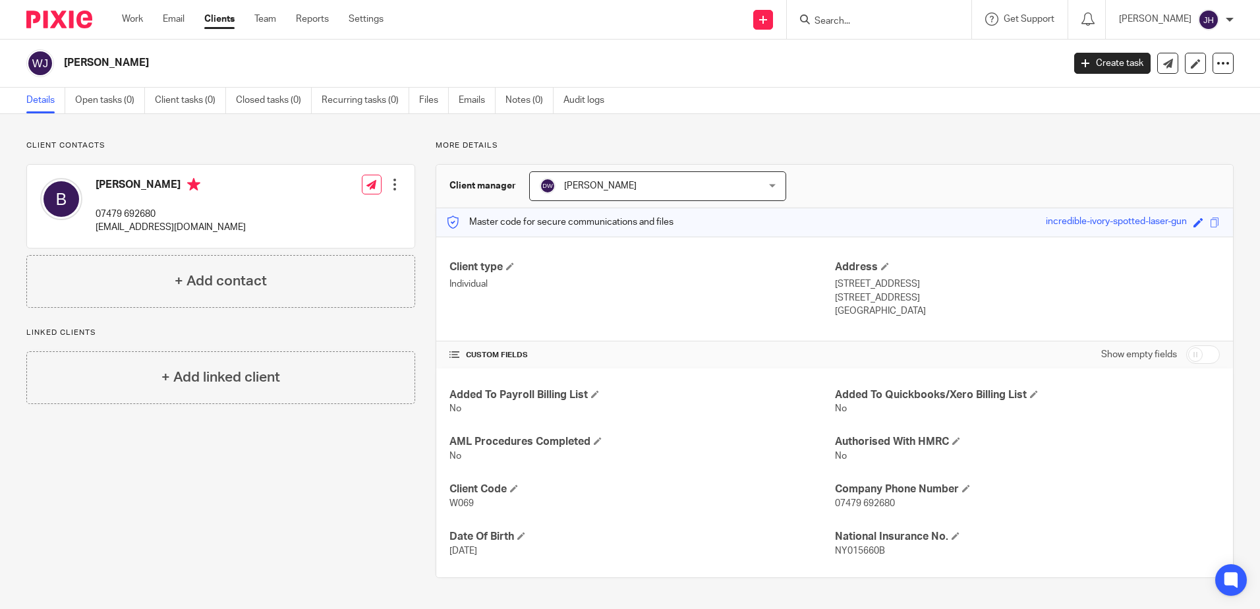
click at [857, 16] on input "Search" at bounding box center [872, 22] width 119 height 12
click at [883, 22] on input "[PERSON_NAME]" at bounding box center [872, 22] width 119 height 12
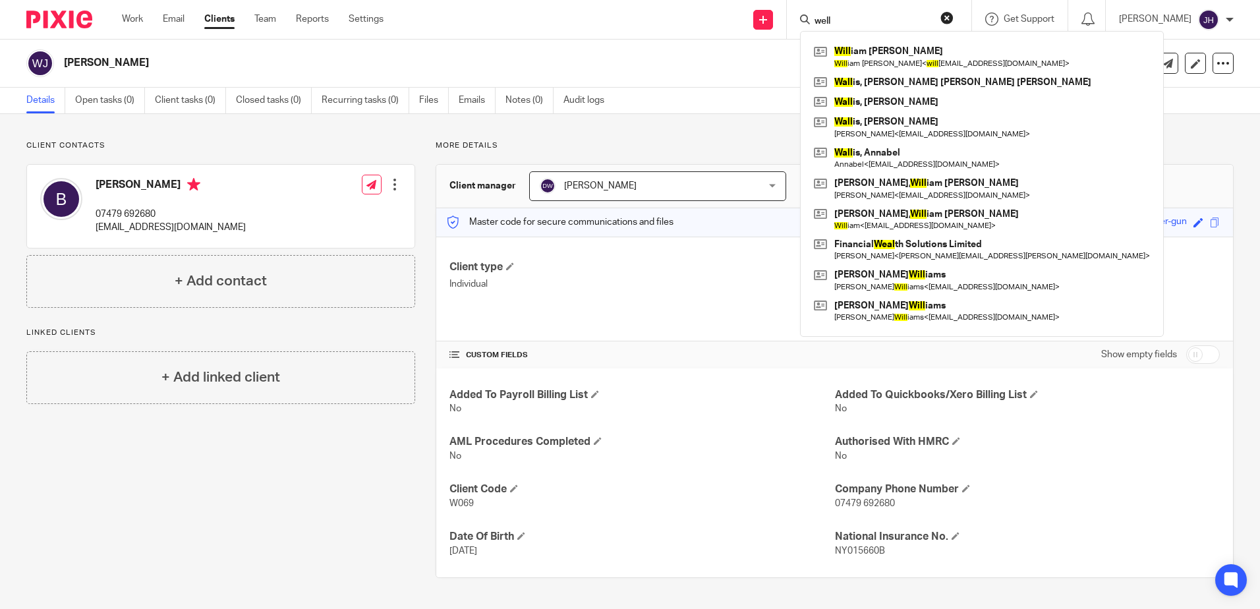
click at [894, 22] on input "well" at bounding box center [872, 22] width 119 height 12
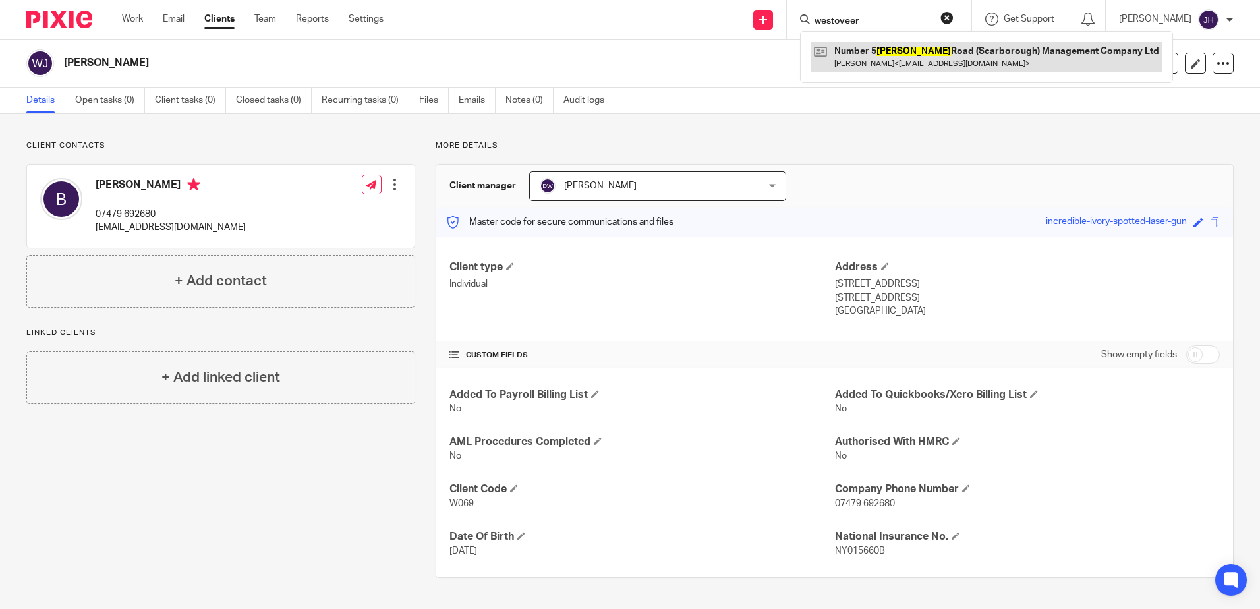
type input "westoveer"
click at [973, 55] on link at bounding box center [987, 57] width 352 height 30
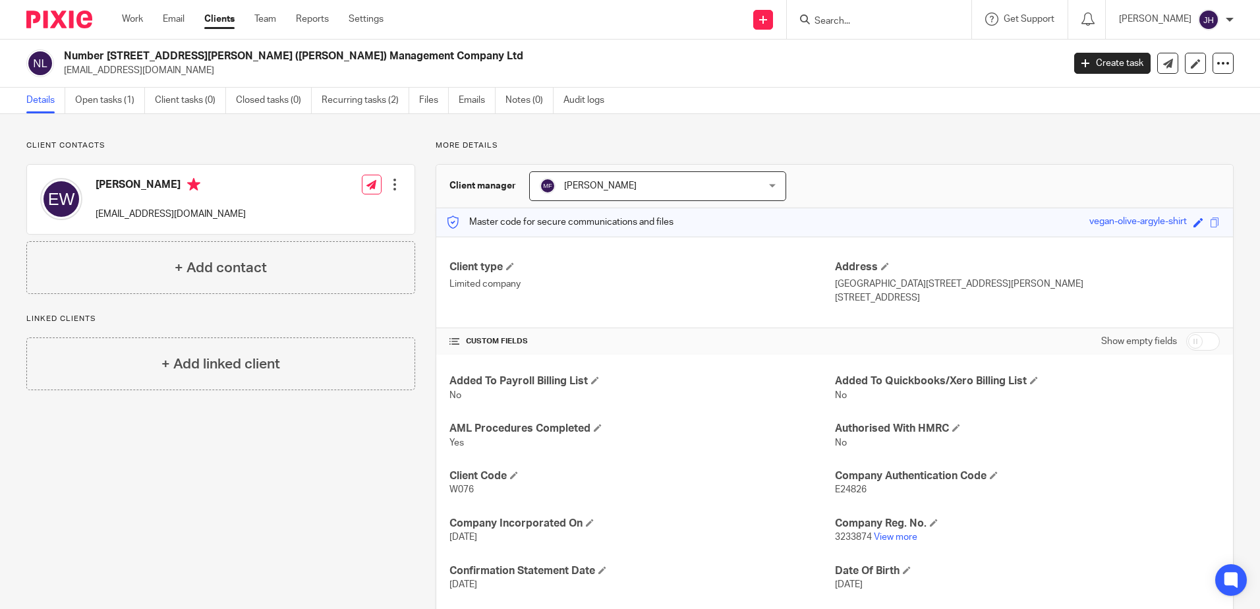
click at [856, 19] on input "Search" at bounding box center [872, 22] width 119 height 12
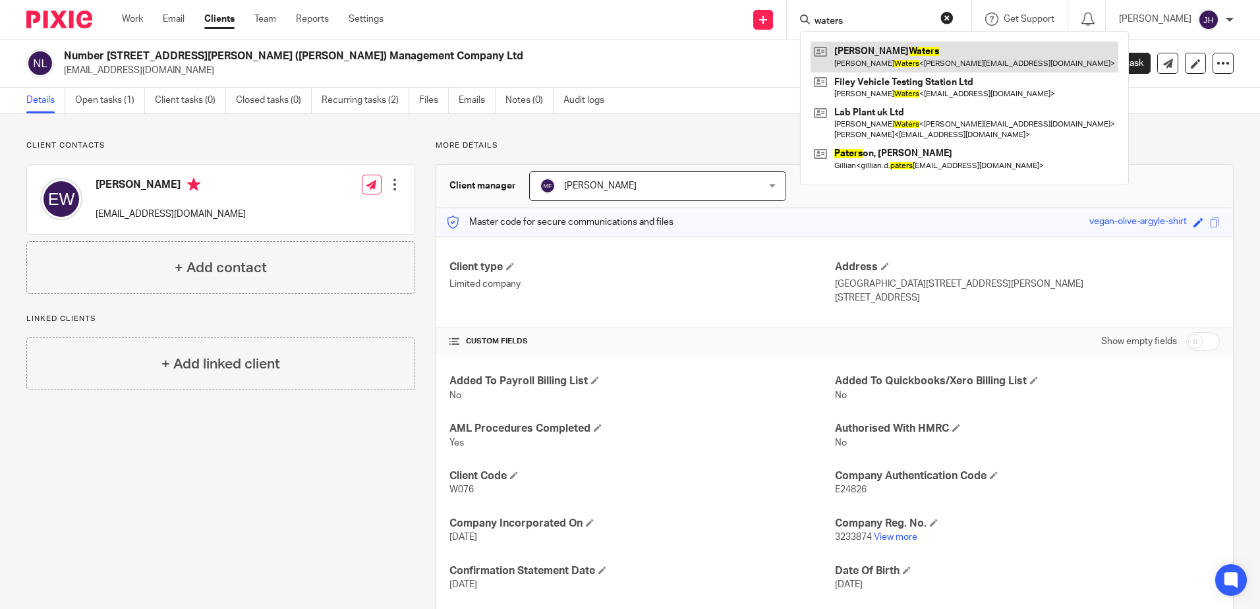
type input "waters"
click at [879, 57] on link at bounding box center [965, 57] width 308 height 30
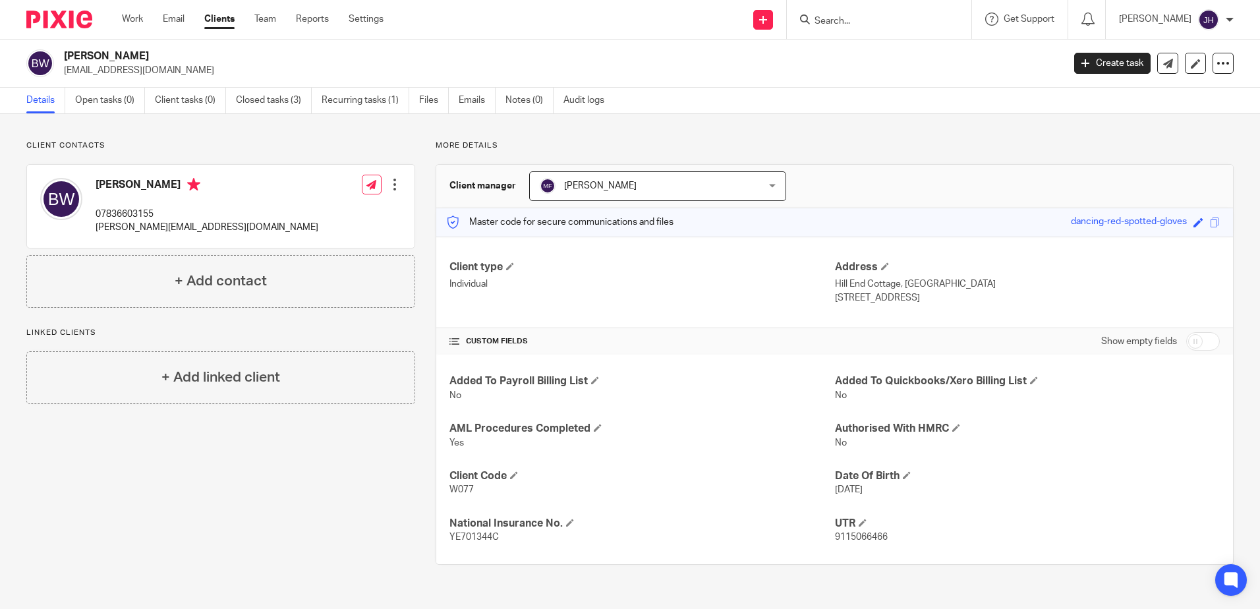
click at [855, 19] on input "Search" at bounding box center [872, 22] width 119 height 12
click at [912, 24] on input "weeks" at bounding box center [872, 22] width 119 height 12
click at [881, 20] on input "week" at bounding box center [872, 22] width 119 height 12
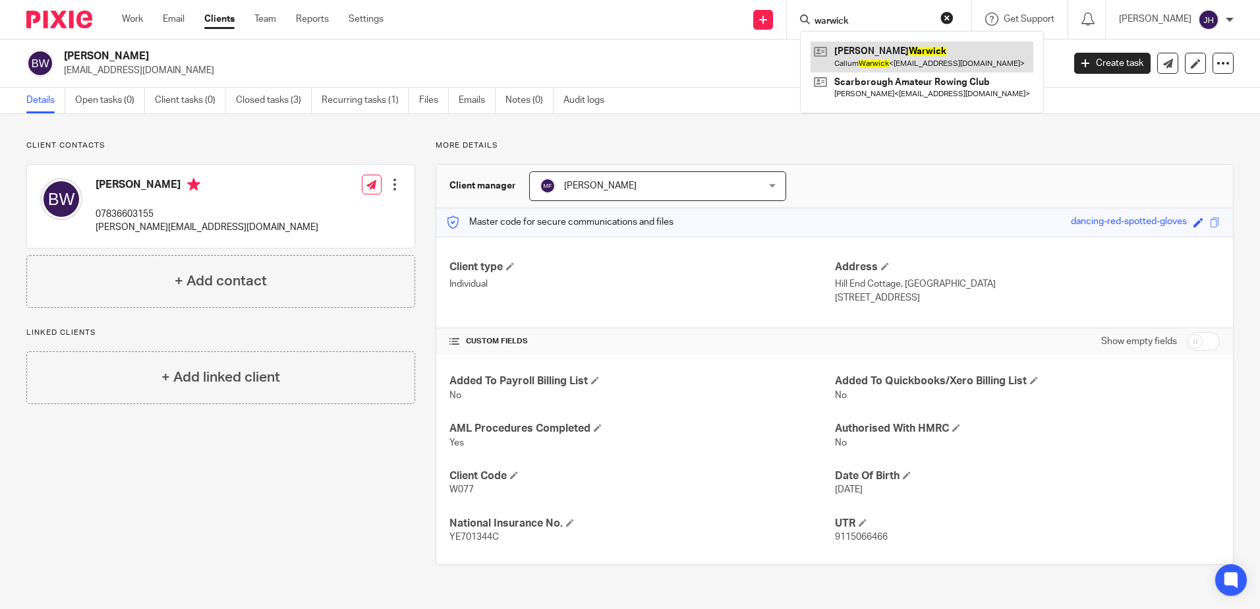
type input "warwick"
click at [920, 53] on link at bounding box center [922, 57] width 223 height 30
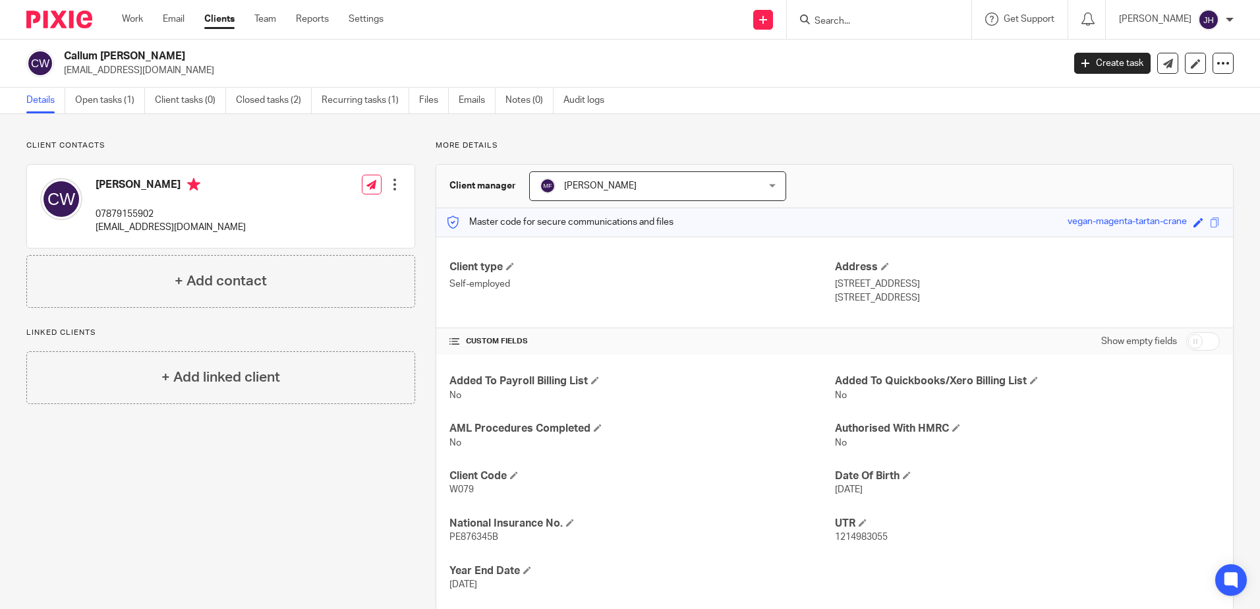
click at [857, 19] on input "Search" at bounding box center [872, 22] width 119 height 12
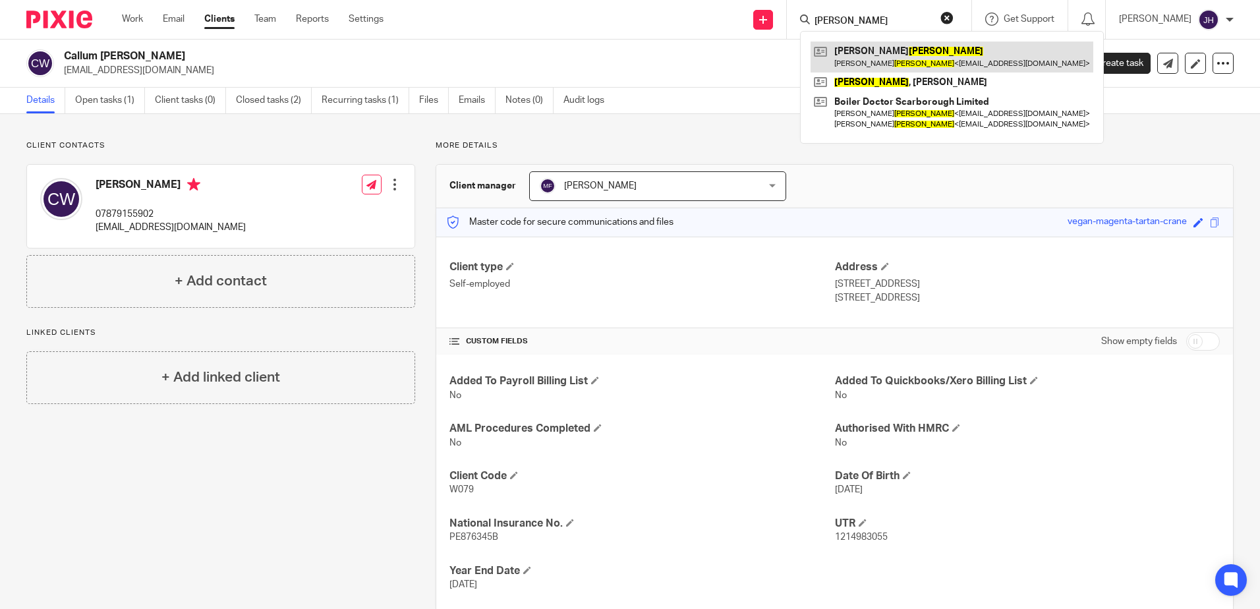
type input "[PERSON_NAME]"
click at [885, 51] on link at bounding box center [952, 57] width 283 height 30
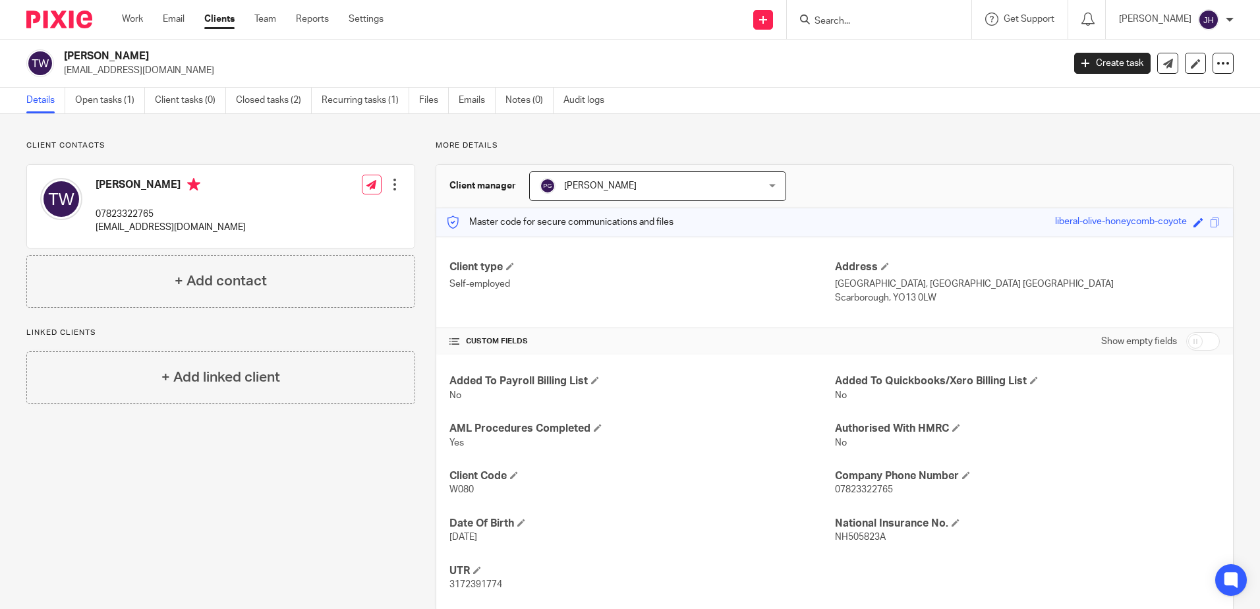
click at [858, 16] on input "Search" at bounding box center [872, 22] width 119 height 12
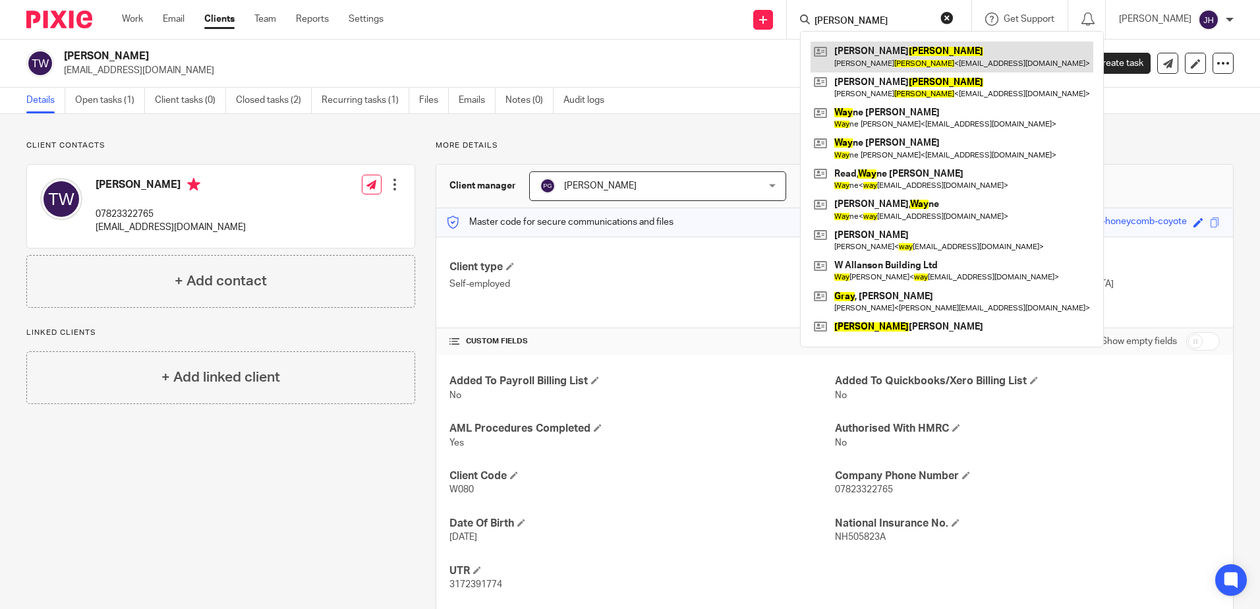
type input "wray"
click at [894, 65] on link at bounding box center [952, 57] width 283 height 30
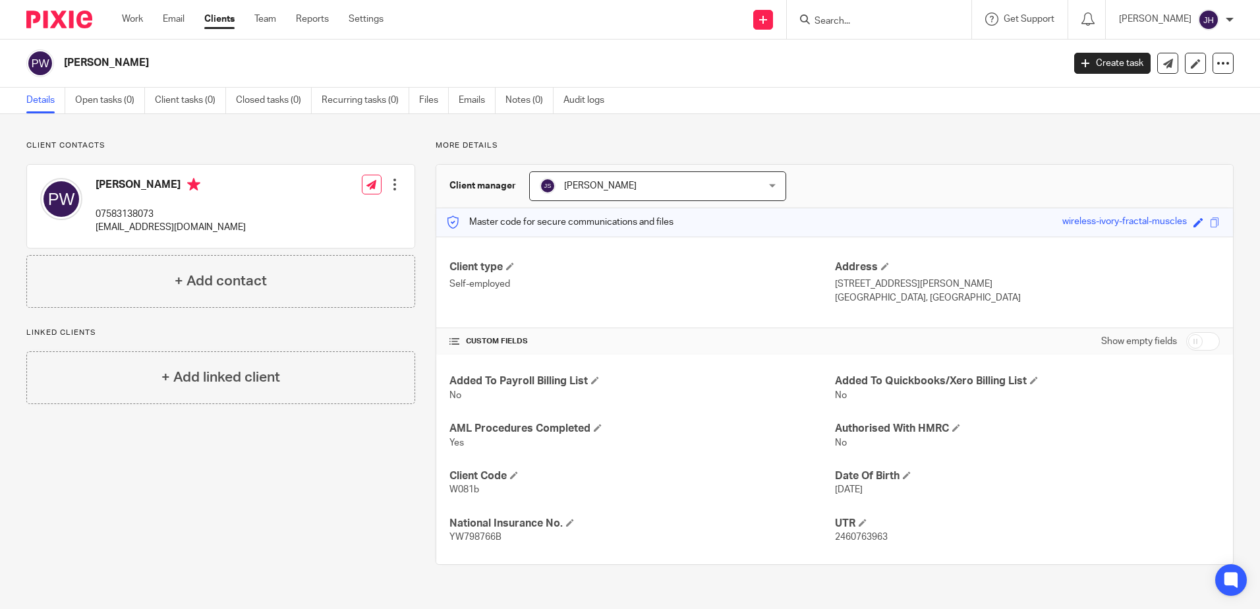
click at [884, 14] on form at bounding box center [883, 19] width 140 height 16
click at [853, 22] on input "Search" at bounding box center [872, 22] width 119 height 12
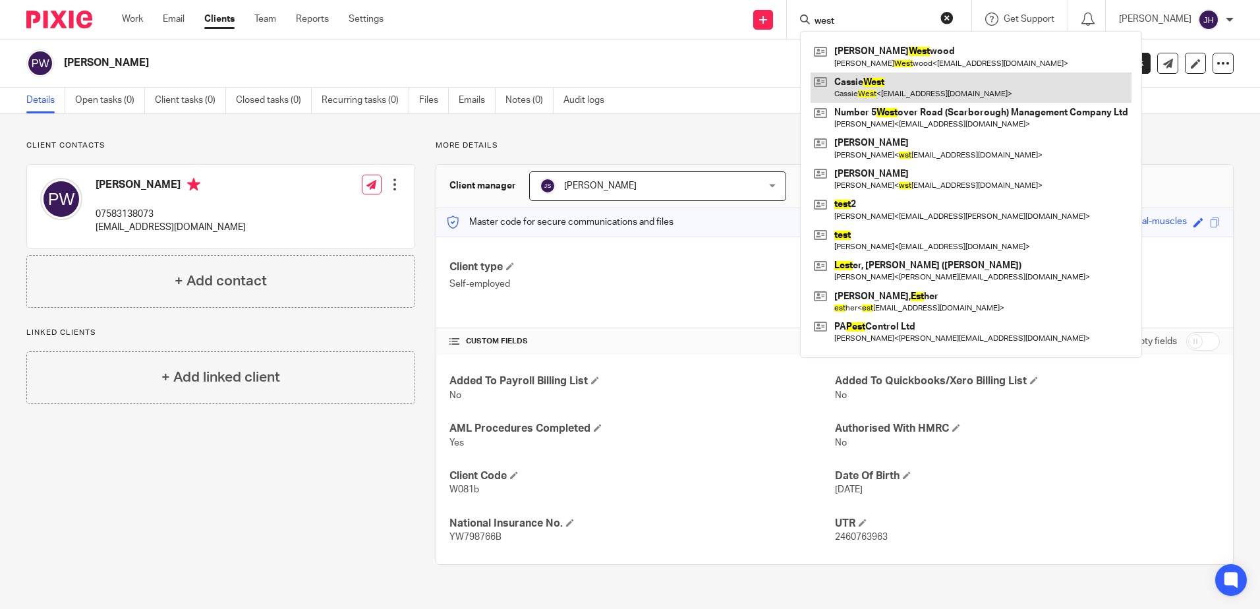
type input "west"
click at [886, 82] on link at bounding box center [971, 87] width 321 height 30
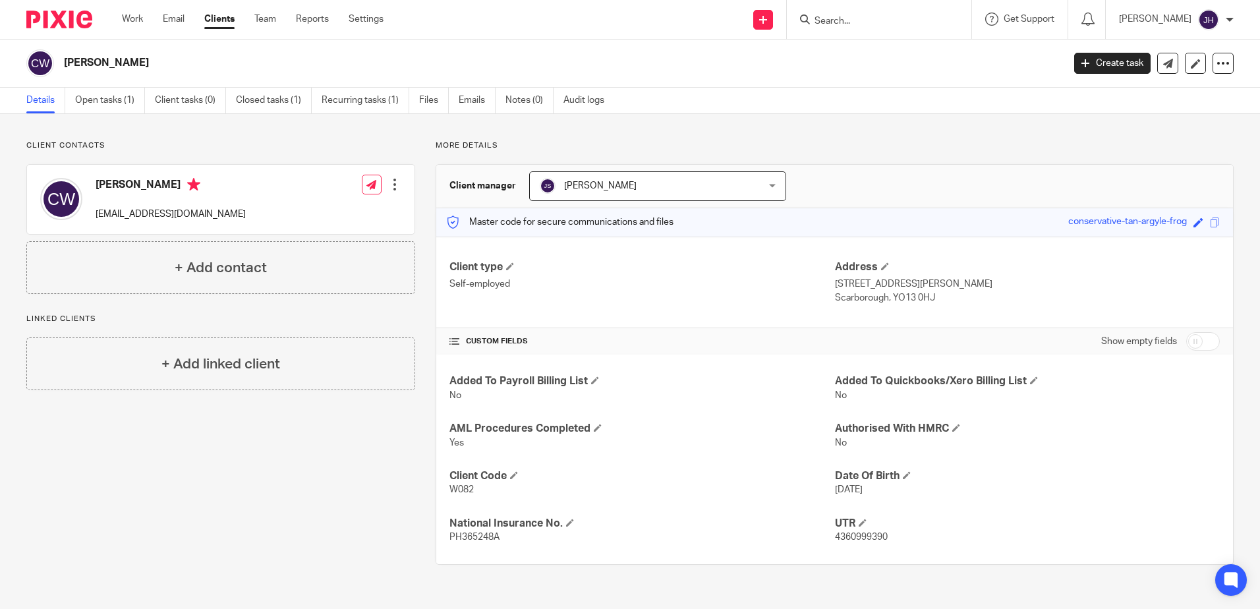
click at [851, 20] on input "Search" at bounding box center [872, 22] width 119 height 12
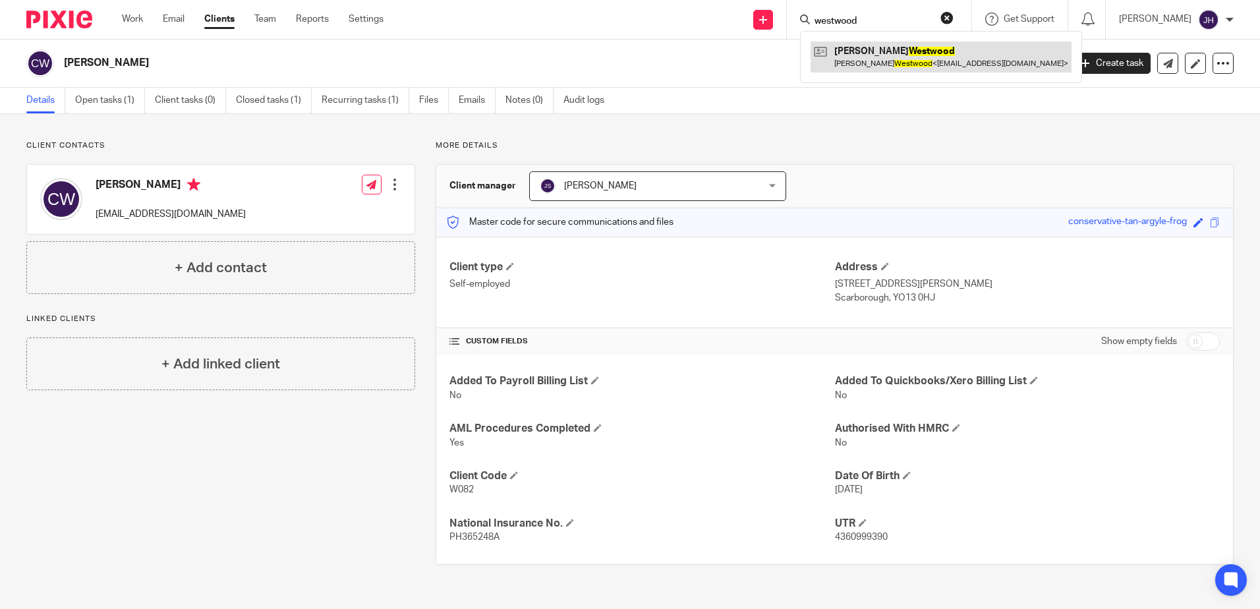
type input "westwood"
click at [877, 57] on link at bounding box center [941, 57] width 261 height 30
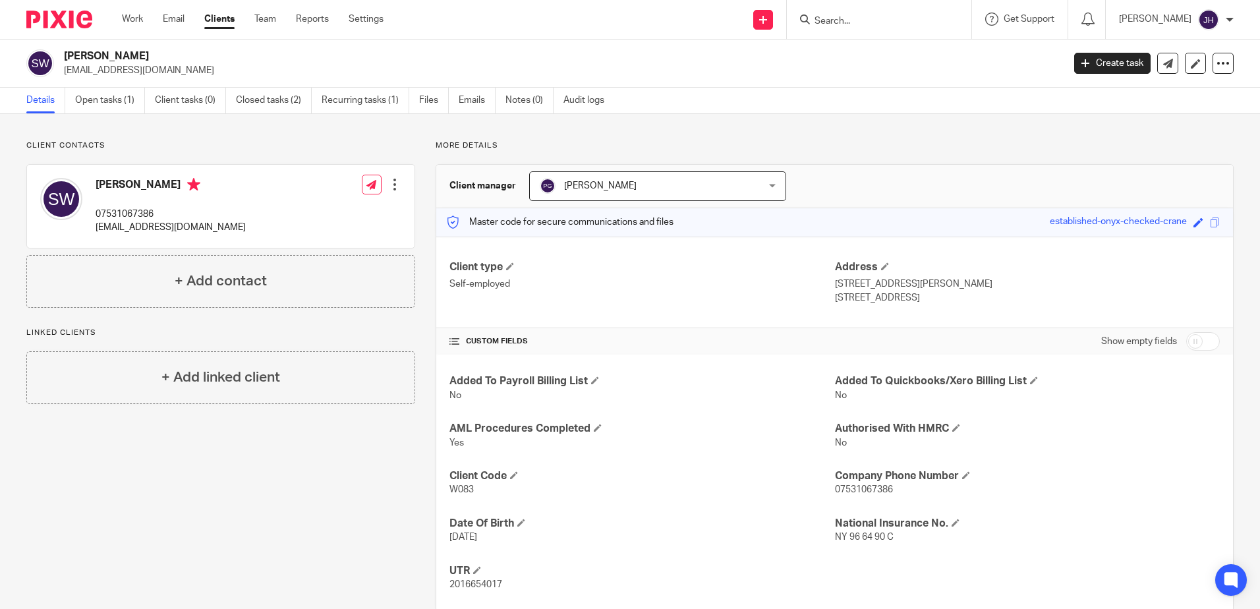
click at [853, 17] on input "Search" at bounding box center [872, 22] width 119 height 12
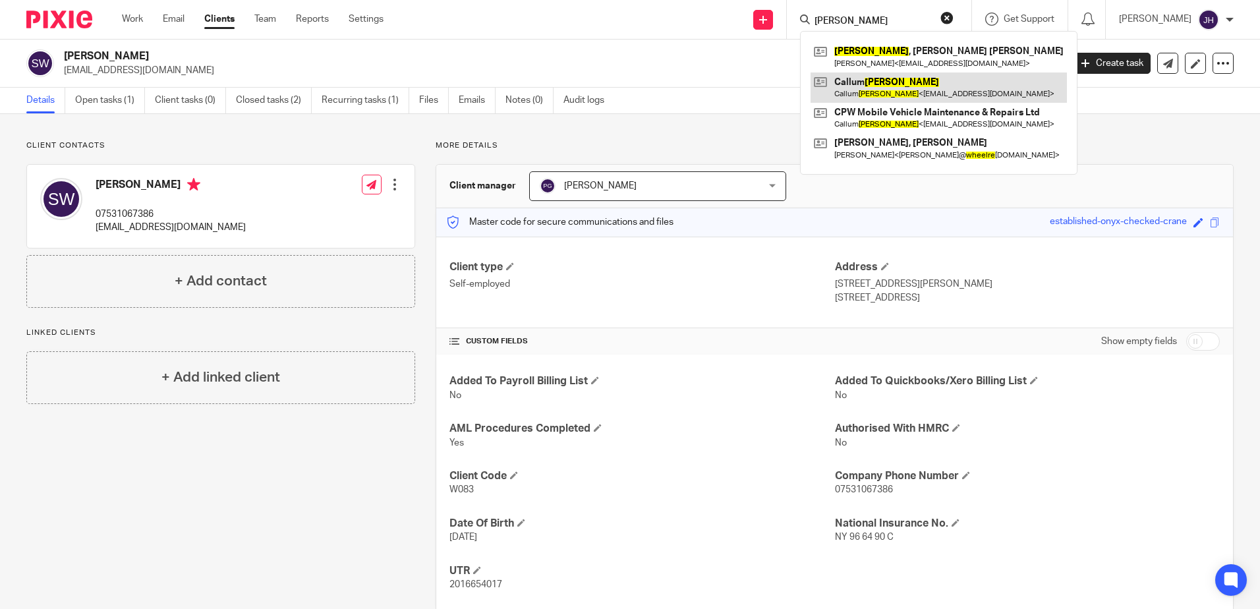
type input "wheeler"
click at [894, 78] on link at bounding box center [939, 87] width 256 height 30
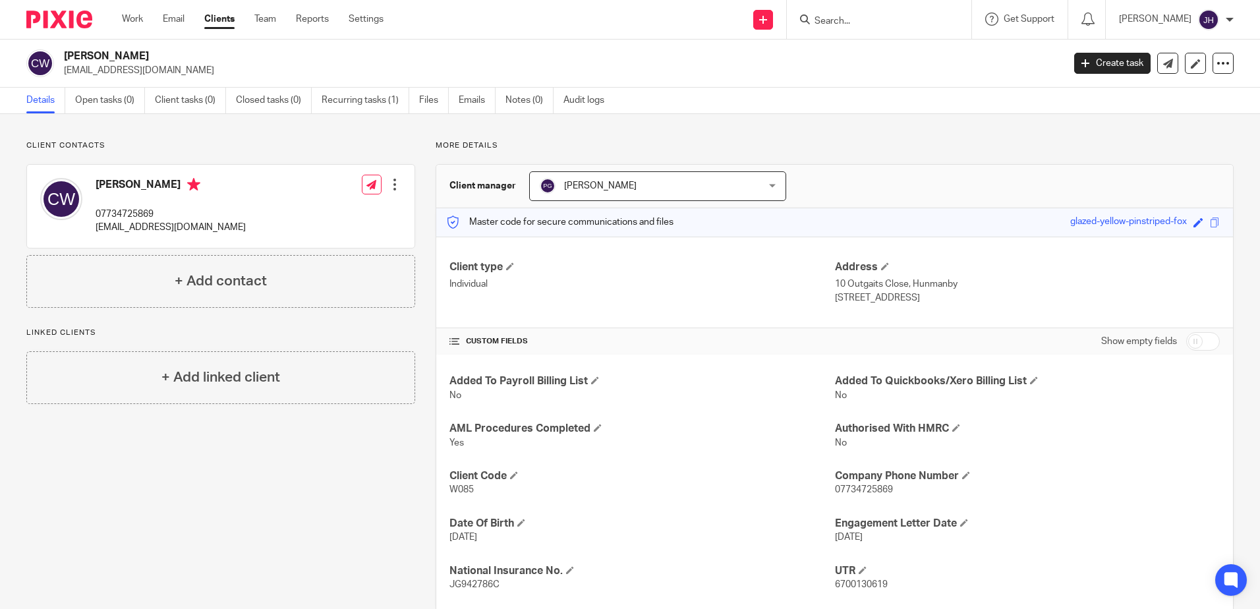
click at [871, 16] on input "Search" at bounding box center [872, 22] width 119 height 12
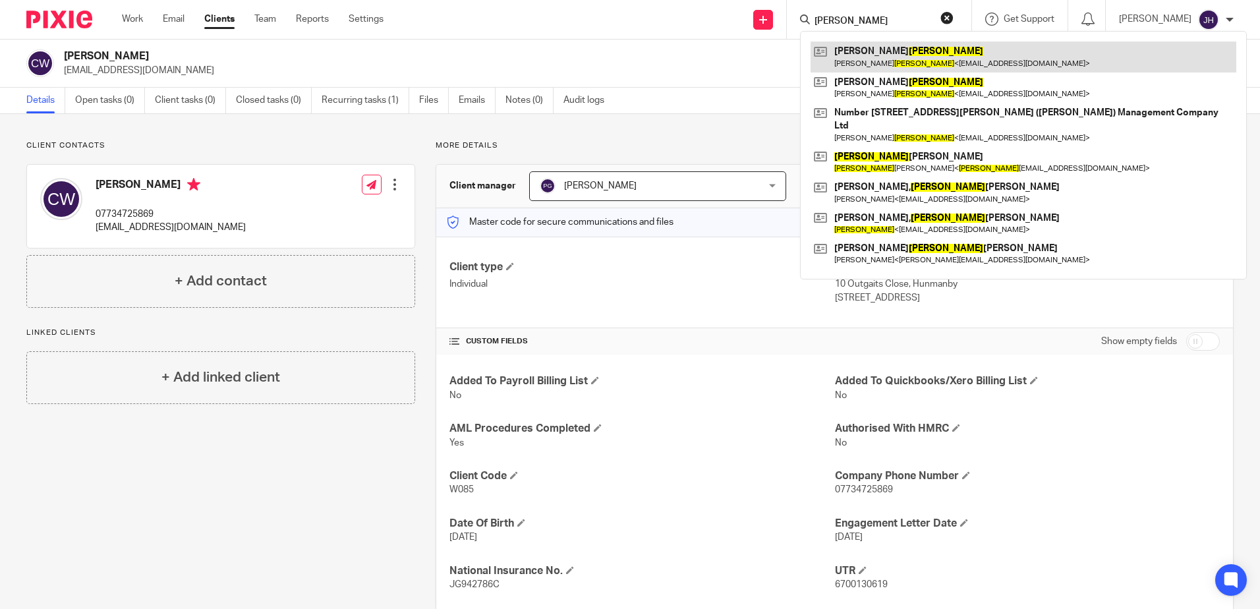
type input "williams"
click at [901, 63] on link at bounding box center [1024, 57] width 426 height 30
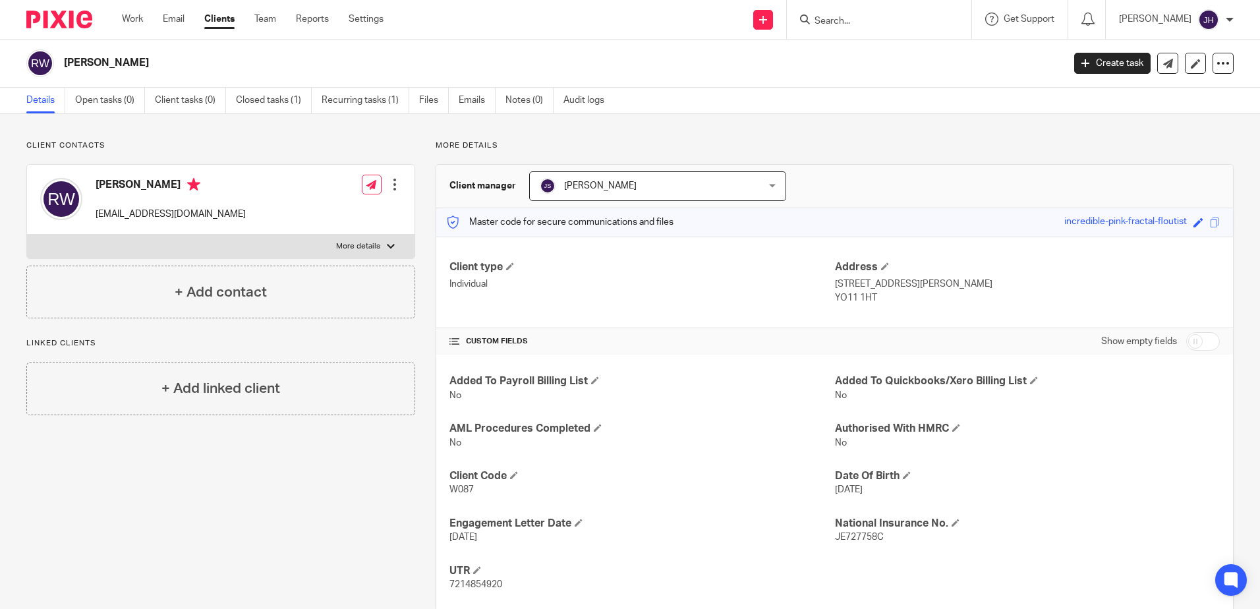
click at [865, 19] on input "Search" at bounding box center [872, 22] width 119 height 12
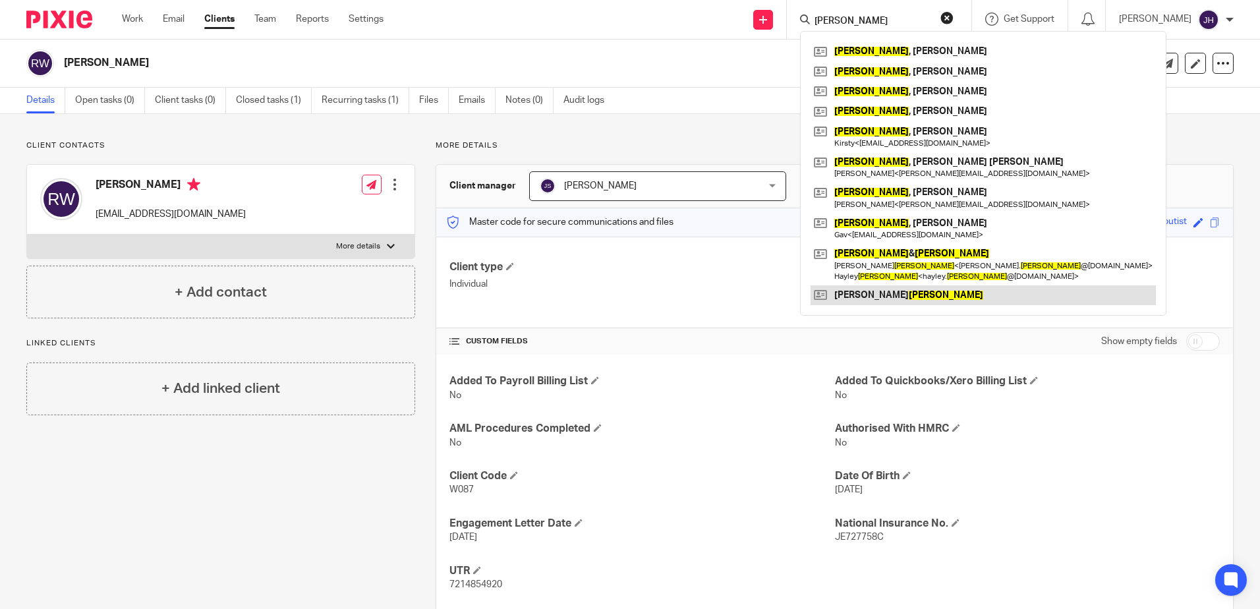
type input "ward"
click at [880, 299] on link at bounding box center [983, 295] width 345 height 20
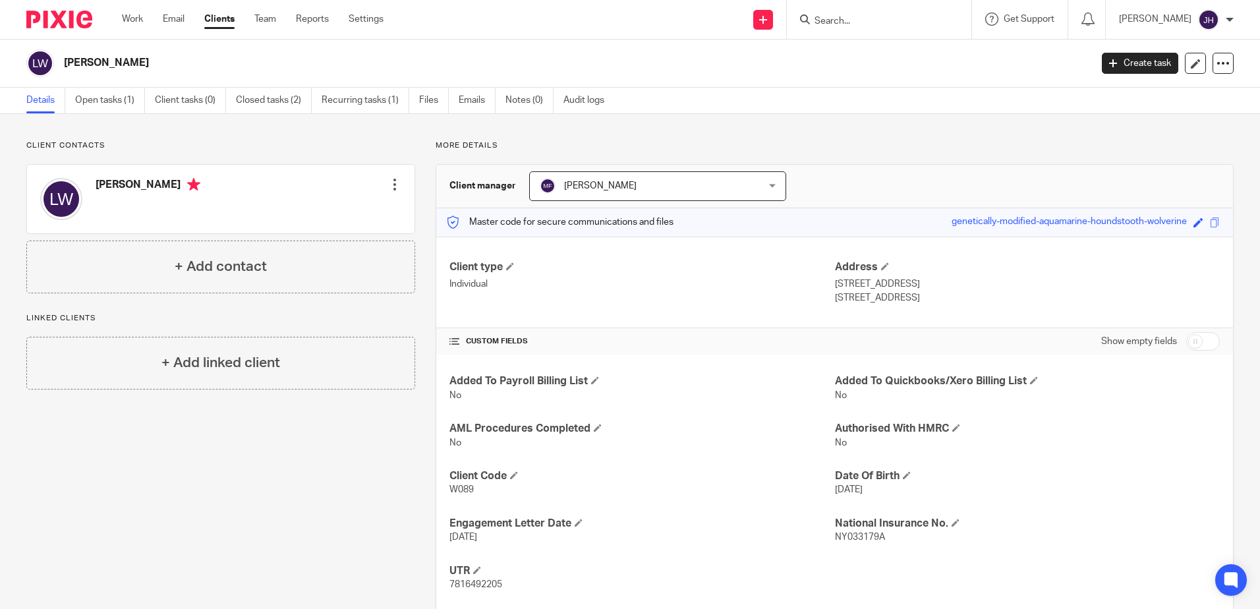
click at [869, 20] on input "Search" at bounding box center [872, 22] width 119 height 12
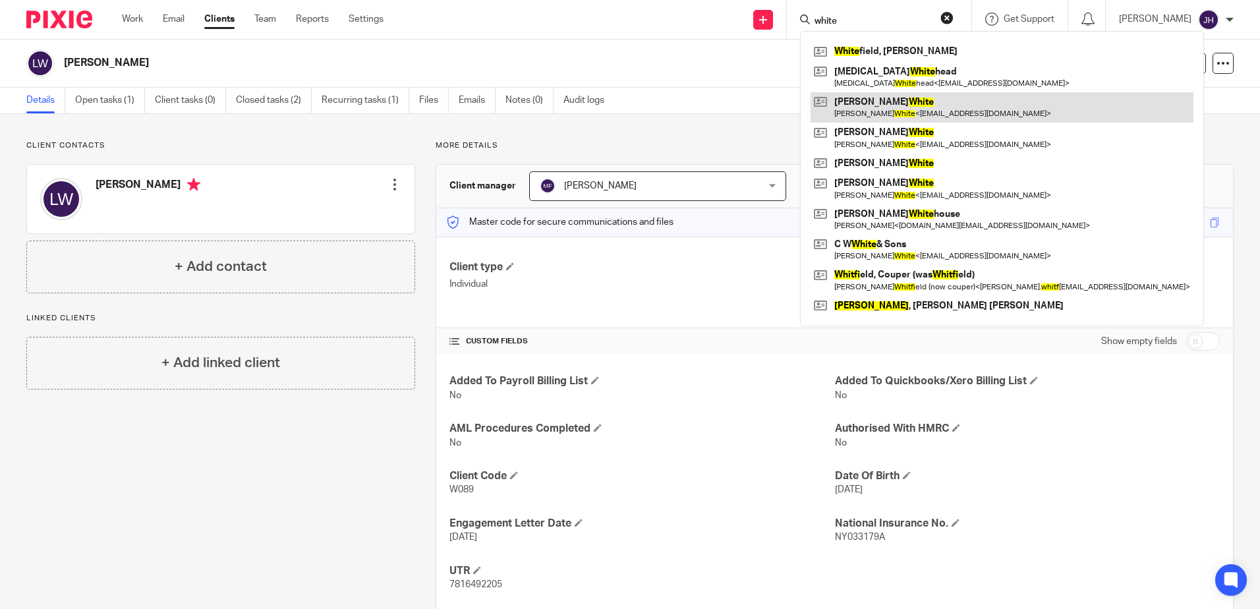
type input "white"
click at [921, 111] on link at bounding box center [1002, 107] width 383 height 30
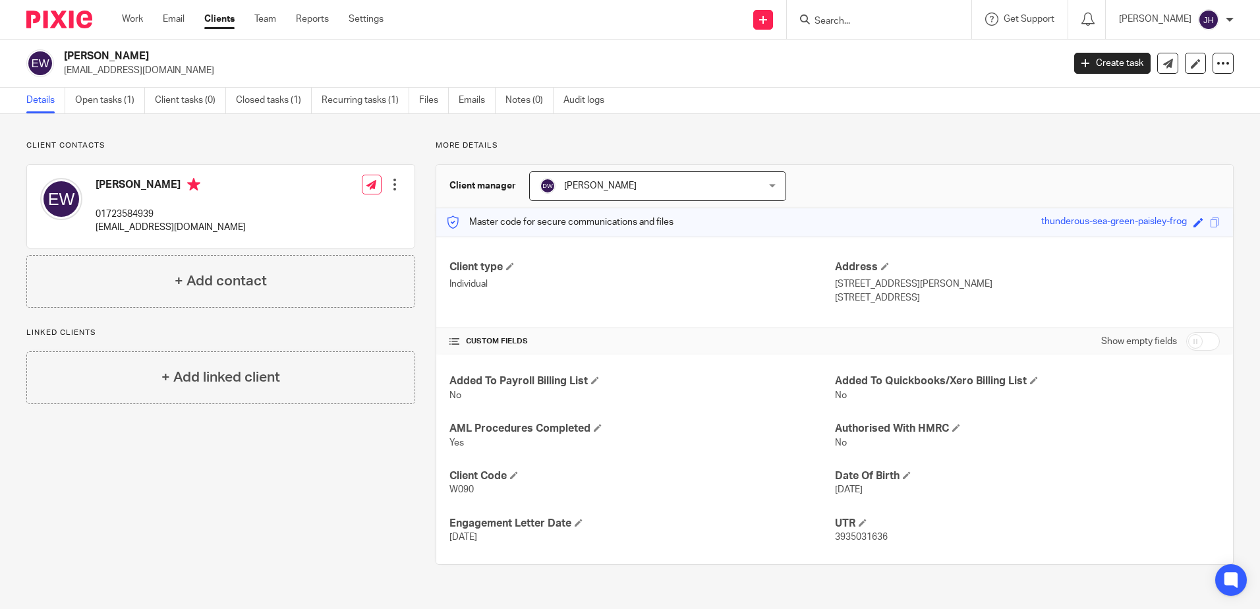
click at [862, 19] on input "Search" at bounding box center [872, 22] width 119 height 12
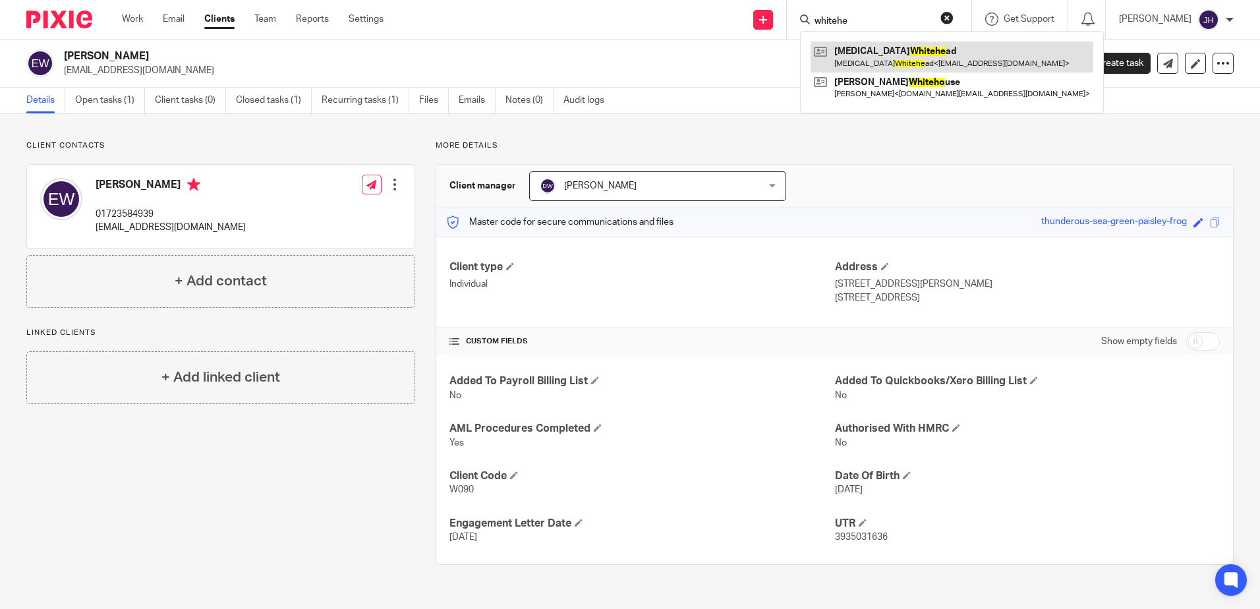
type input "whitehe"
click at [878, 47] on link at bounding box center [952, 57] width 283 height 30
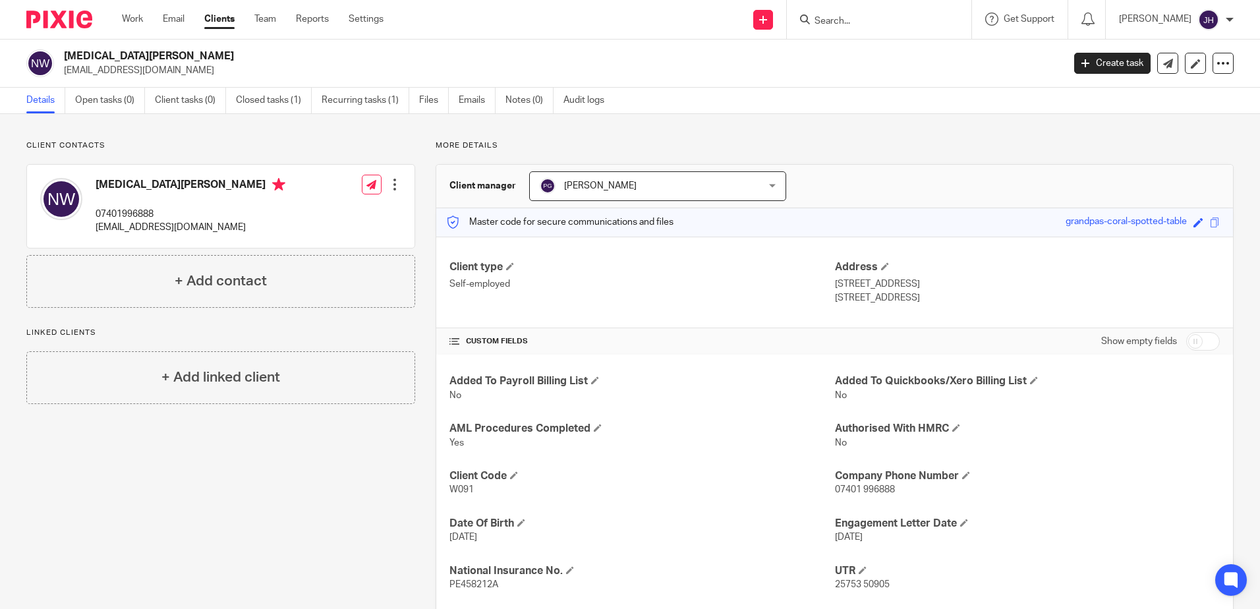
click at [866, 21] on input "Search" at bounding box center [872, 22] width 119 height 12
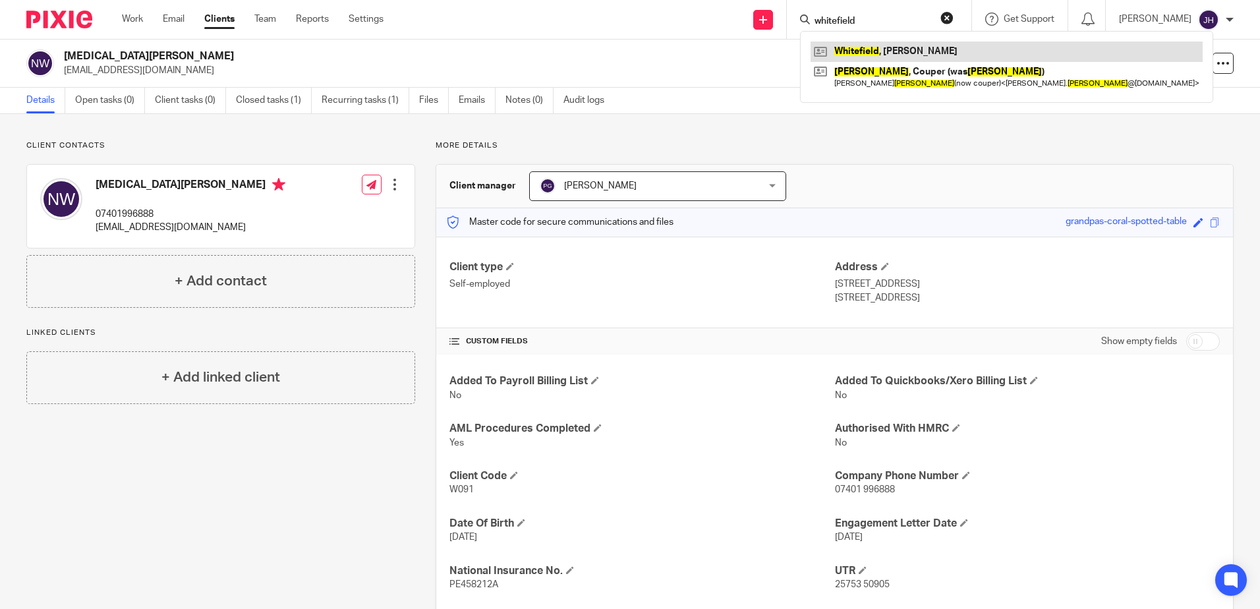
type input "whitefield"
click at [880, 46] on link at bounding box center [1007, 52] width 392 height 20
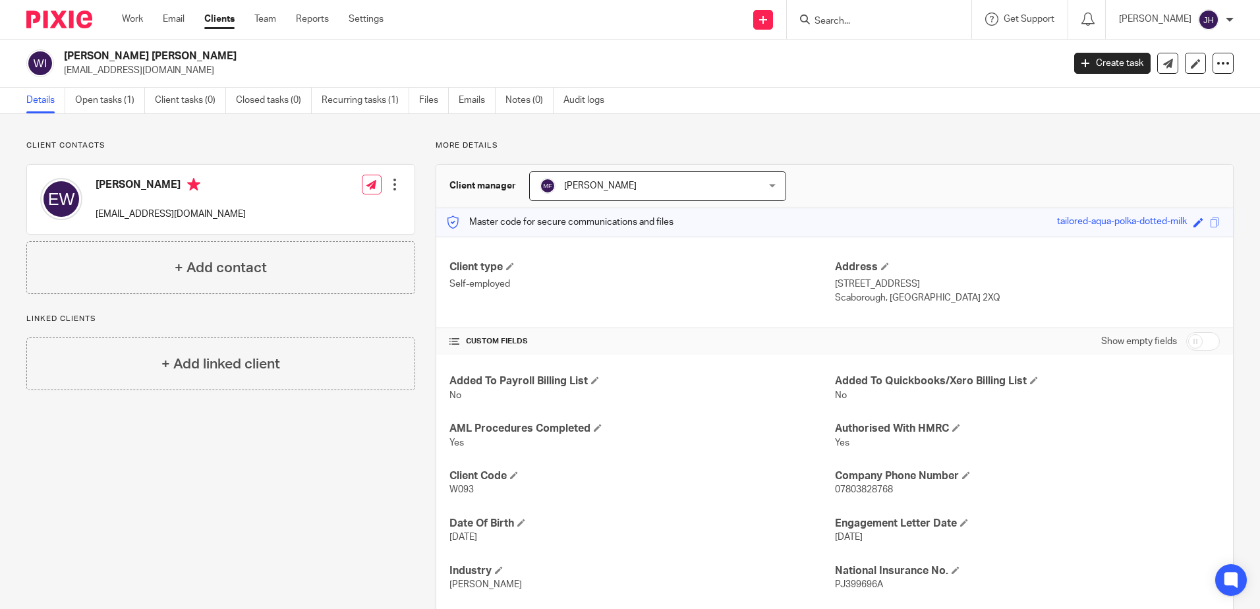
click at [876, 18] on input "Search" at bounding box center [872, 22] width 119 height 12
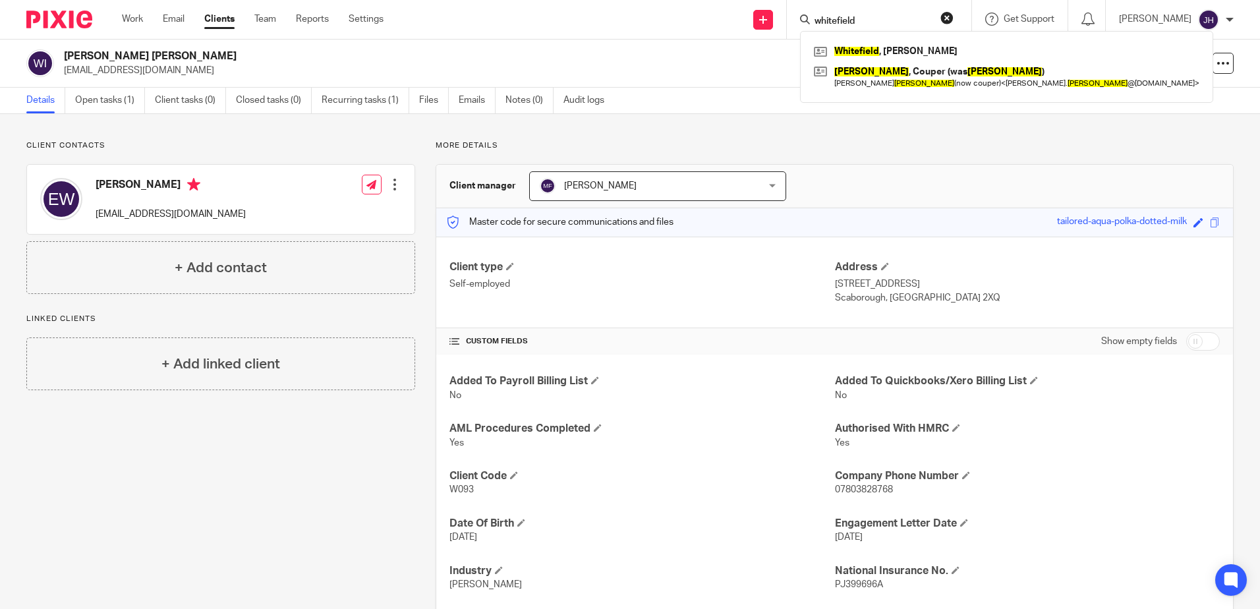
click at [911, 20] on input "whitefield" at bounding box center [872, 22] width 119 height 12
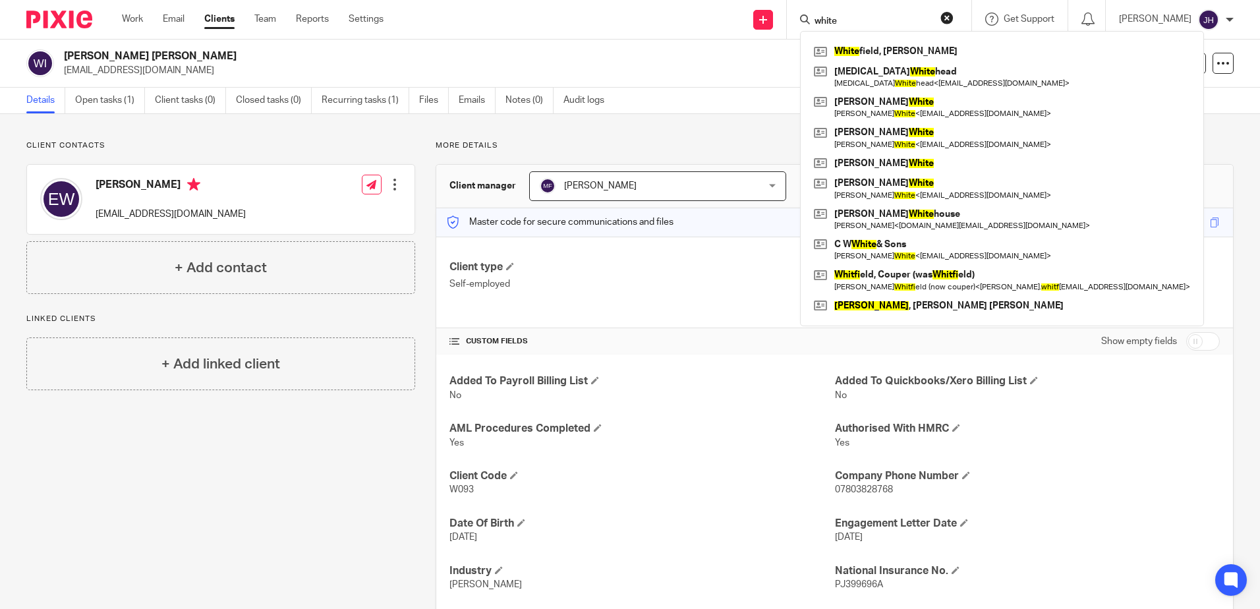
type input "white"
click at [885, 14] on form "white" at bounding box center [883, 19] width 140 height 16
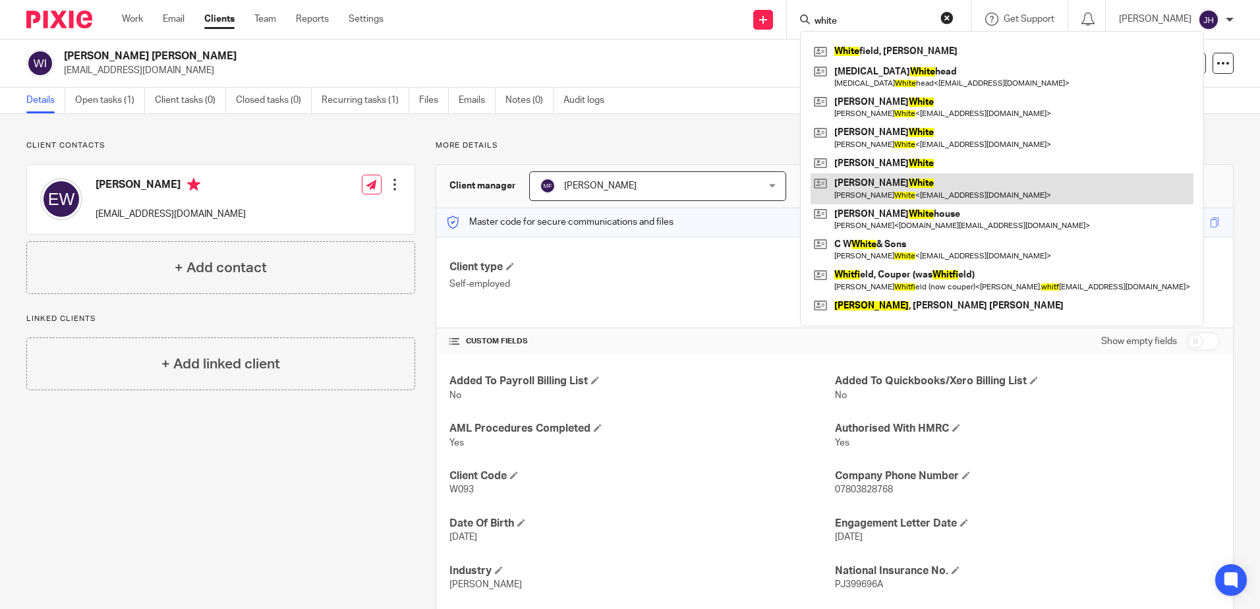
click at [876, 181] on link at bounding box center [1002, 188] width 383 height 30
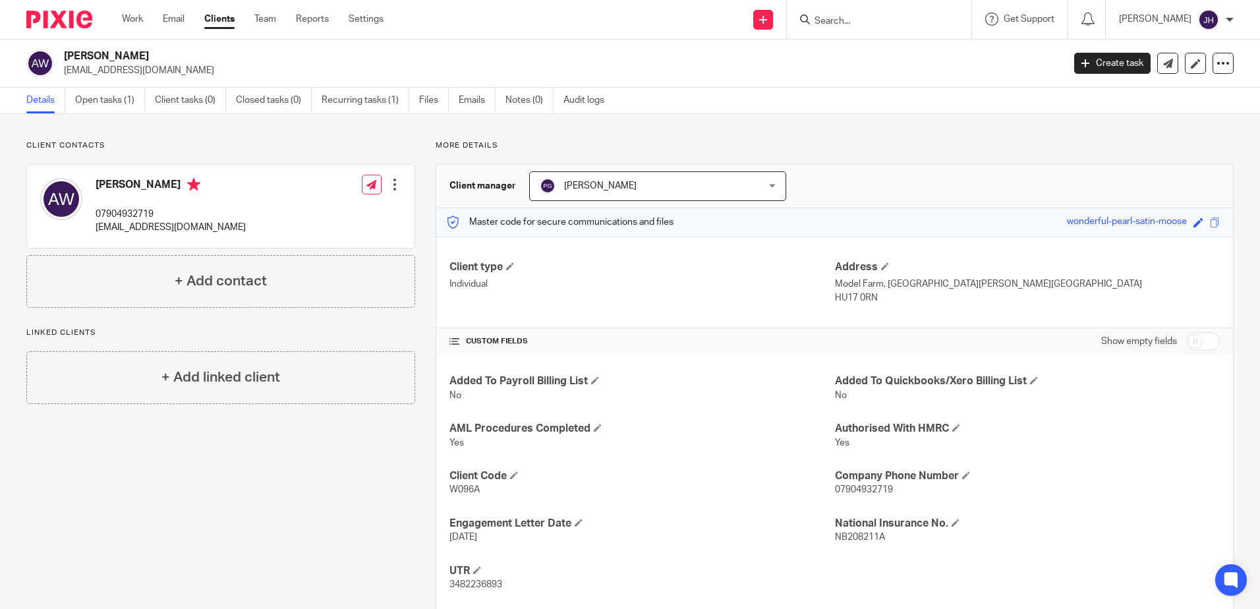
click at [866, 18] on input "Search" at bounding box center [872, 22] width 119 height 12
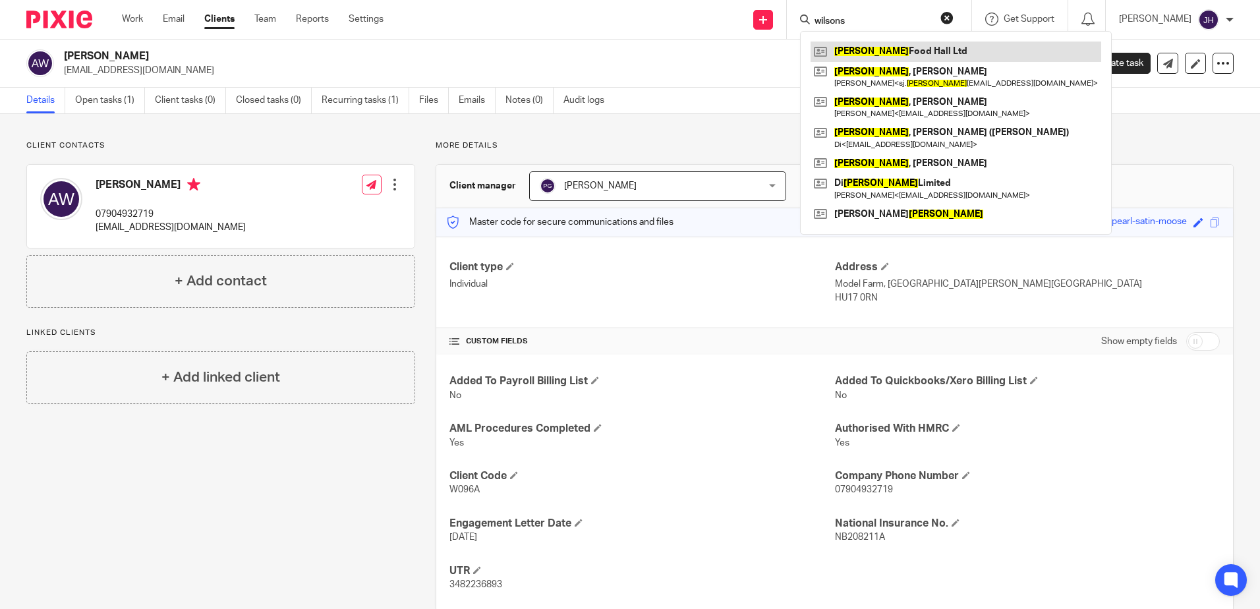
type input "wilsons"
click at [891, 48] on link at bounding box center [956, 52] width 291 height 20
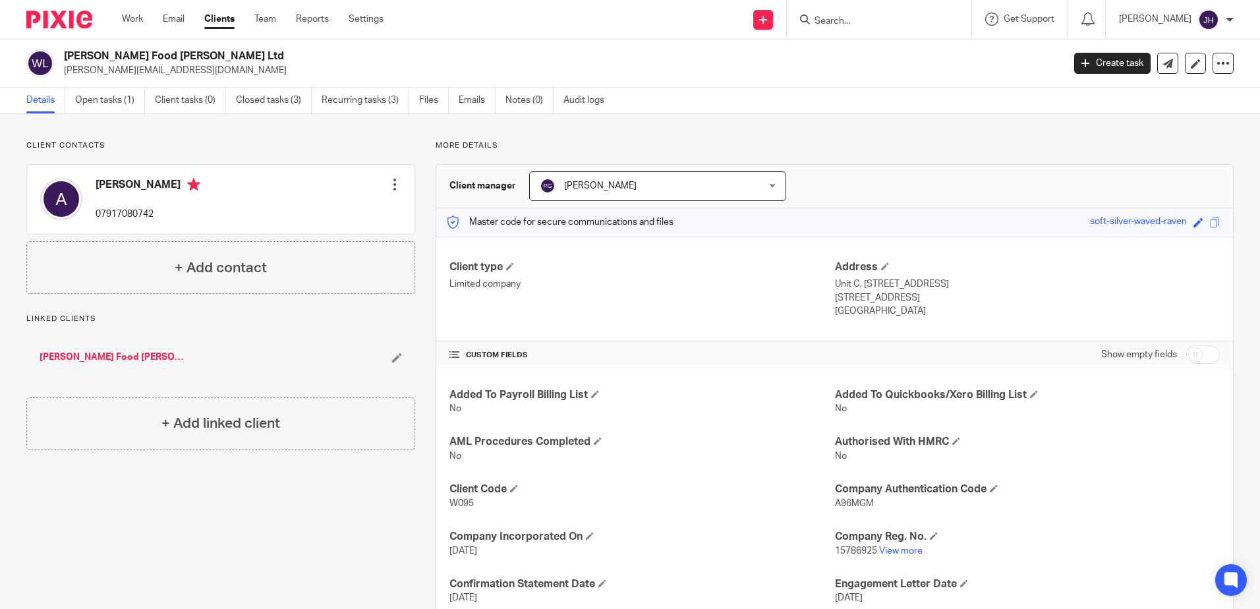
click at [871, 22] on input "Search" at bounding box center [872, 22] width 119 height 12
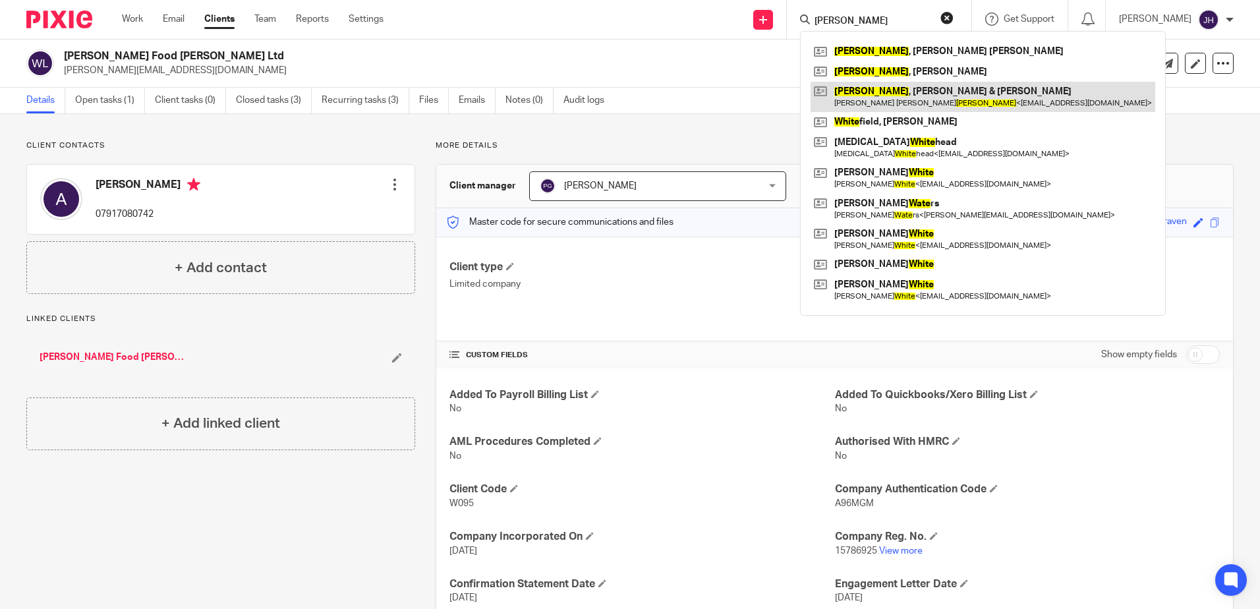
type input "waite"
click at [901, 94] on link at bounding box center [983, 97] width 345 height 30
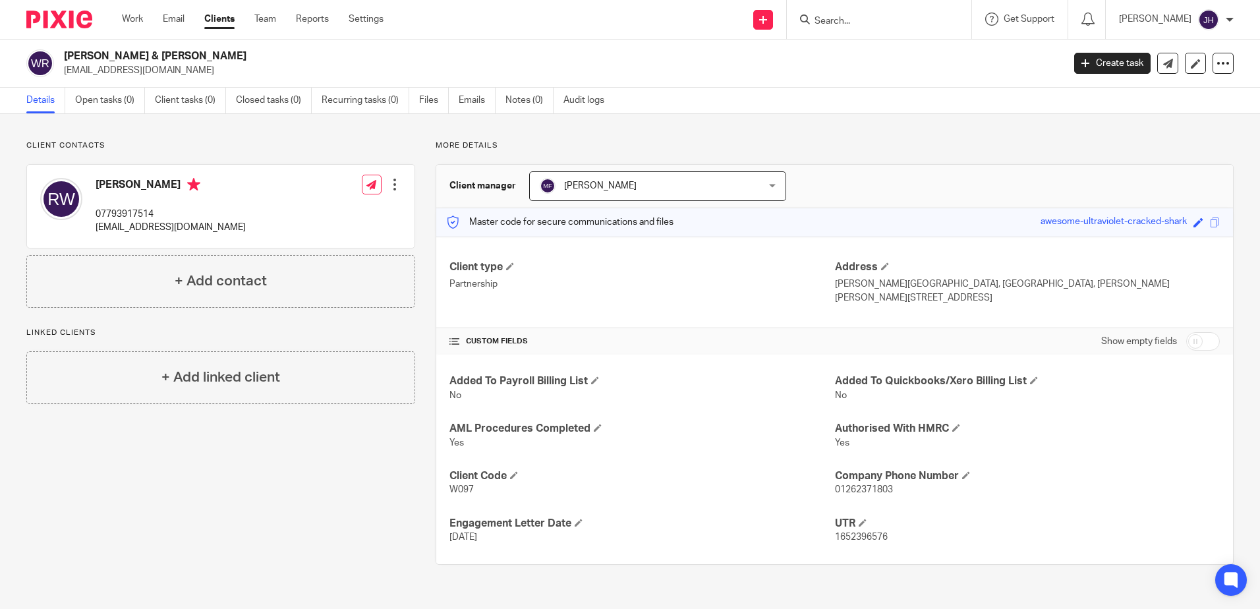
click at [873, 22] on input "Search" at bounding box center [872, 22] width 119 height 12
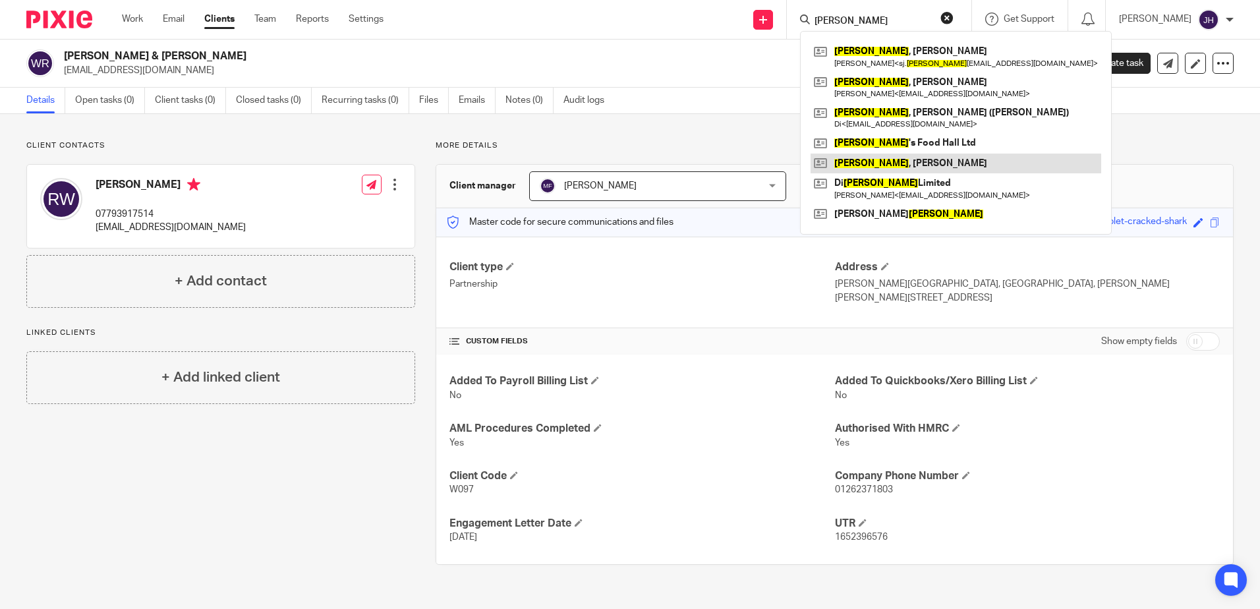
type input "wilson"
click at [890, 158] on link at bounding box center [956, 164] width 291 height 20
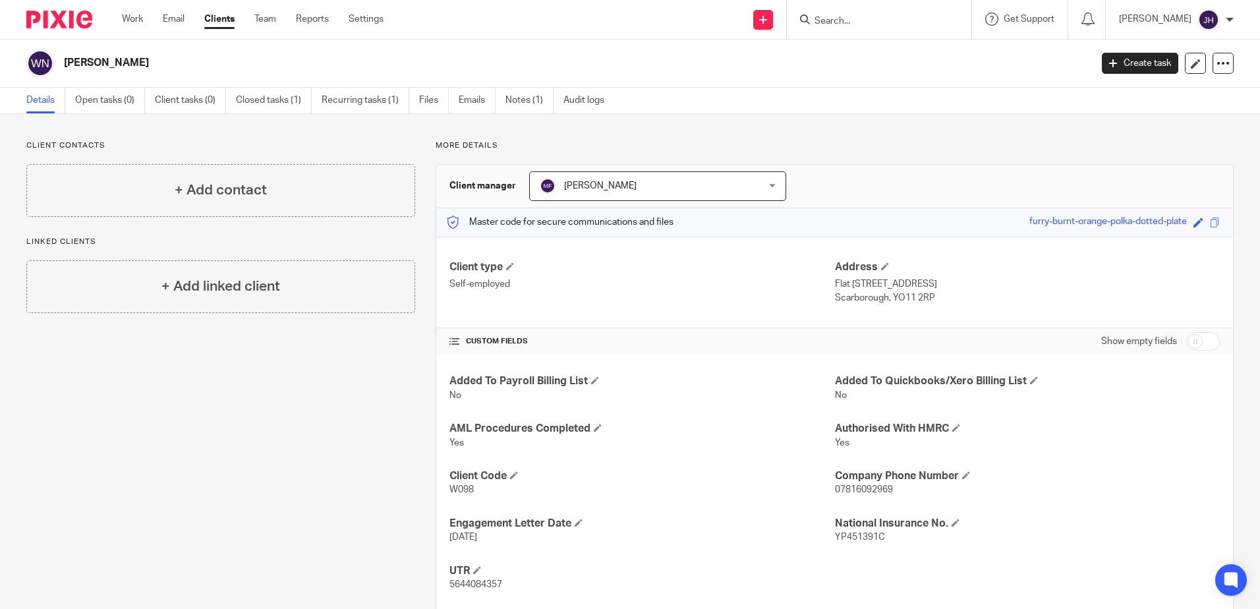
click at [878, 26] on input "Search" at bounding box center [872, 22] width 119 height 12
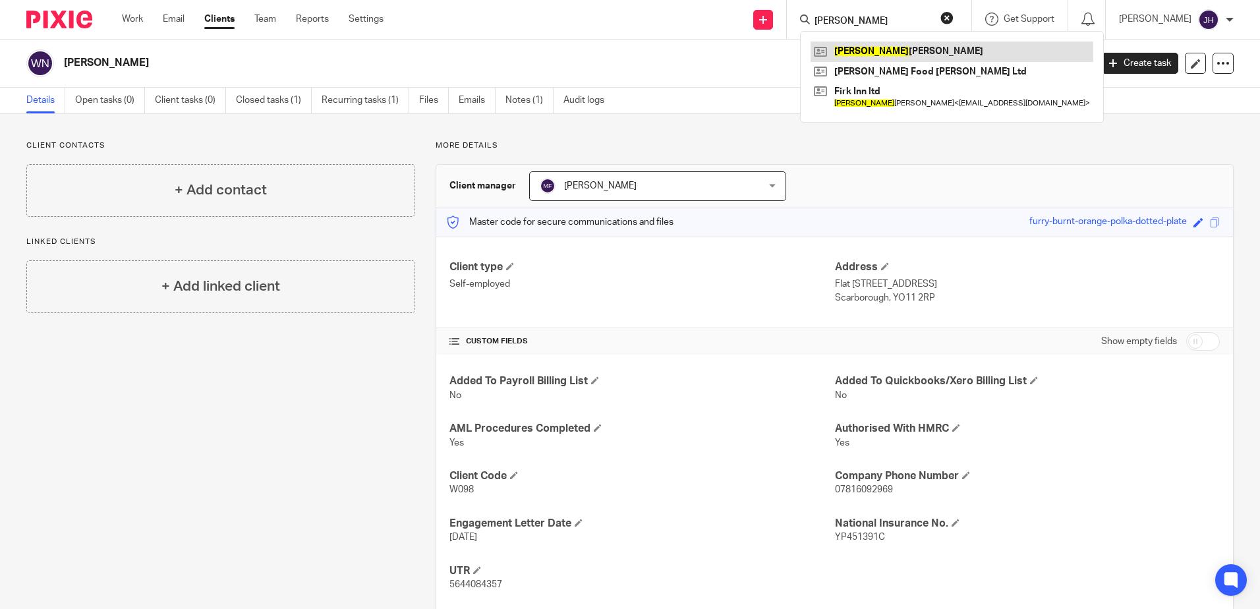
type input "adrian"
click at [904, 51] on link at bounding box center [952, 52] width 283 height 20
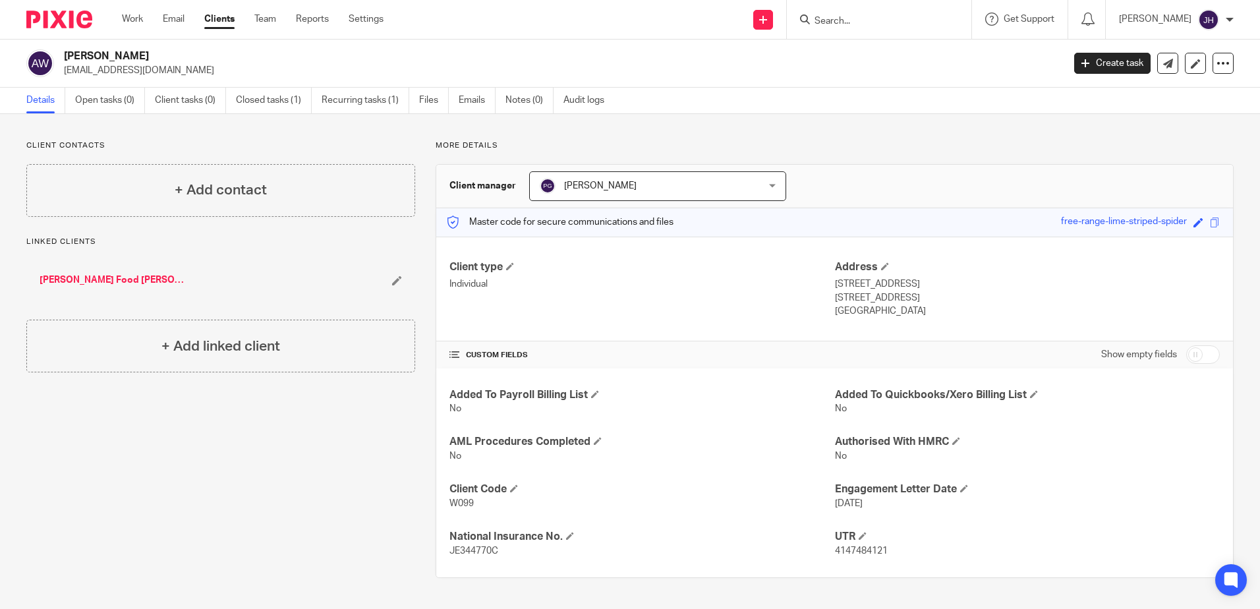
click at [857, 20] on input "Search" at bounding box center [872, 22] width 119 height 12
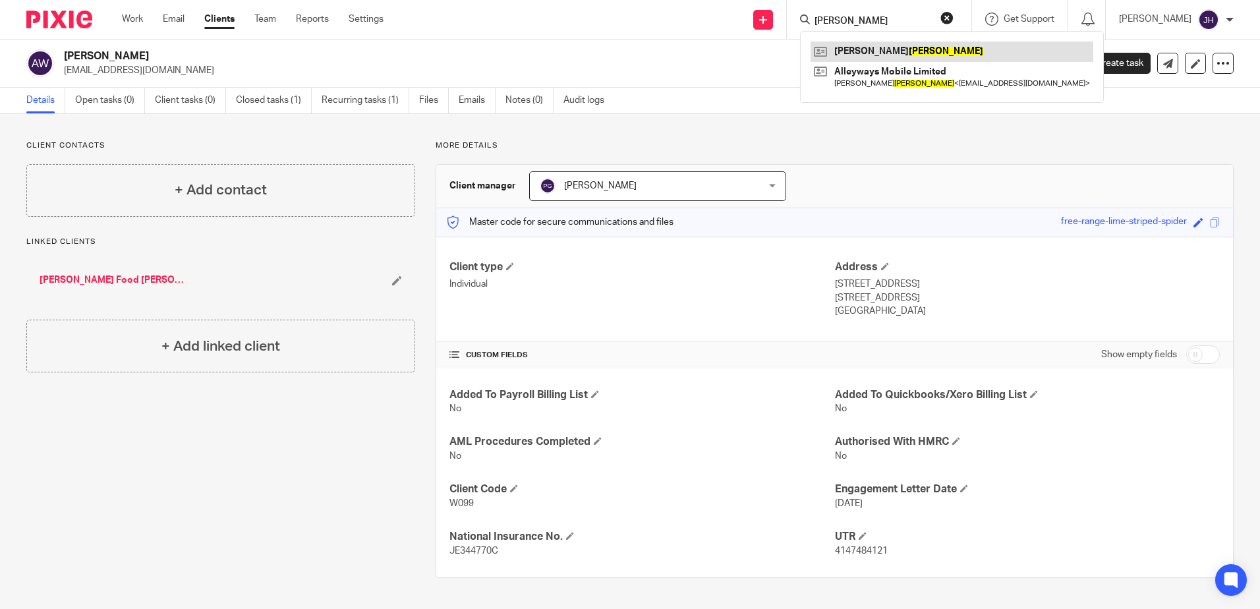
type input "[PERSON_NAME]"
click at [939, 49] on link at bounding box center [952, 52] width 283 height 20
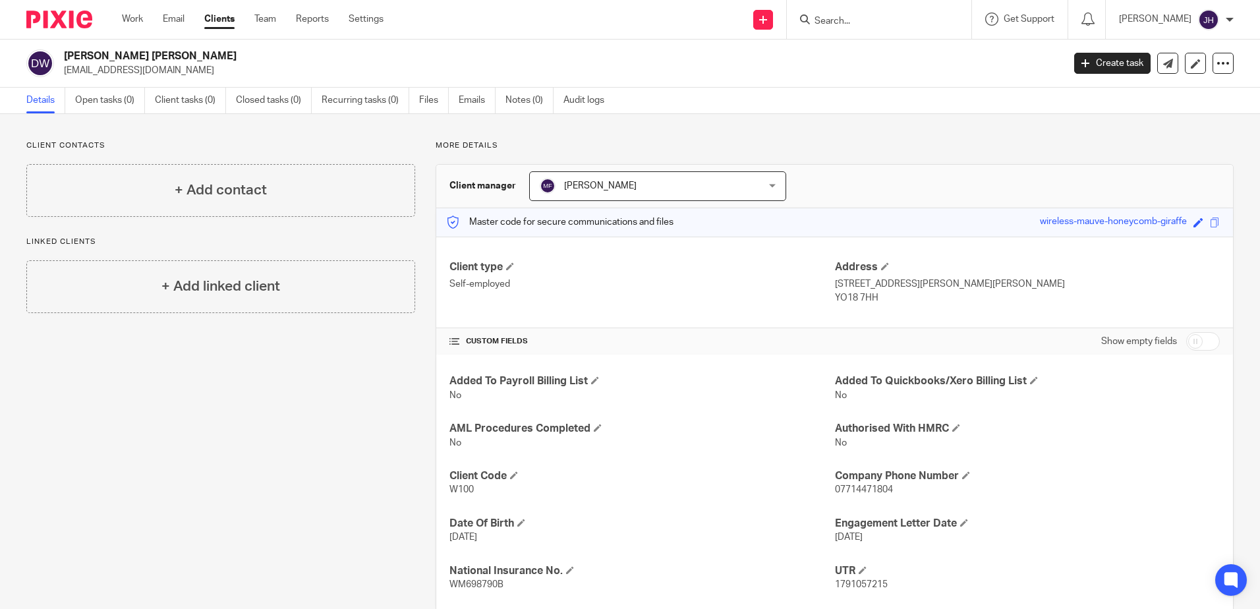
click at [867, 16] on input "Search" at bounding box center [872, 22] width 119 height 12
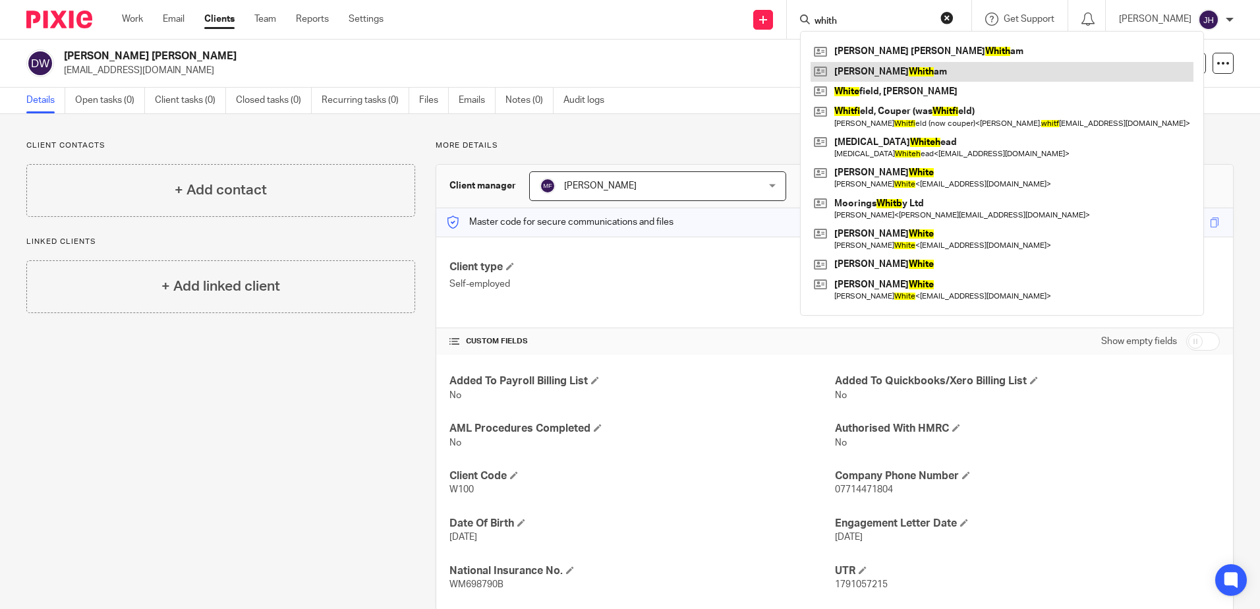
type input "whith"
click at [949, 71] on link at bounding box center [1002, 72] width 383 height 20
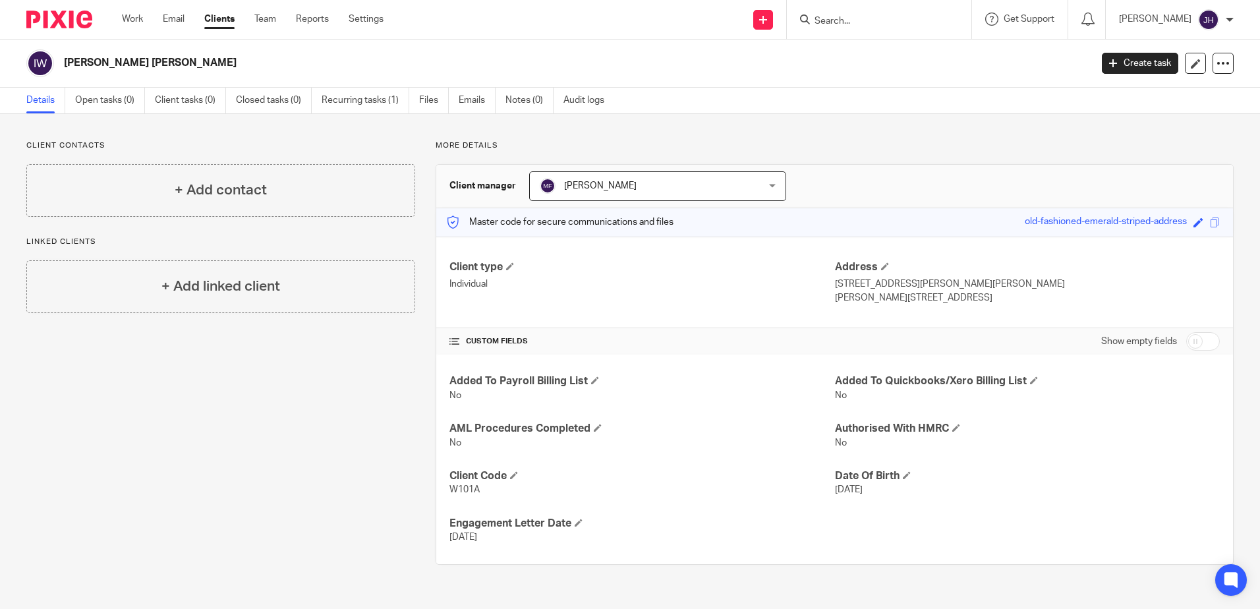
click at [905, 22] on input "Search" at bounding box center [872, 22] width 119 height 12
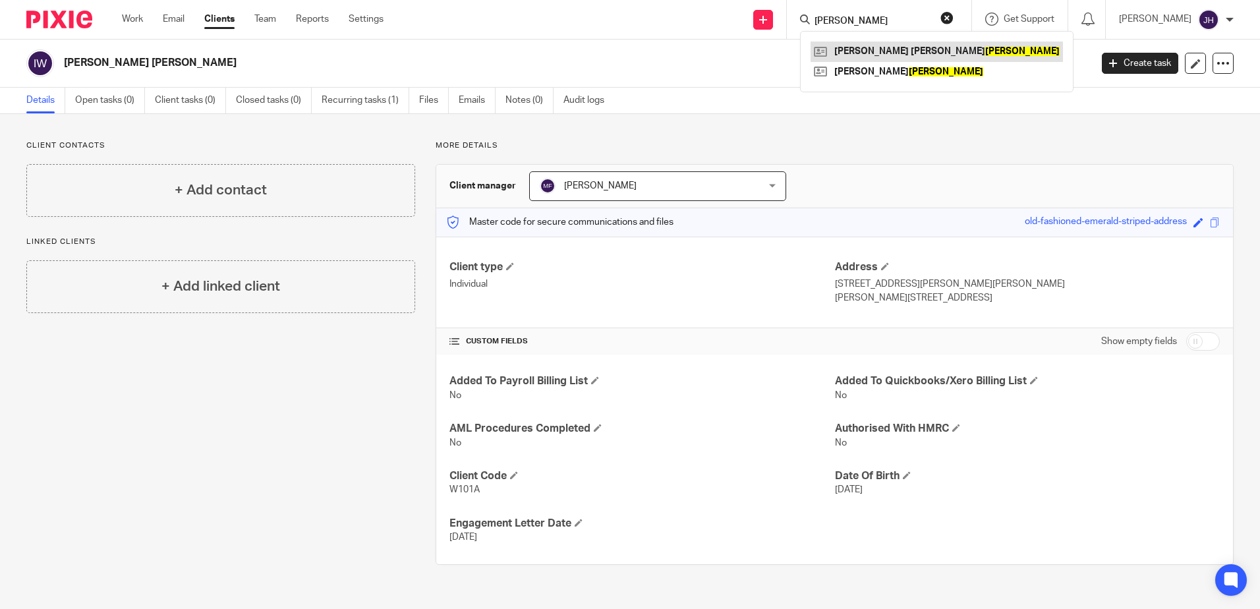
type input "whitham"
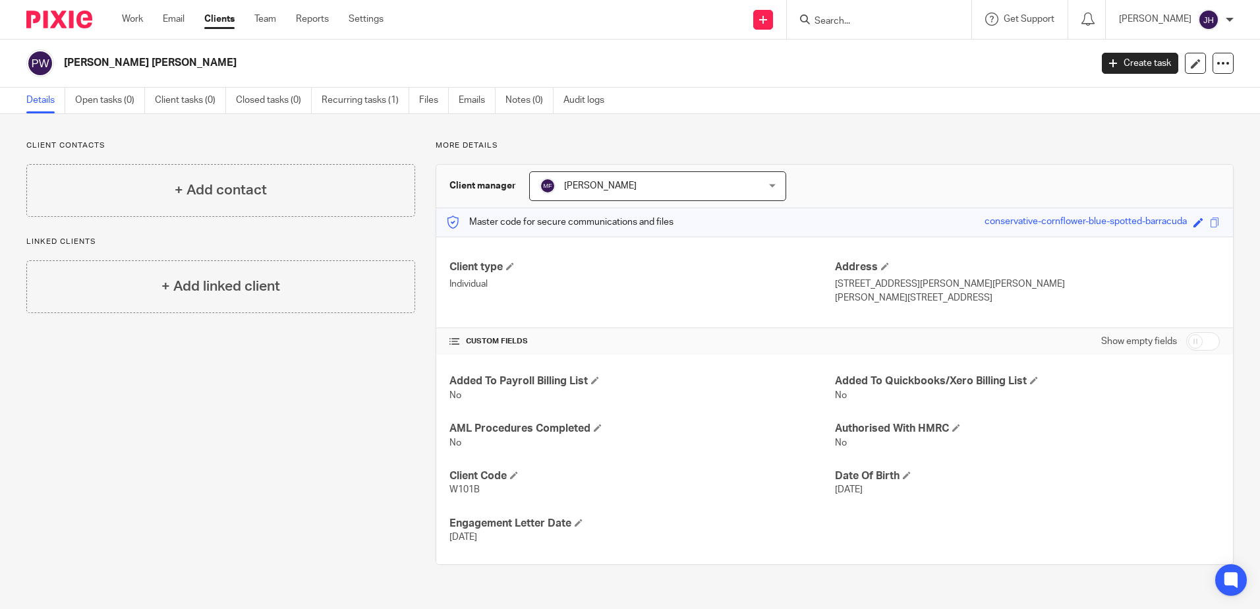
click at [855, 17] on input "Search" at bounding box center [872, 22] width 119 height 12
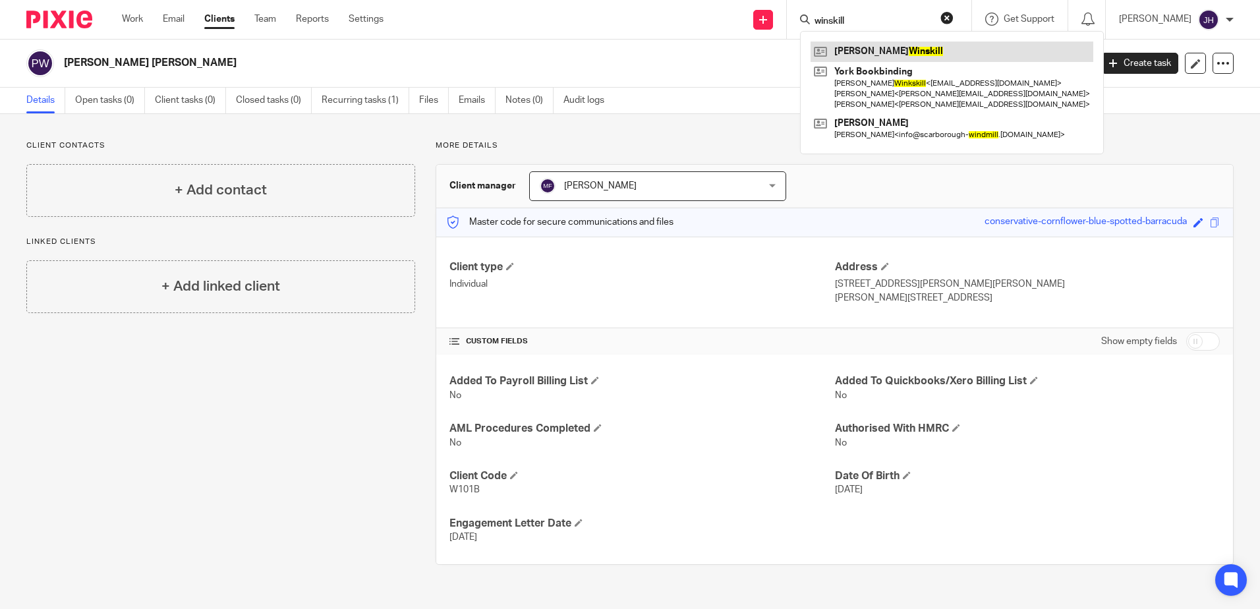
type input "winskill"
click at [880, 55] on link at bounding box center [952, 52] width 283 height 20
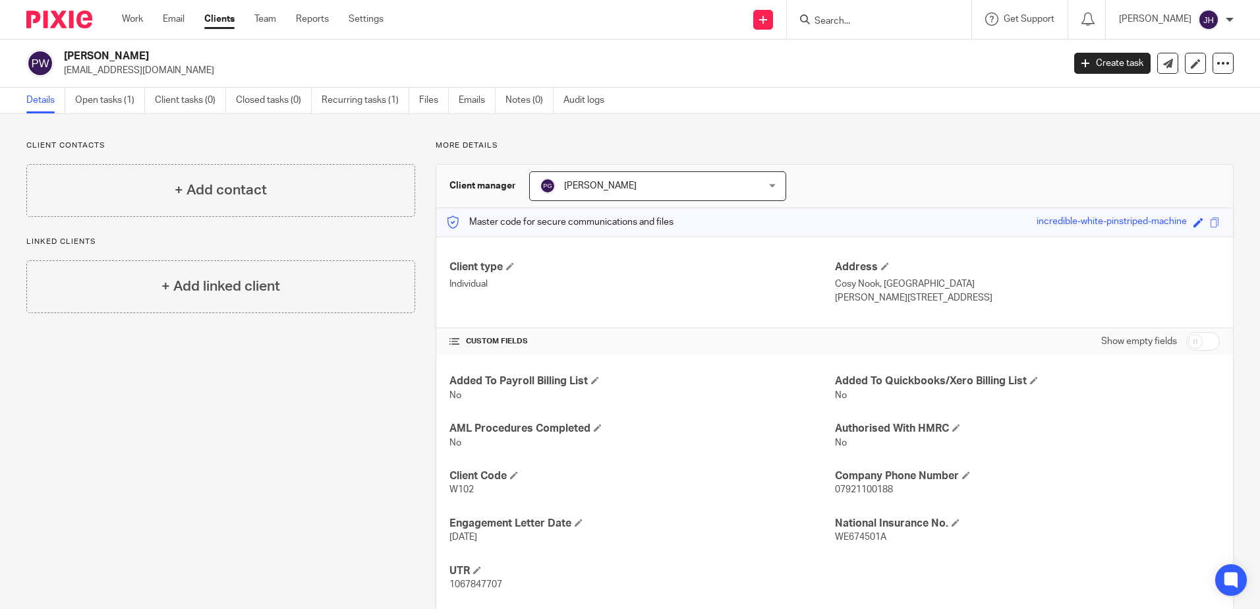
click at [869, 21] on input "Search" at bounding box center [872, 22] width 119 height 12
type input "[PERSON_NAME]"
click at [876, 55] on link at bounding box center [937, 52] width 252 height 20
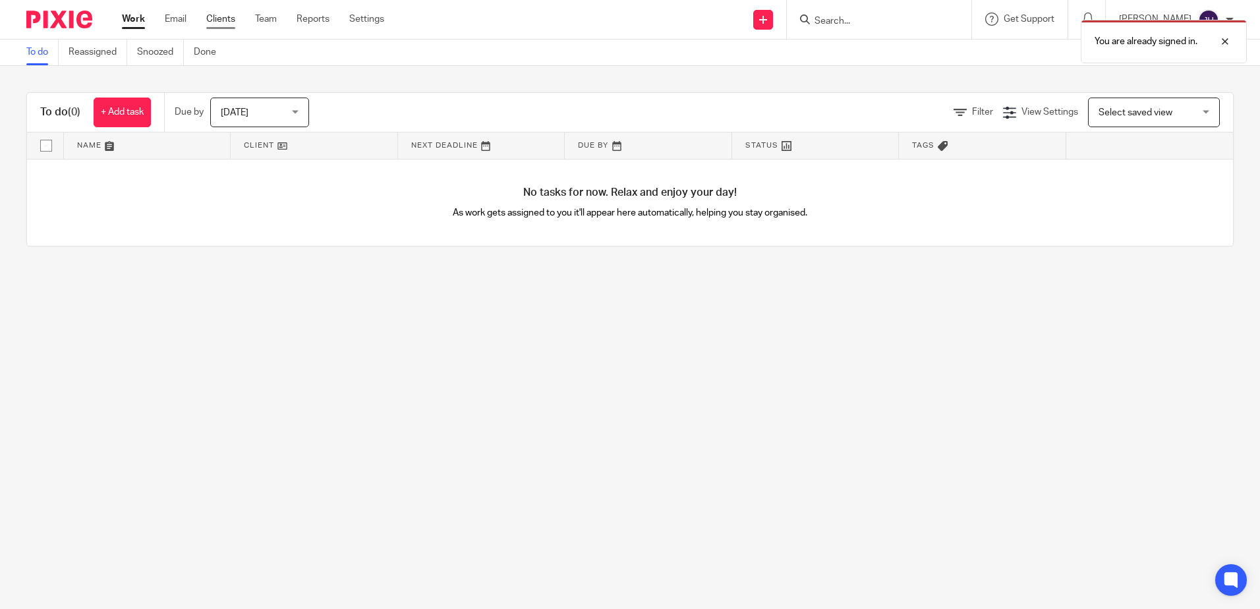
click at [222, 18] on link "Clients" at bounding box center [220, 19] width 29 height 13
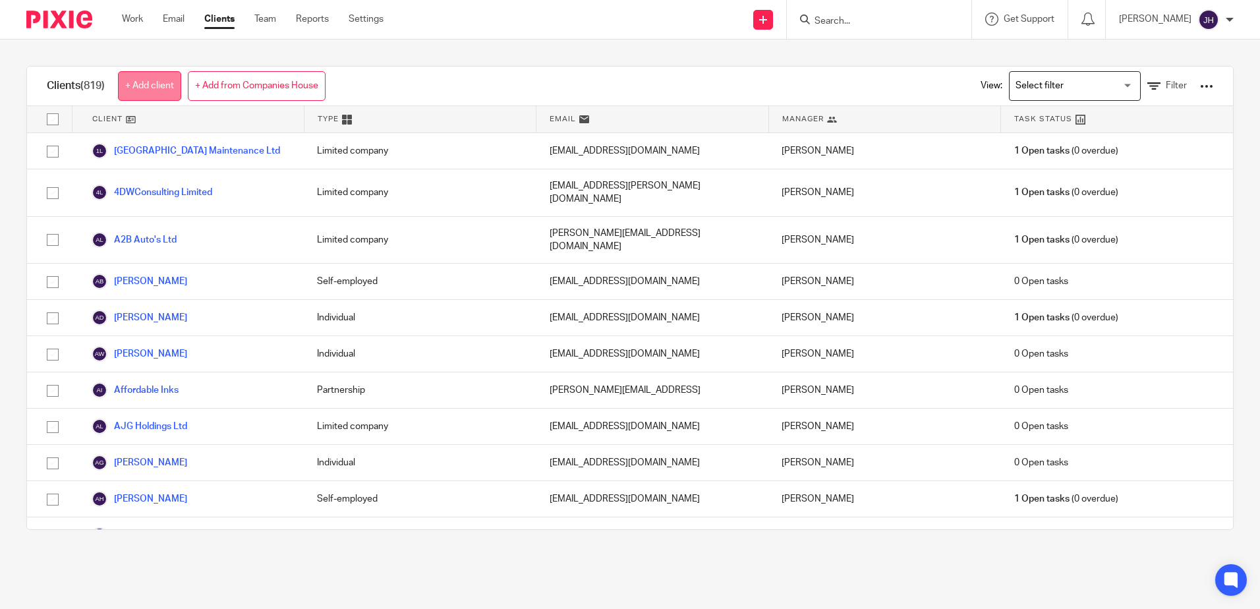
click at [139, 88] on link "+ Add client" at bounding box center [149, 86] width 63 height 30
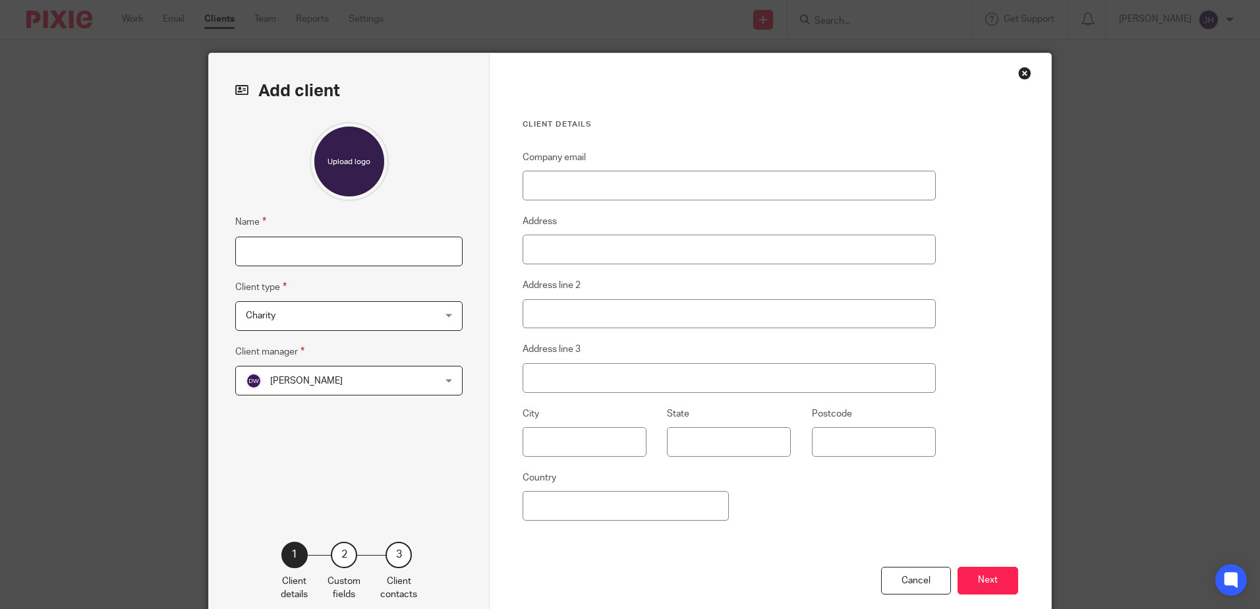
click at [268, 256] on input "Name" at bounding box center [348, 252] width 227 height 30
type input "Debra Ann Avgeros"
click at [449, 312] on div "Charity Charity" at bounding box center [348, 316] width 227 height 30
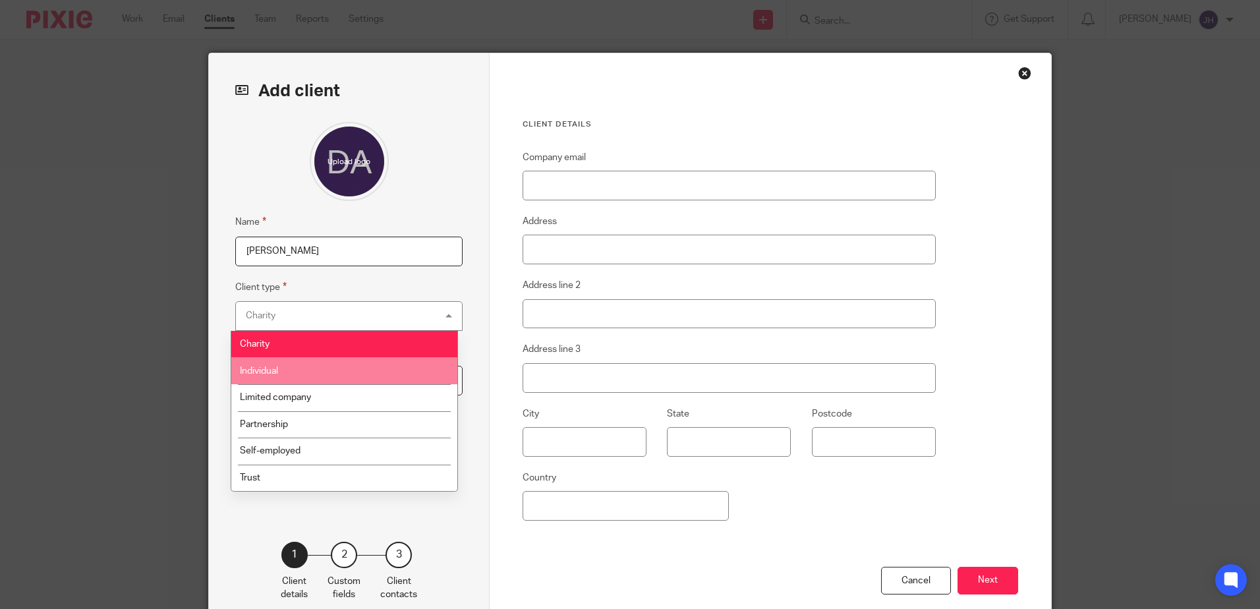
click at [337, 365] on li "Individual" at bounding box center [344, 370] width 226 height 27
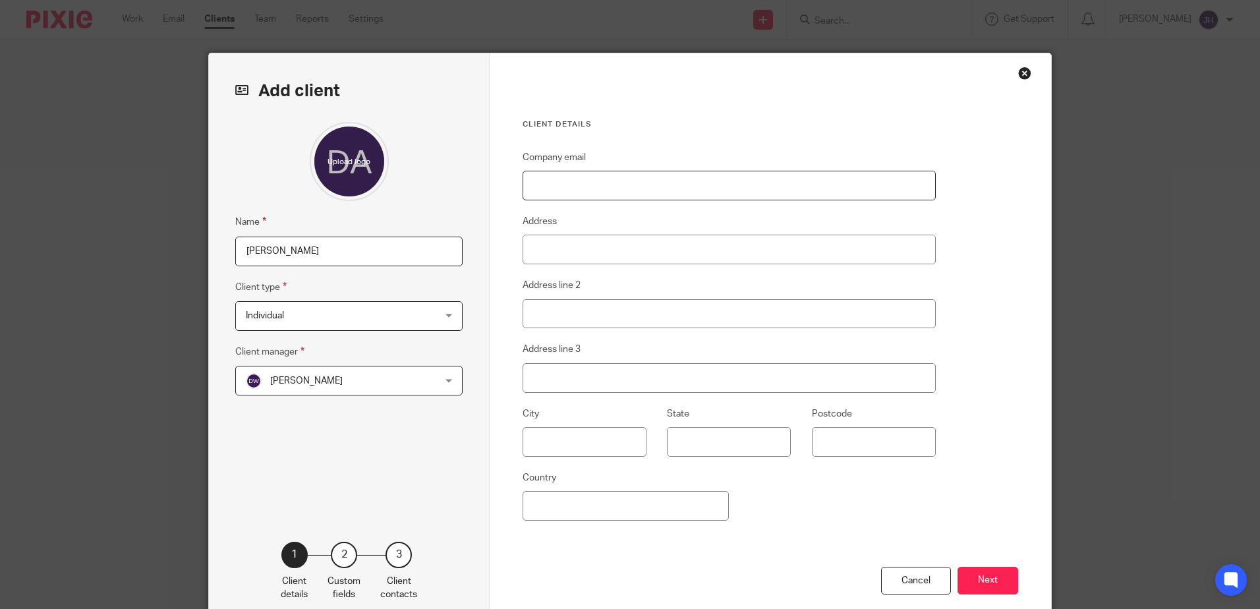
click at [560, 185] on input "Company email" at bounding box center [729, 186] width 413 height 30
type input "Deebuzz@hotmail.co.uk"
click at [548, 250] on input "Address" at bounding box center [729, 250] width 413 height 30
type input "6 Sandpiper Close"
click at [563, 449] on input "text" at bounding box center [585, 442] width 124 height 30
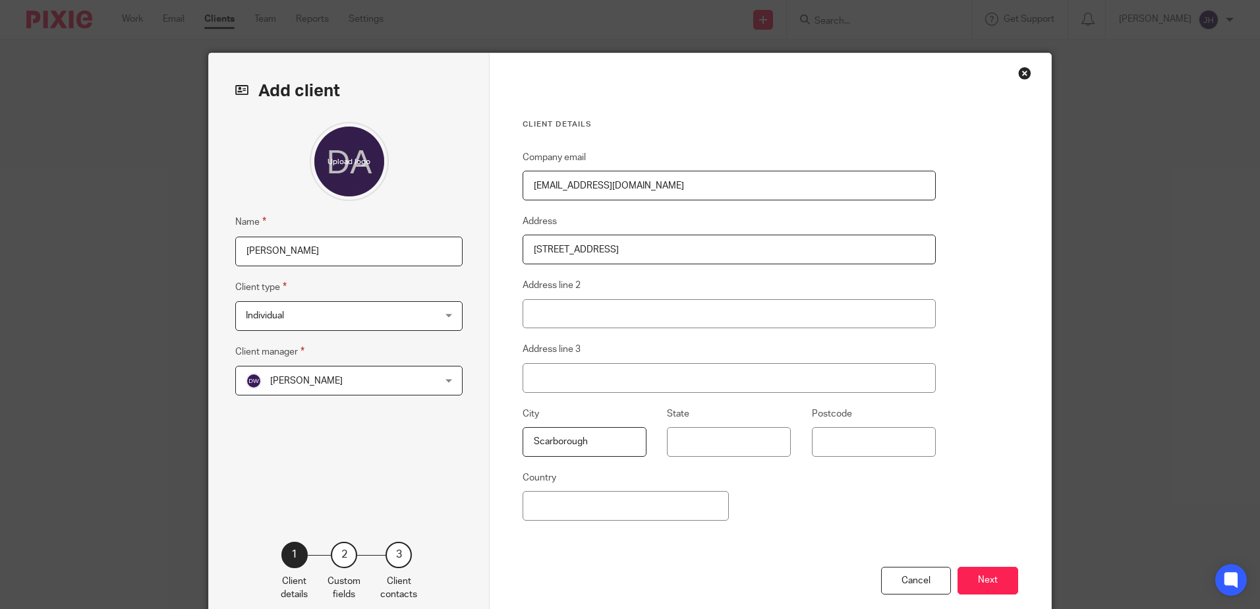
type input "Scarborough"
click at [825, 436] on input "Postcode" at bounding box center [874, 442] width 124 height 30
click at [737, 439] on input "State" at bounding box center [729, 442] width 124 height 30
type input "UK"
click at [828, 437] on input "Postcode" at bounding box center [874, 442] width 124 height 30
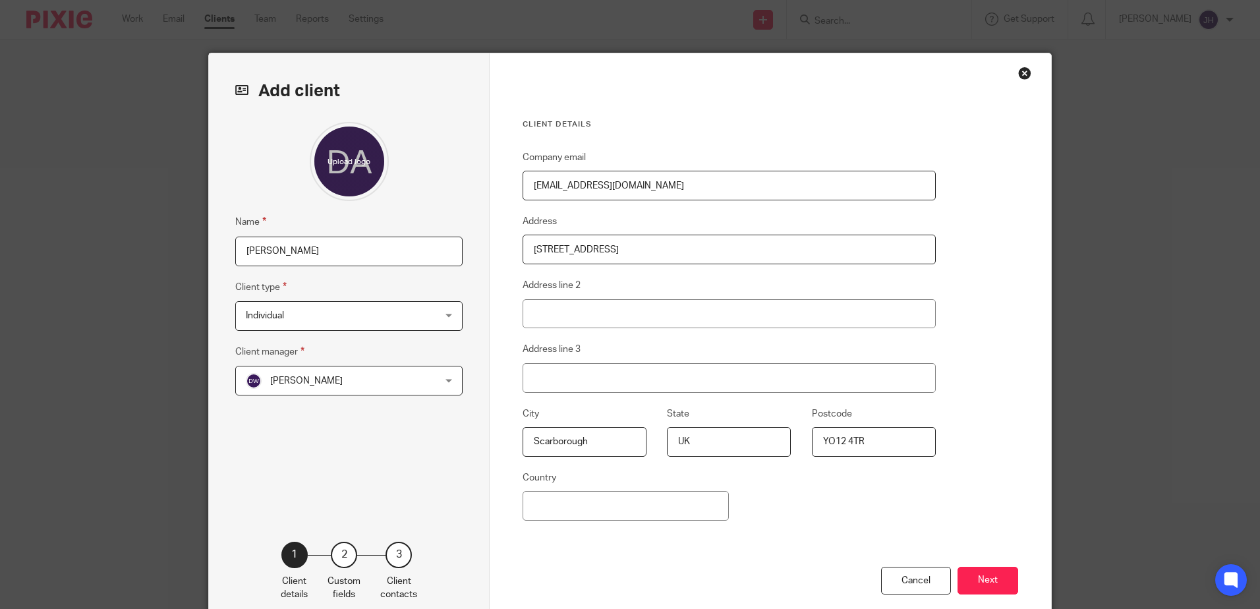
type input "YO12 4TR"
click at [567, 511] on input "Country" at bounding box center [626, 506] width 206 height 30
click at [652, 507] on input "U" at bounding box center [626, 506] width 206 height 30
type input "United Kingdom"
click at [689, 440] on input "UK" at bounding box center [729, 442] width 124 height 30
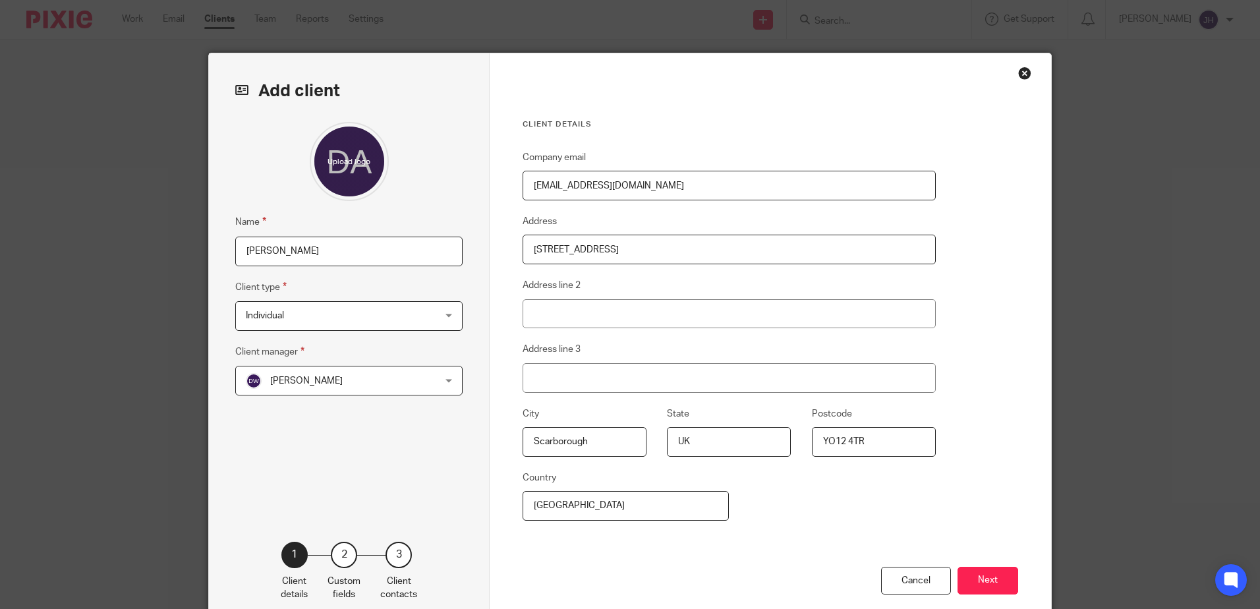
type input "U"
click at [997, 581] on button "Next" at bounding box center [988, 581] width 61 height 28
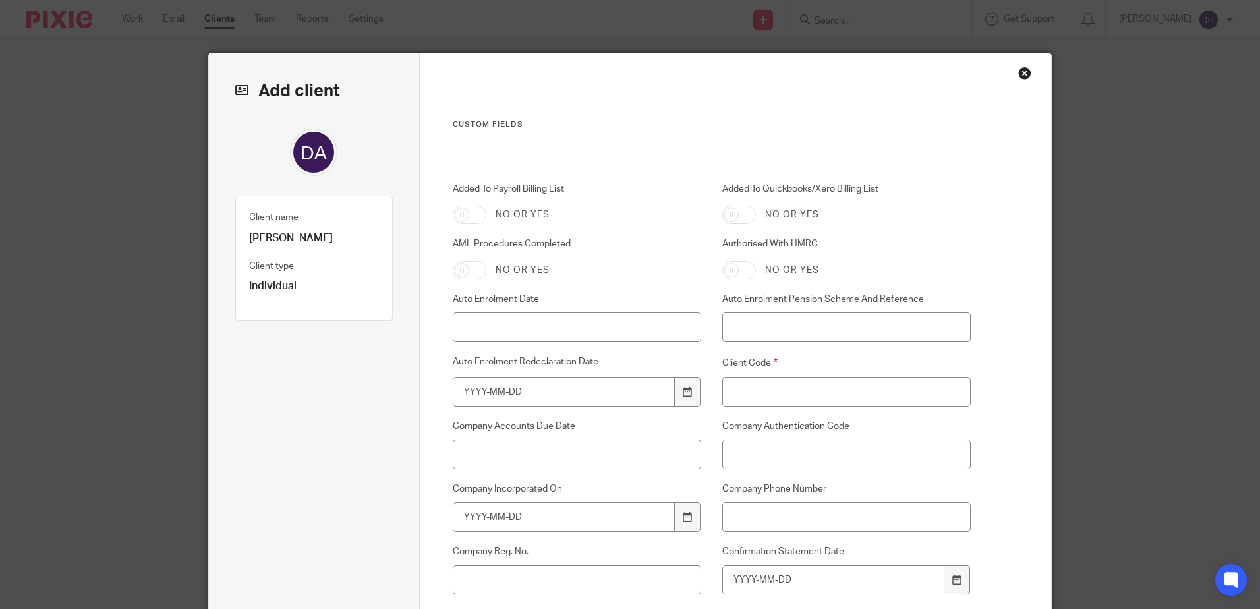
scroll to position [66, 0]
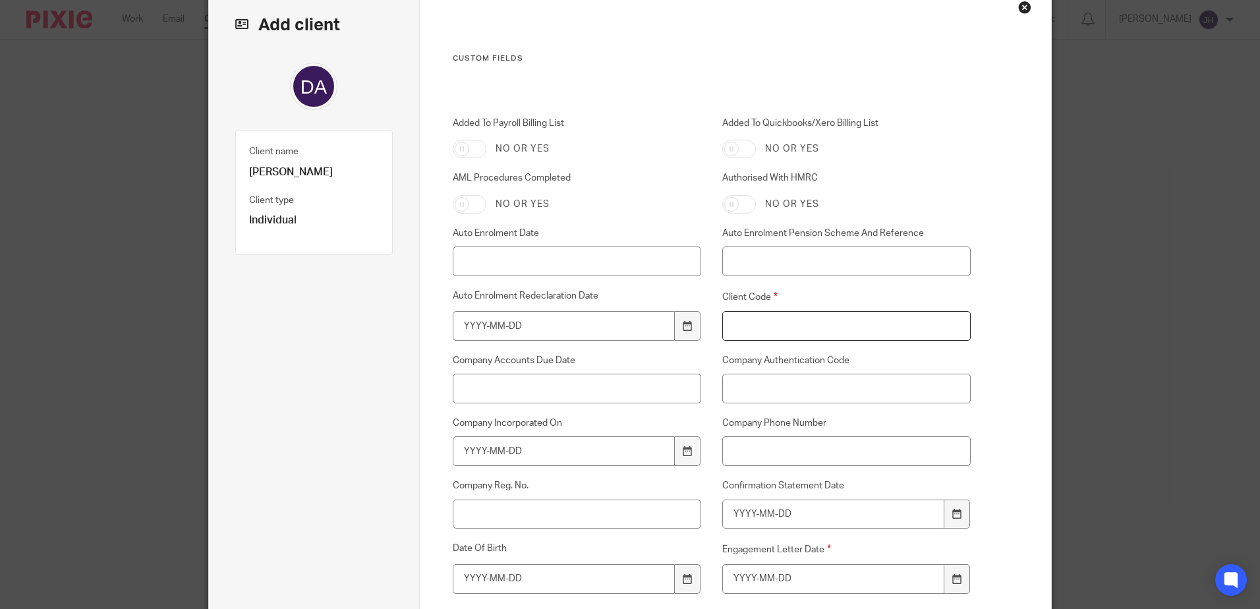
click at [730, 322] on input "Client Code" at bounding box center [846, 326] width 249 height 30
type input "A053"
click at [734, 450] on input "Company Phone Number" at bounding box center [846, 451] width 249 height 30
type input "07450856931"
click at [519, 390] on input "Company Accounts Due Date" at bounding box center [577, 389] width 249 height 30
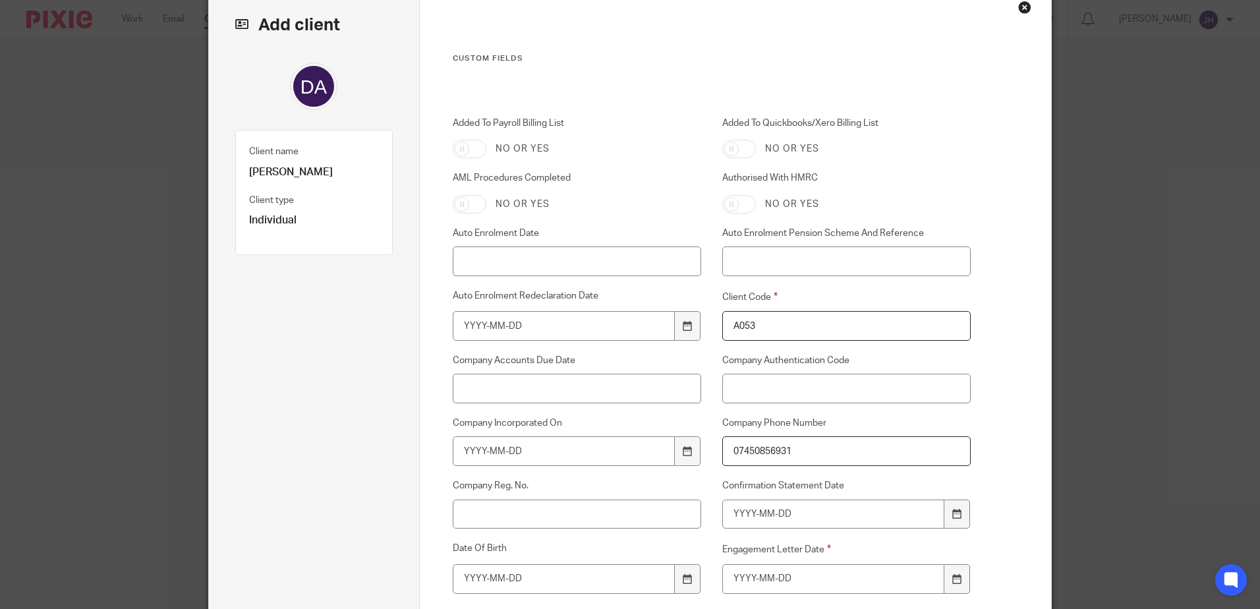
click at [357, 417] on div "Client name Debra Ann Avgeros Client type Individual" at bounding box center [314, 538] width 158 height 951
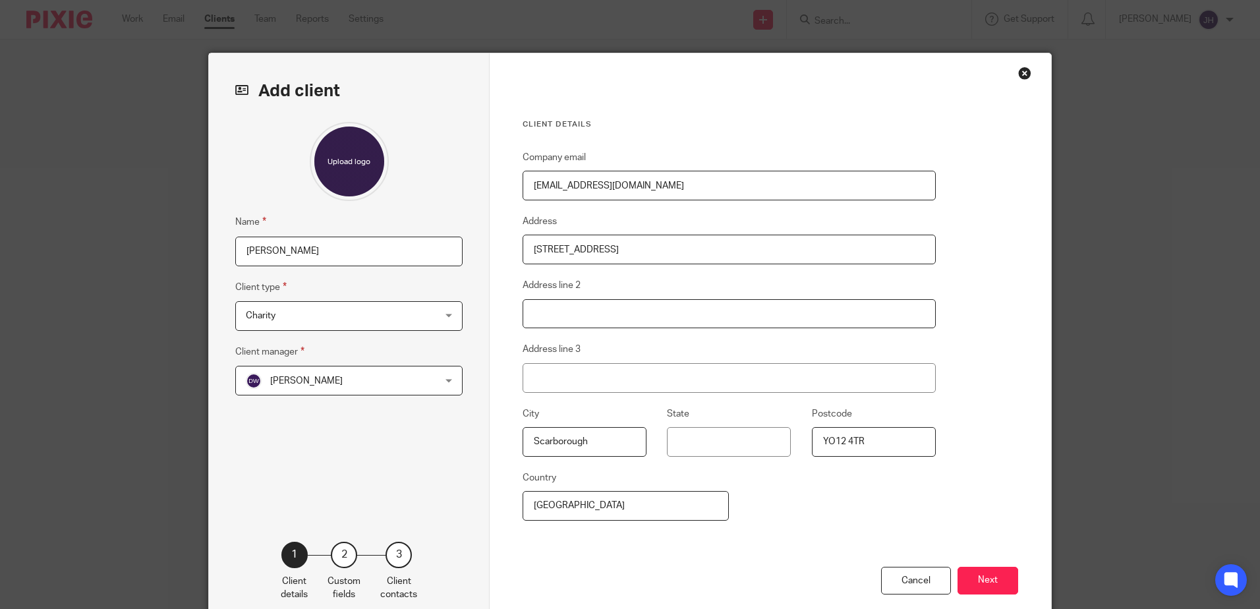
click at [546, 311] on input "Address line 2" at bounding box center [729, 314] width 413 height 30
type input "Crossgqates"
click at [983, 581] on button "Next" at bounding box center [988, 581] width 61 height 28
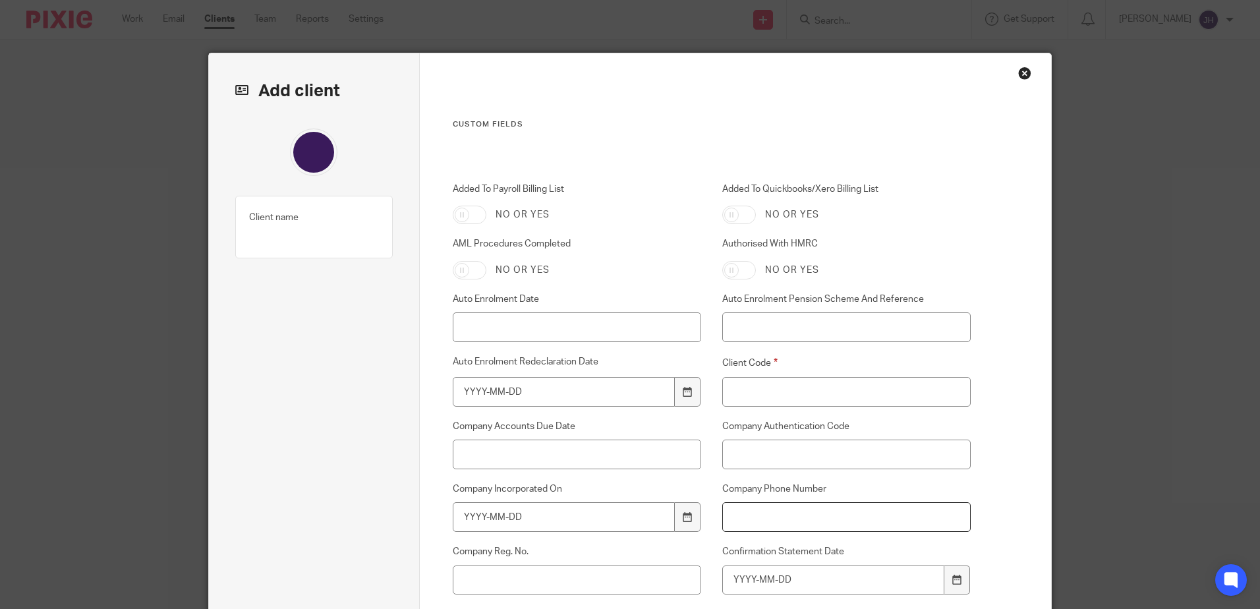
click at [743, 513] on input "Company Phone Number" at bounding box center [846, 517] width 249 height 30
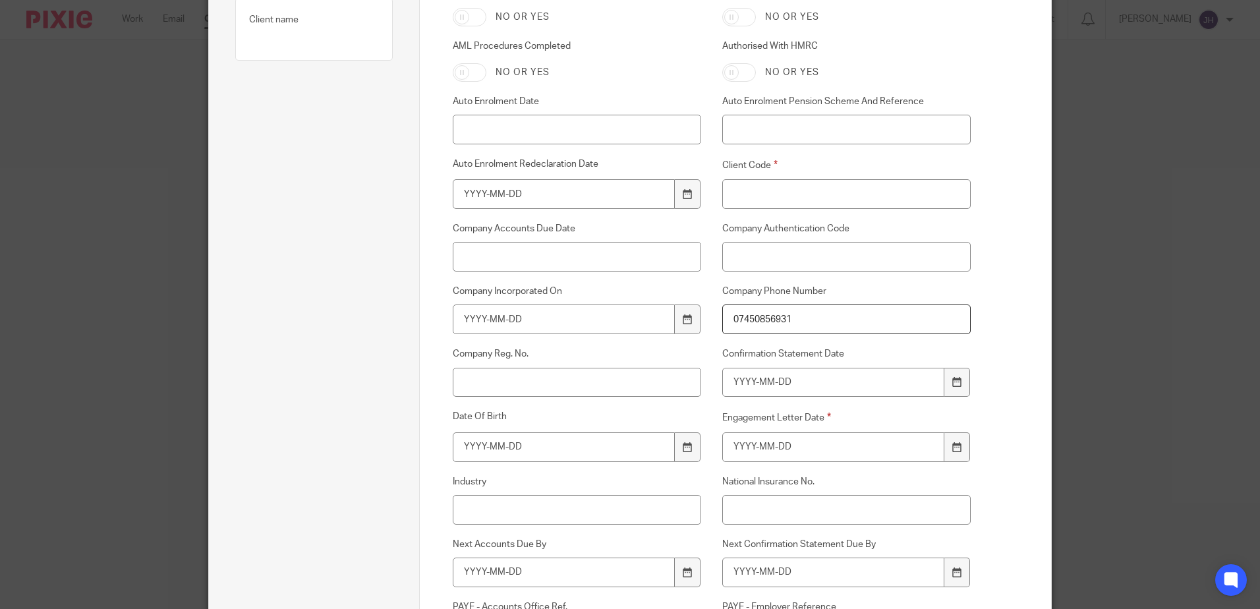
scroll to position [264, 0]
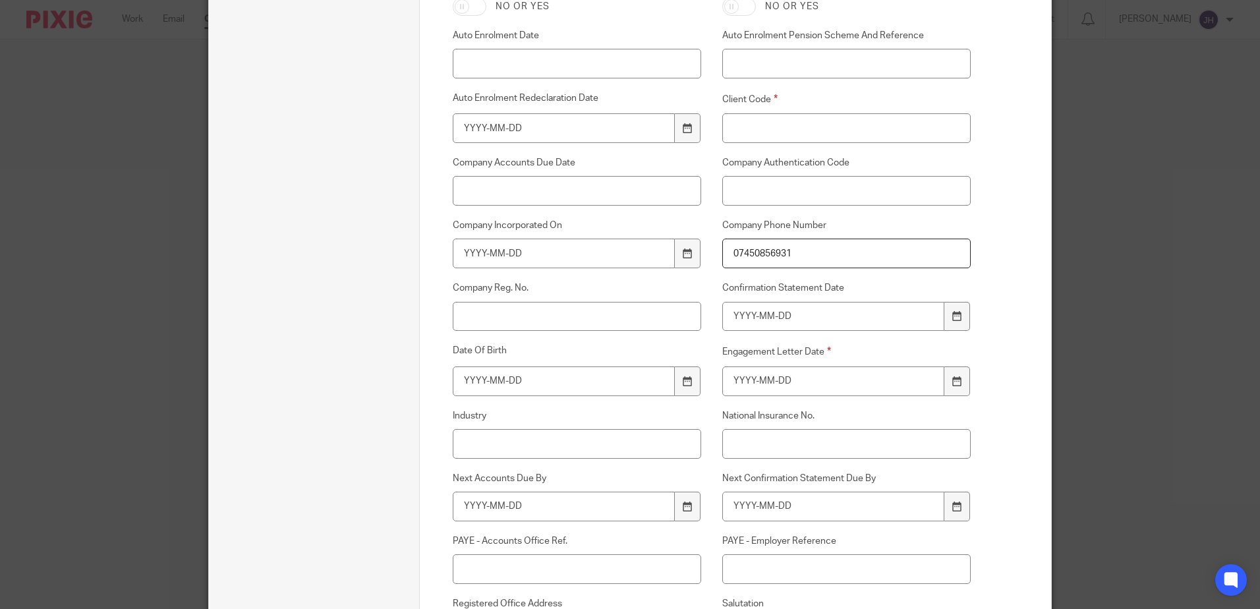
type input "07450856931"
click at [478, 380] on input "Date Of Birth" at bounding box center [564, 381] width 223 height 30
type input "1"
type input "1966-04-20"
click at [740, 316] on input "Confirmation Statement Date" at bounding box center [833, 317] width 223 height 30
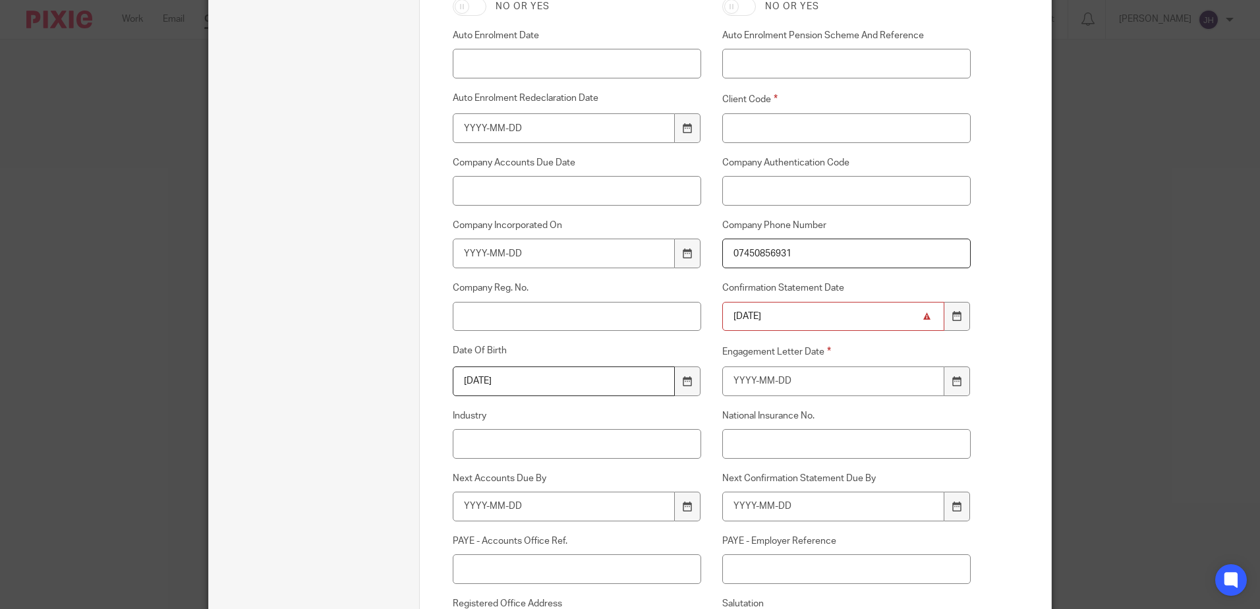
type input "2025-09-16"
drag, startPoint x: 778, startPoint y: 314, endPoint x: 720, endPoint y: 316, distance: 57.4
click at [722, 316] on input "2025-09-16" at bounding box center [833, 317] width 223 height 30
click at [728, 382] on input "Engagement Letter Date" at bounding box center [833, 381] width 223 height 30
paste input "2025-09-16"
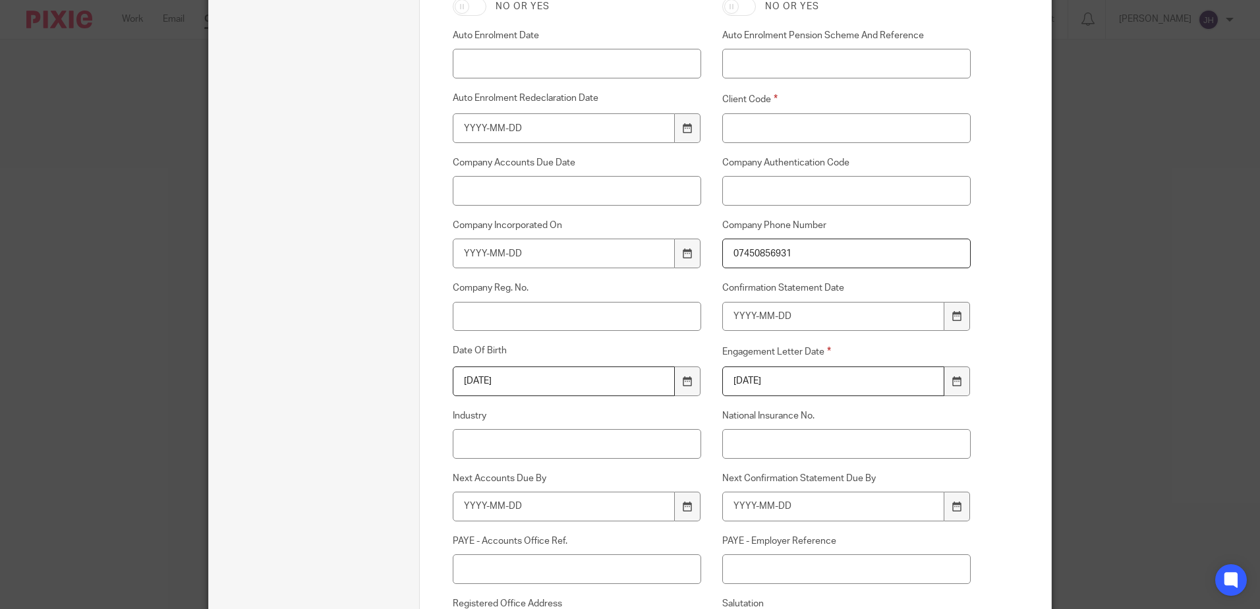
type input "2025-09-16"
click at [724, 441] on input "National Insurance No." at bounding box center [846, 444] width 249 height 30
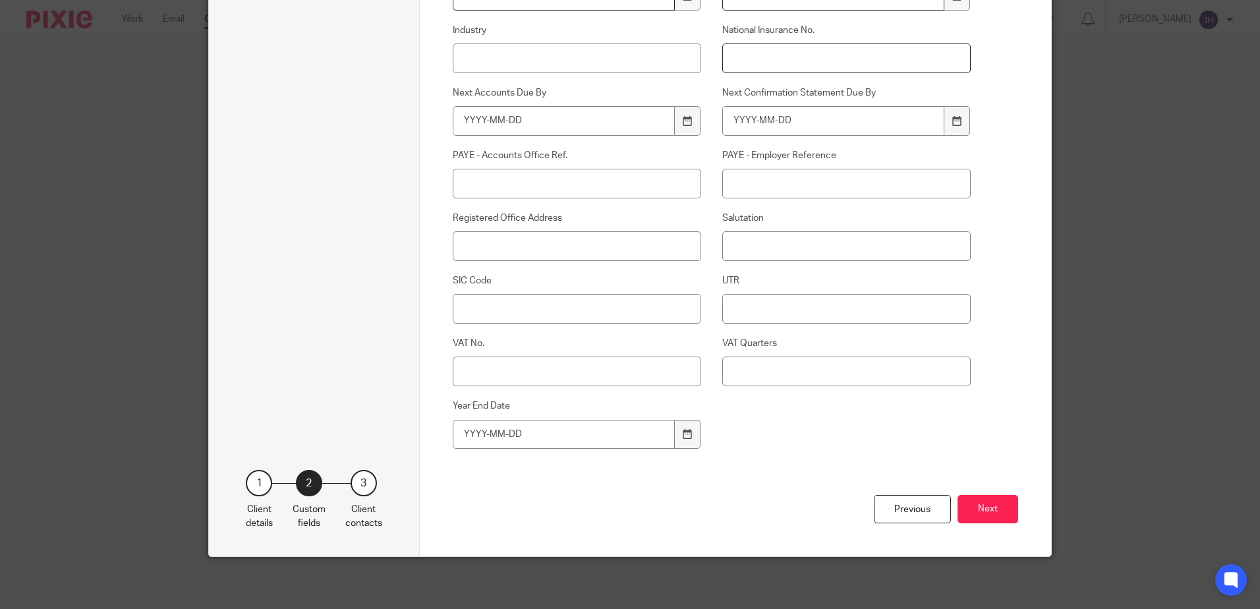
scroll to position [650, 0]
click at [964, 505] on button "Next" at bounding box center [988, 508] width 61 height 28
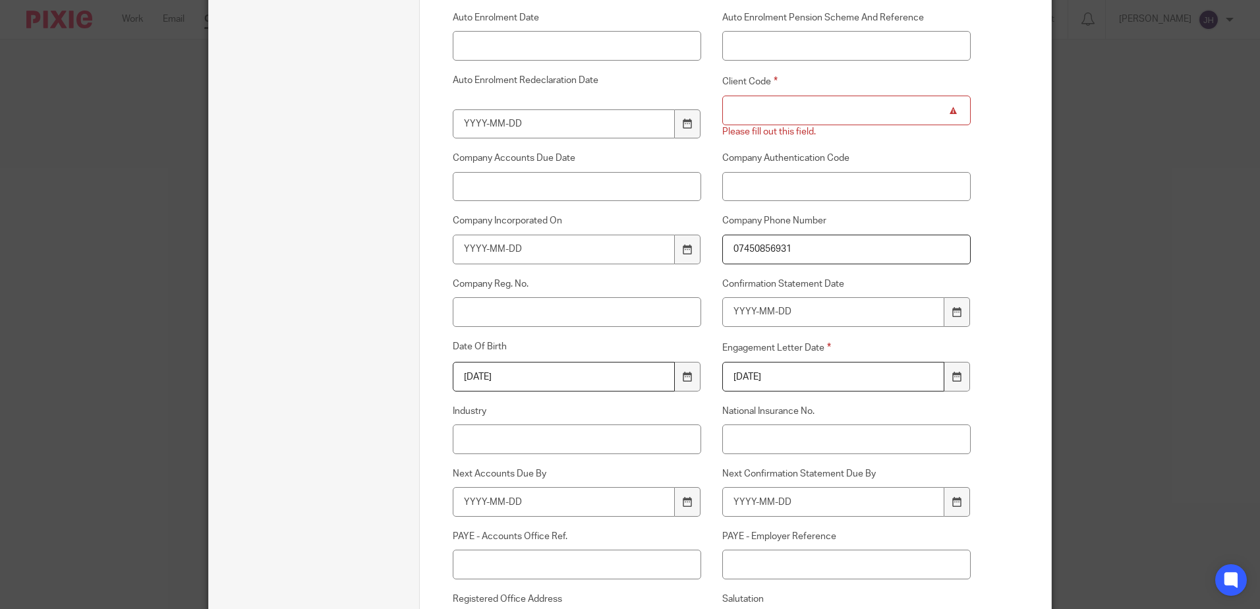
scroll to position [123, 0]
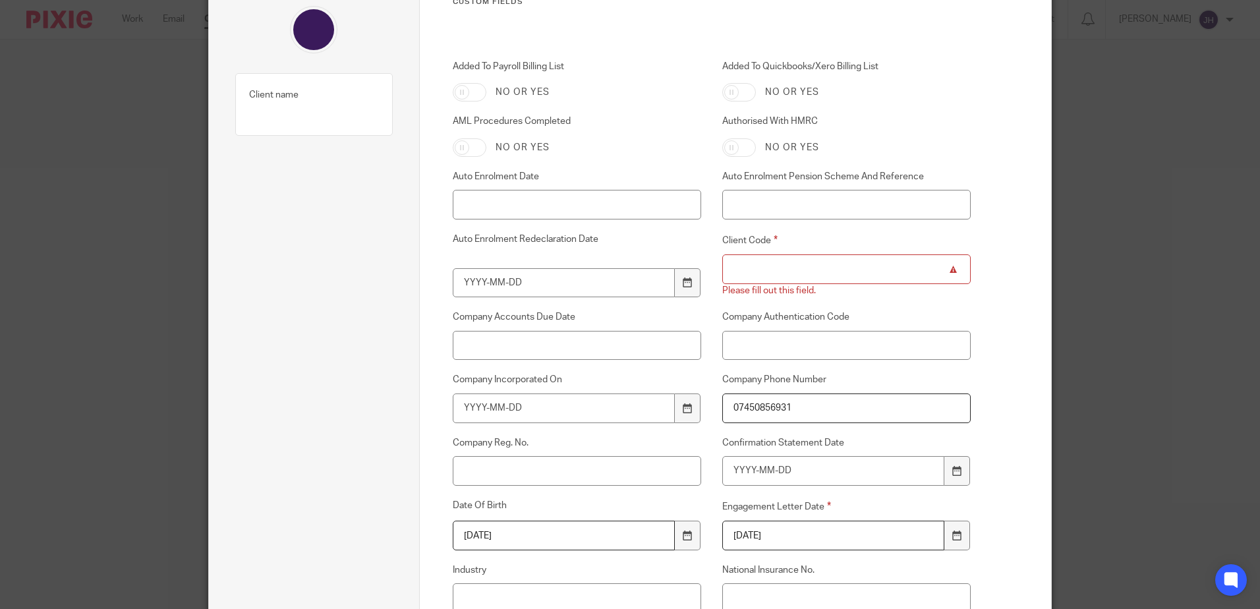
click at [742, 268] on input "Client Code" at bounding box center [846, 269] width 249 height 30
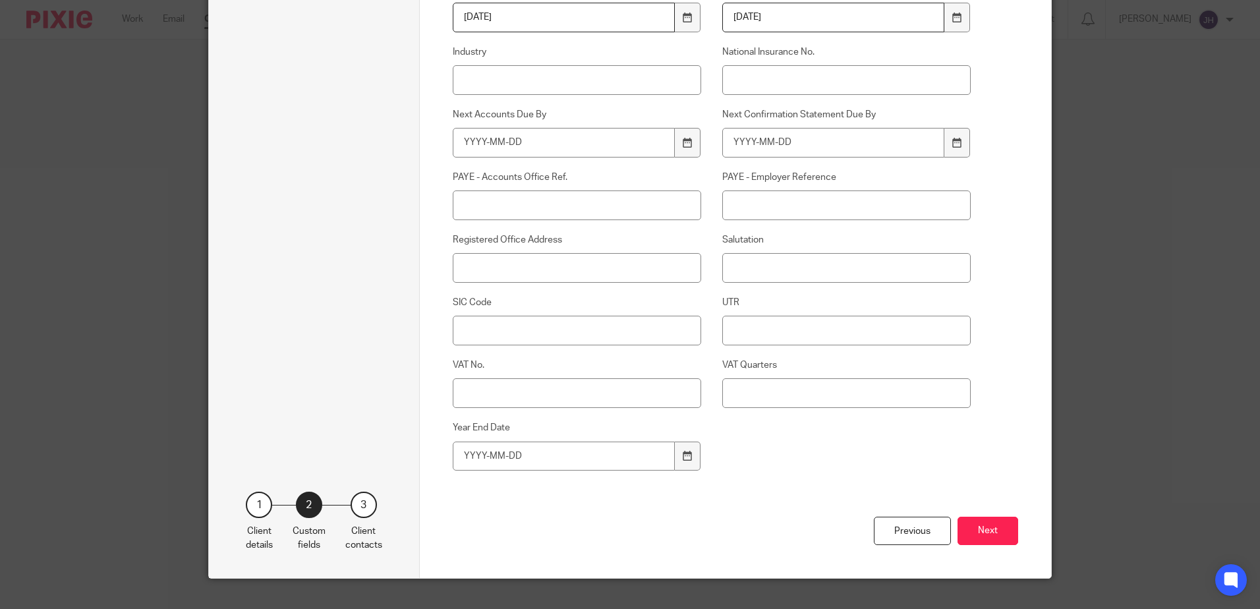
scroll to position [650, 0]
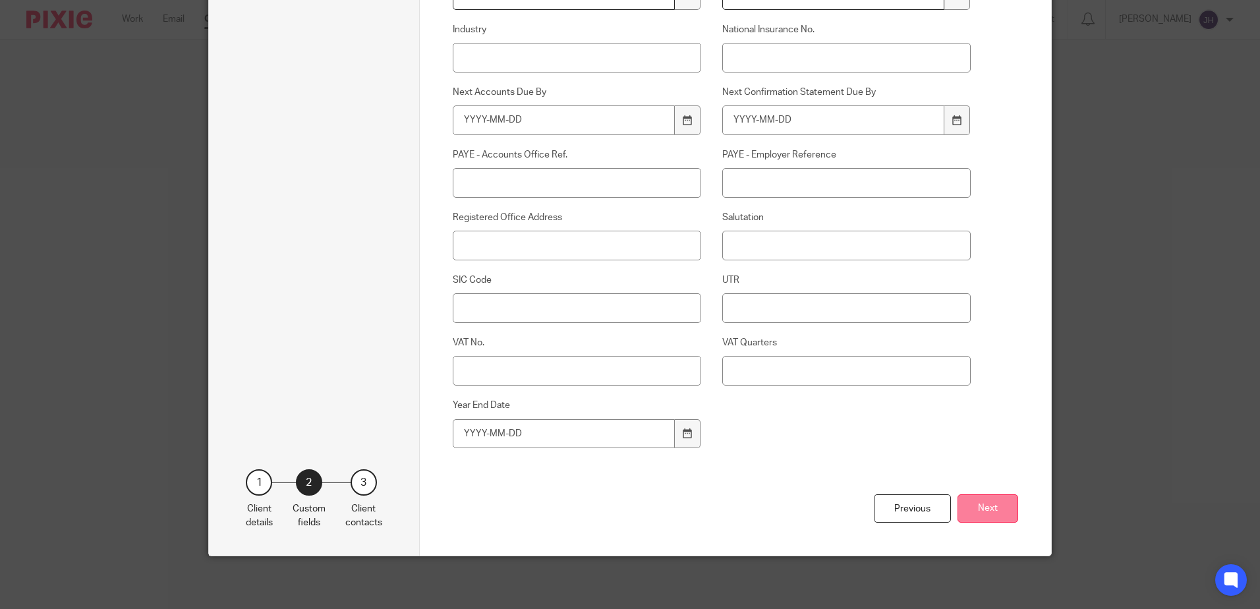
click at [1000, 504] on button "Next" at bounding box center [988, 508] width 61 height 28
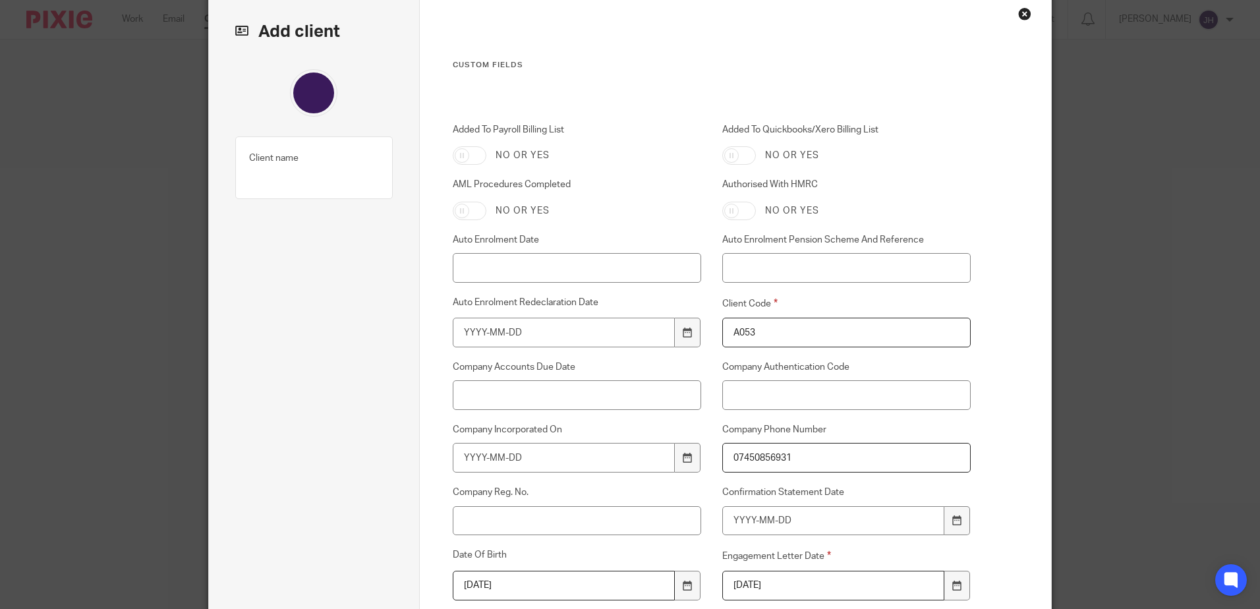
scroll to position [0, 0]
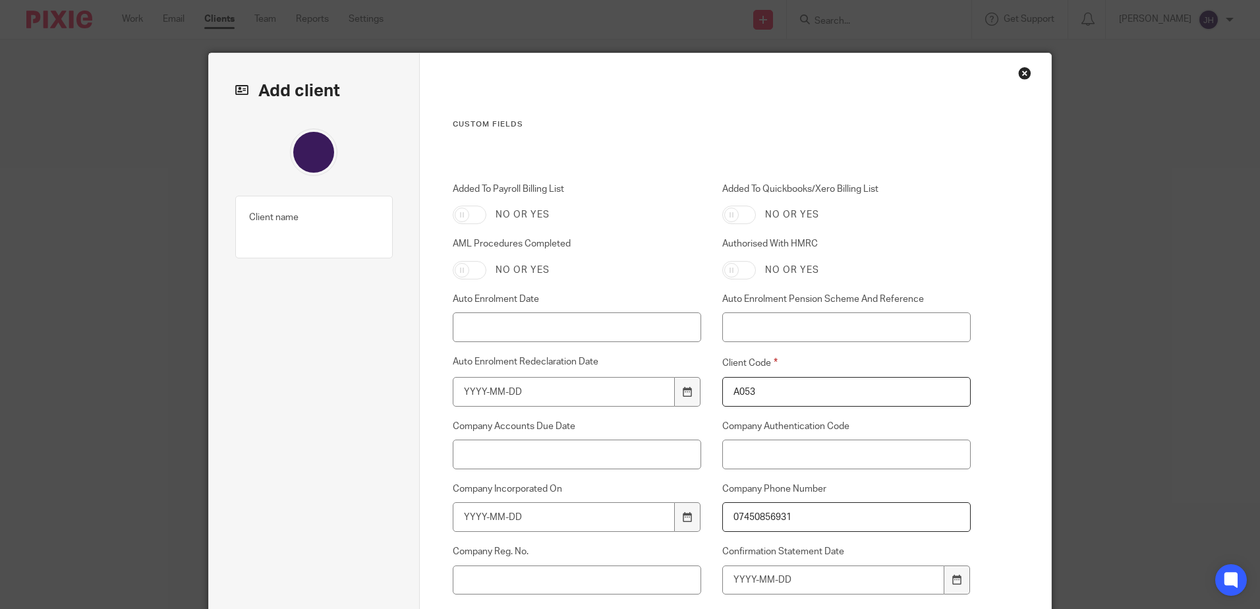
click at [753, 393] on input "A053" at bounding box center [846, 392] width 249 height 30
type input "A"
type input "A053"
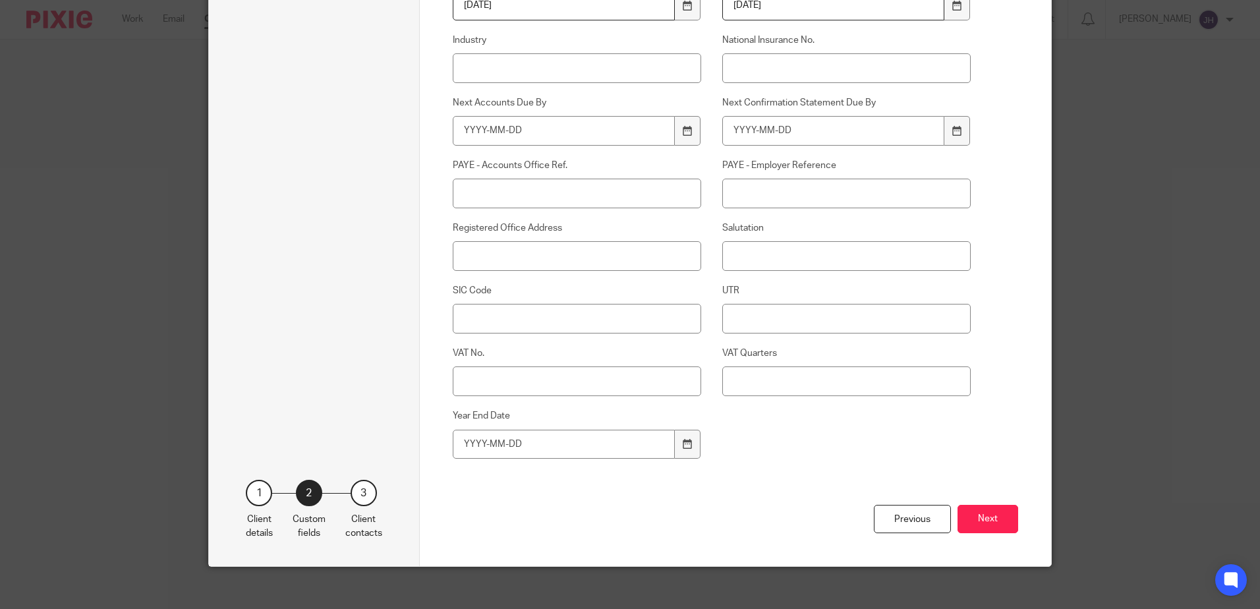
scroll to position [650, 0]
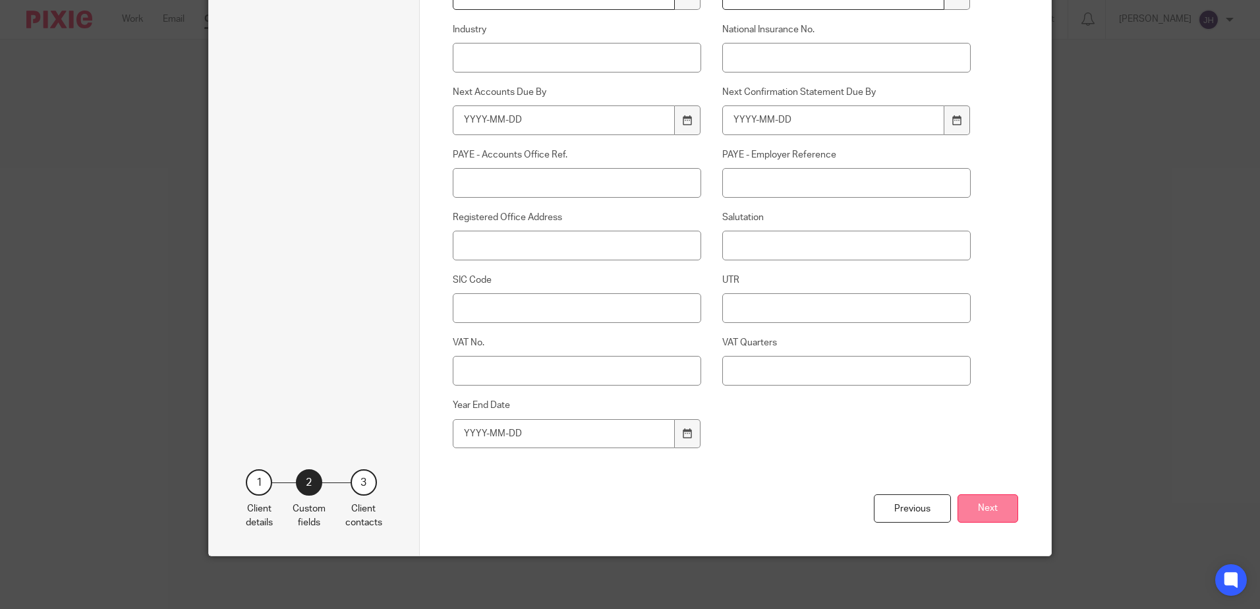
click at [995, 500] on button "Next" at bounding box center [988, 508] width 61 height 28
click at [990, 504] on button "Next" at bounding box center [988, 508] width 61 height 28
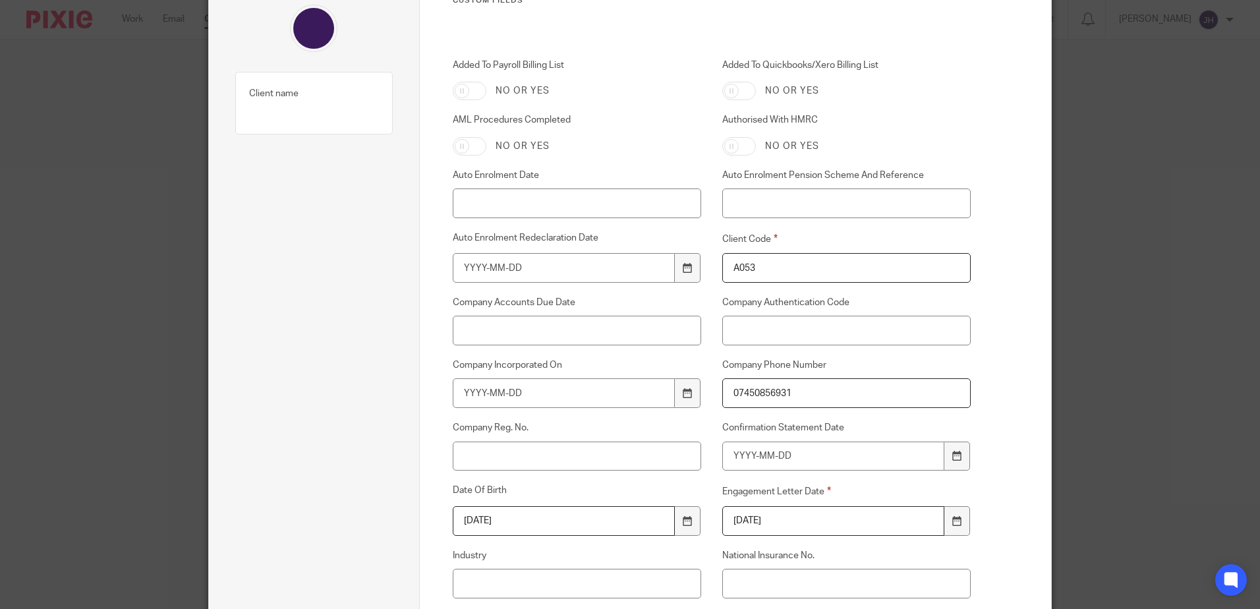
scroll to position [0, 0]
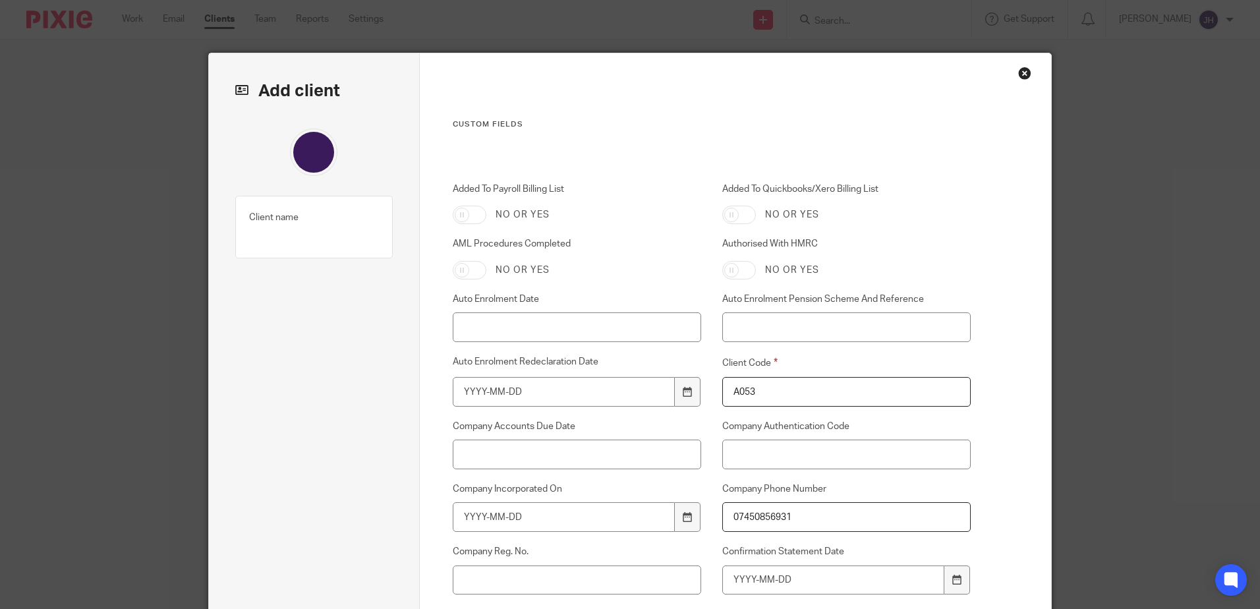
click at [268, 219] on label "Client name" at bounding box center [273, 217] width 49 height 13
click at [267, 210] on fieldset "Client name" at bounding box center [314, 220] width 130 height 21
click at [305, 154] on img at bounding box center [313, 152] width 47 height 47
click at [244, 88] on h2 "Add client" at bounding box center [314, 91] width 158 height 22
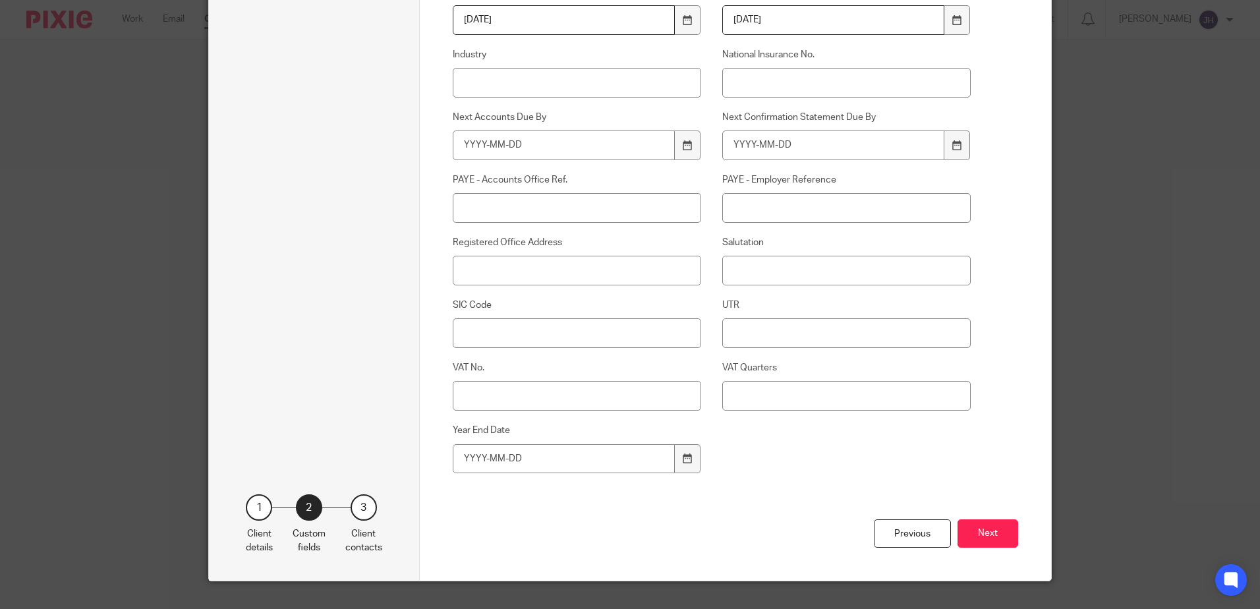
scroll to position [650, 0]
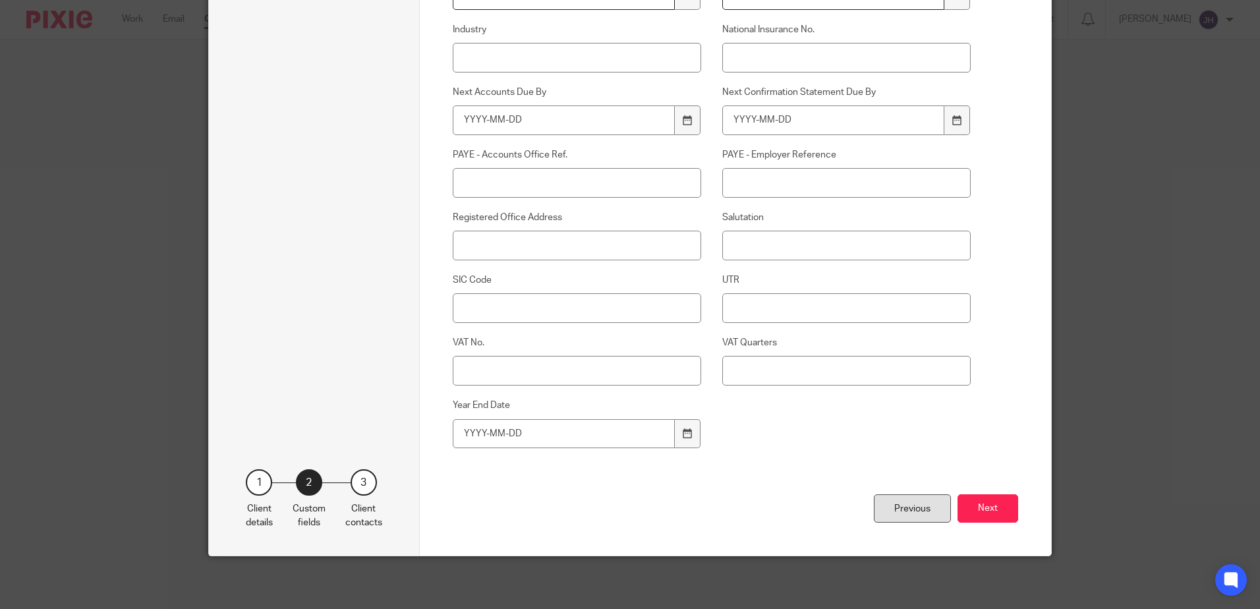
click at [888, 503] on div "Previous" at bounding box center [912, 508] width 77 height 28
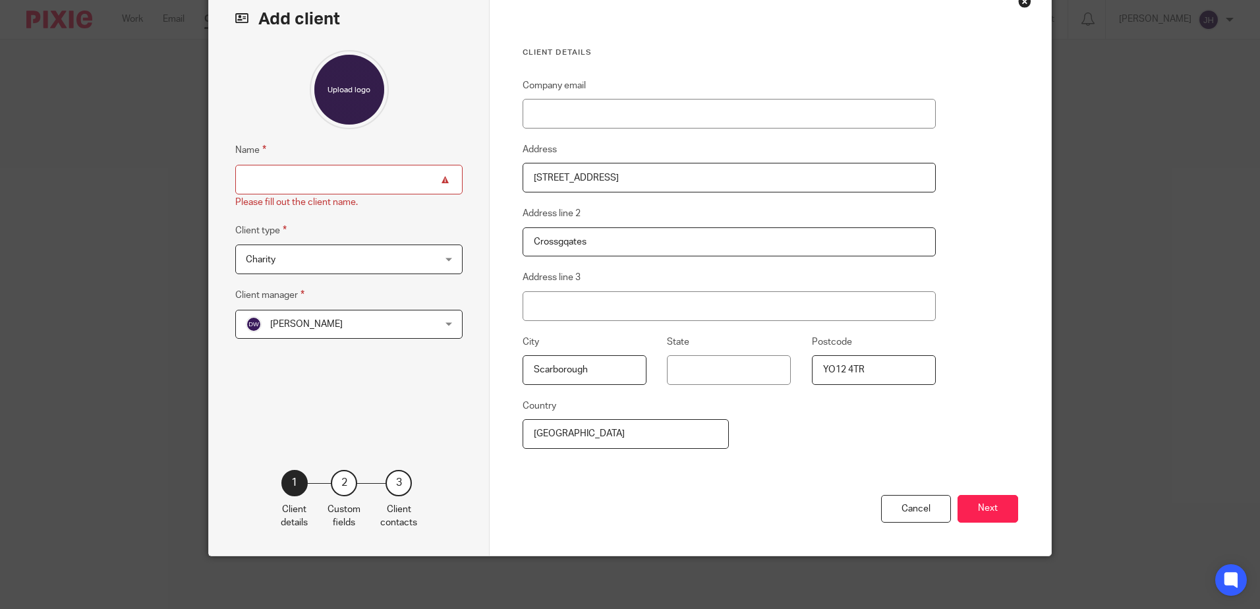
click at [291, 179] on input "Name" at bounding box center [348, 180] width 227 height 30
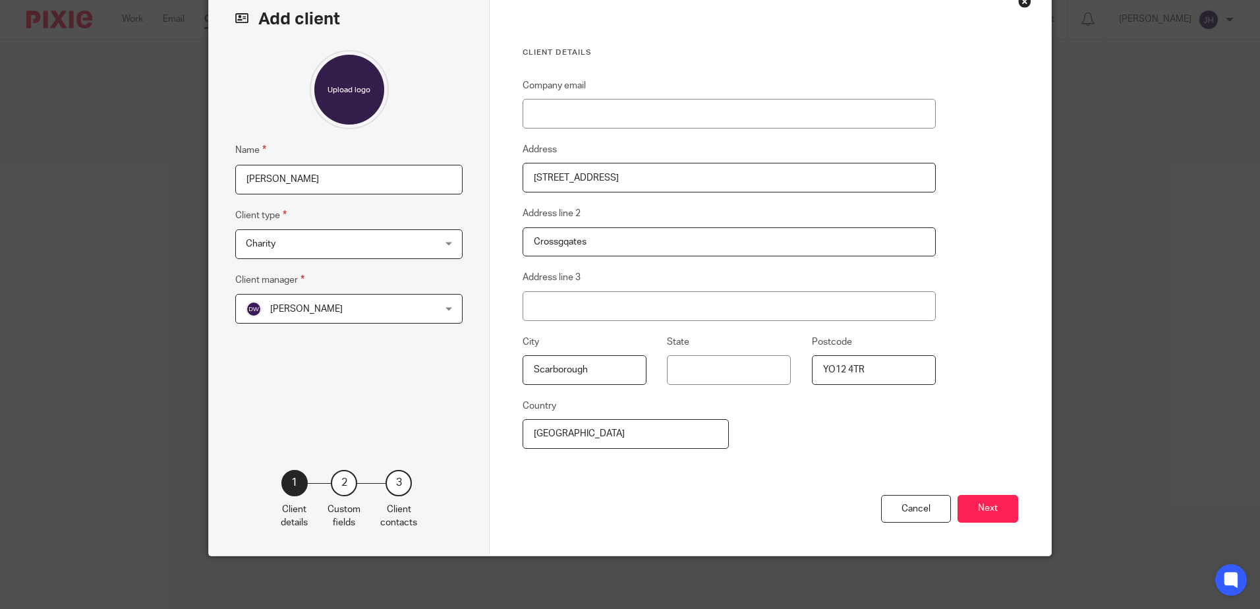
type input "Mrs Debra Ann Avgeros"
click at [445, 243] on div "Charity Charity" at bounding box center [348, 244] width 227 height 30
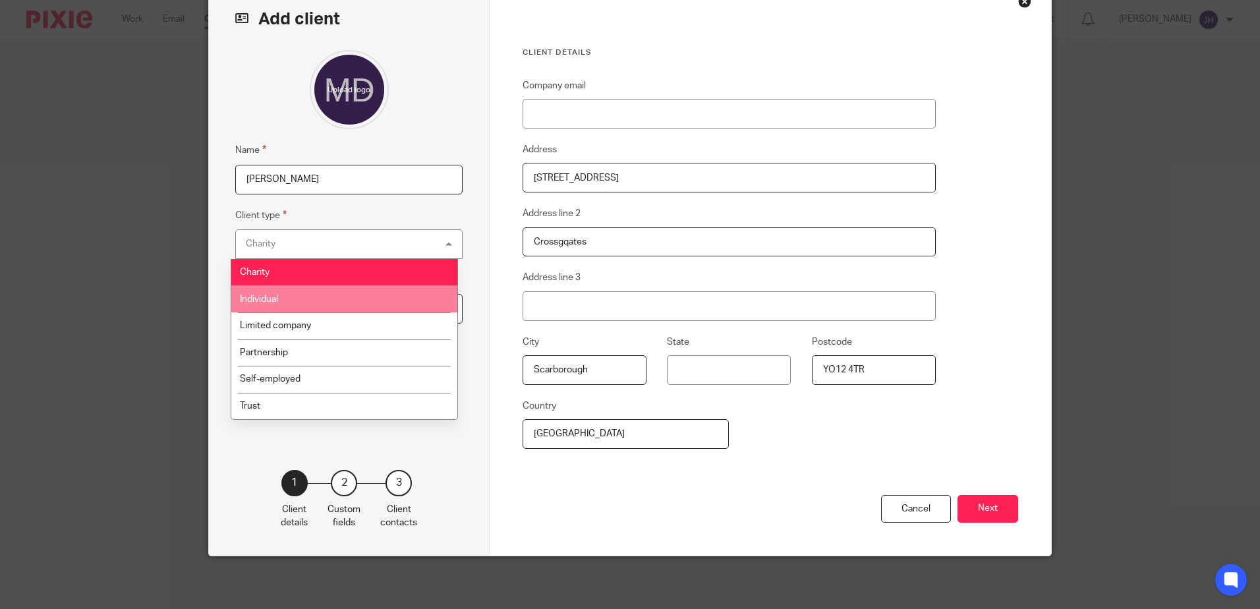
click at [373, 301] on li "Individual" at bounding box center [344, 298] width 226 height 27
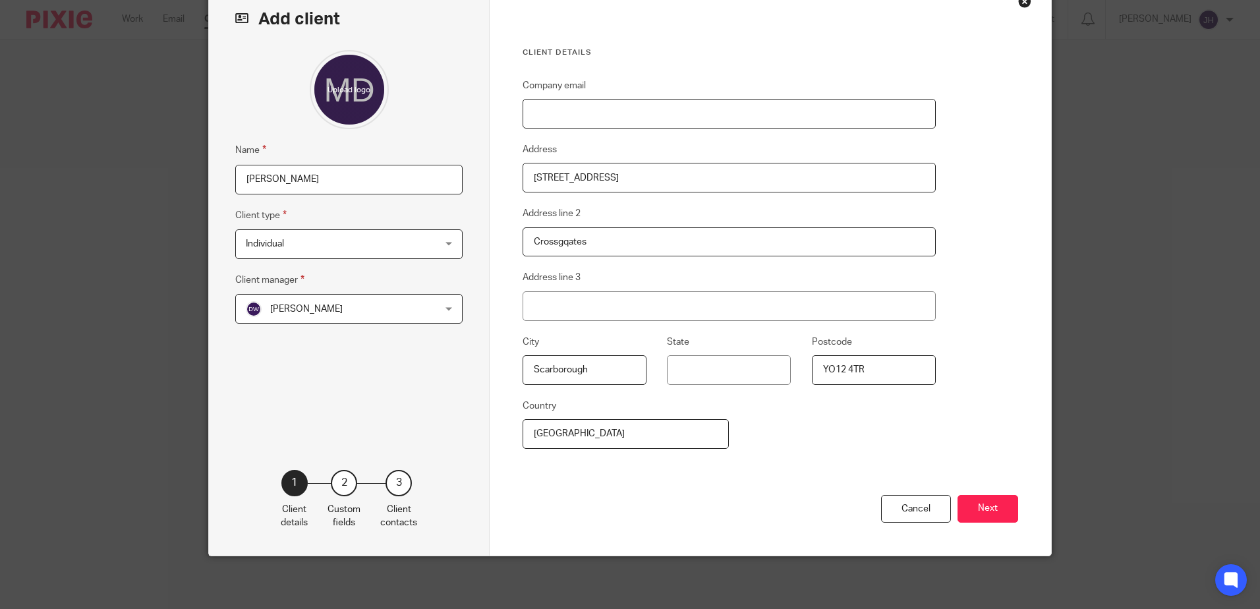
click at [539, 117] on input "Company email" at bounding box center [729, 114] width 413 height 30
type input "Deebuzz@hotmail.co.uk"
click at [987, 495] on button "Next" at bounding box center [988, 509] width 61 height 28
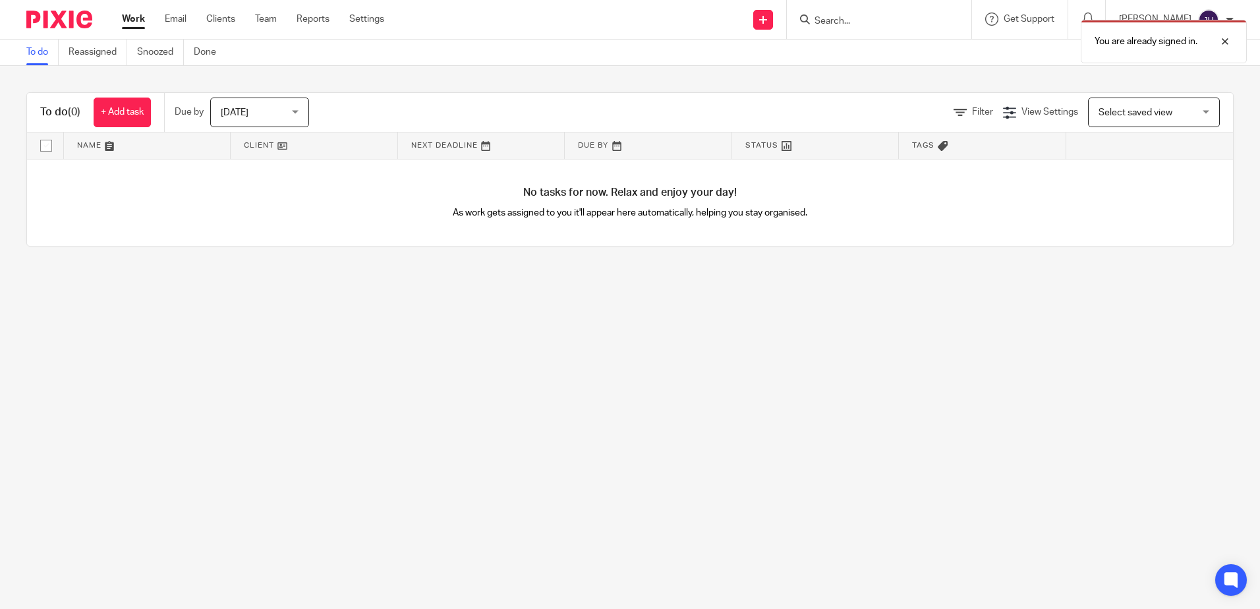
click at [856, 15] on div "You are already signed in." at bounding box center [938, 38] width 617 height 50
click at [857, 16] on div "You are already signed in." at bounding box center [938, 38] width 617 height 50
click at [1224, 40] on div at bounding box center [1215, 42] width 36 height 16
click at [874, 20] on input "Search" at bounding box center [872, 22] width 119 height 12
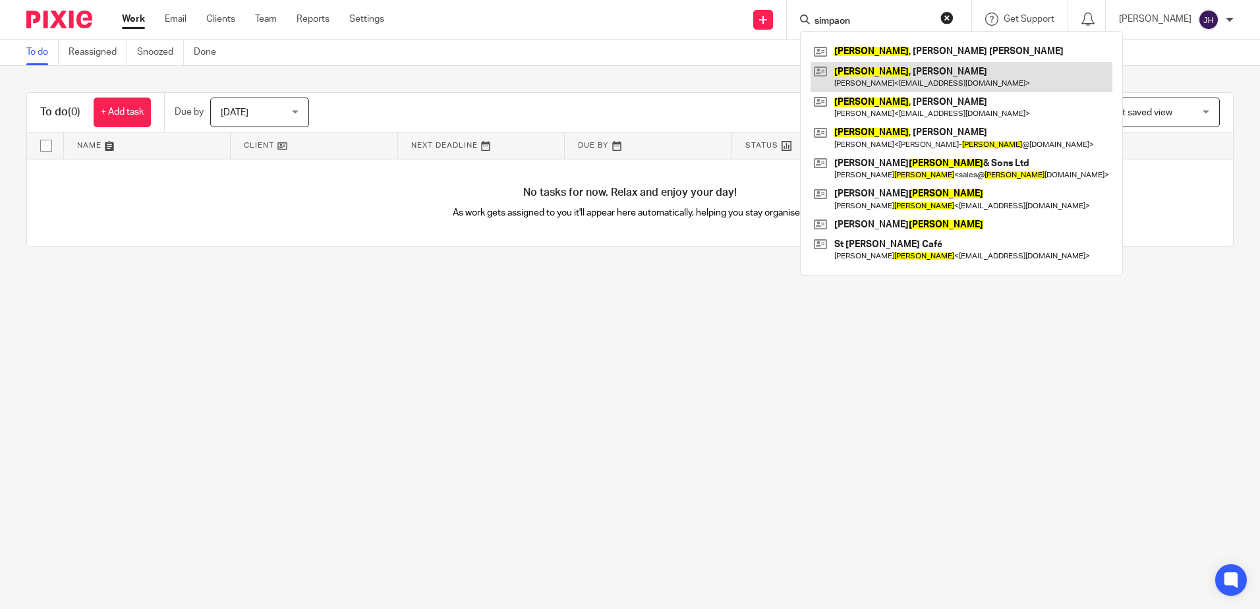
type input "simpaon"
click at [890, 72] on link at bounding box center [962, 77] width 302 height 30
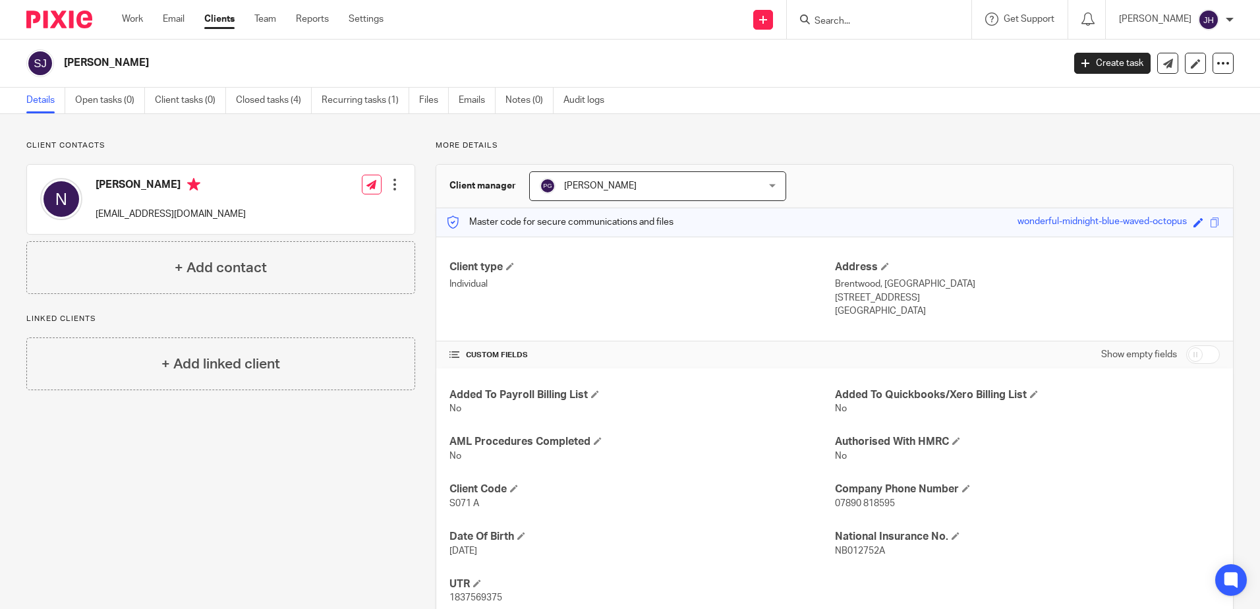
click at [869, 21] on input "Search" at bounding box center [872, 22] width 119 height 12
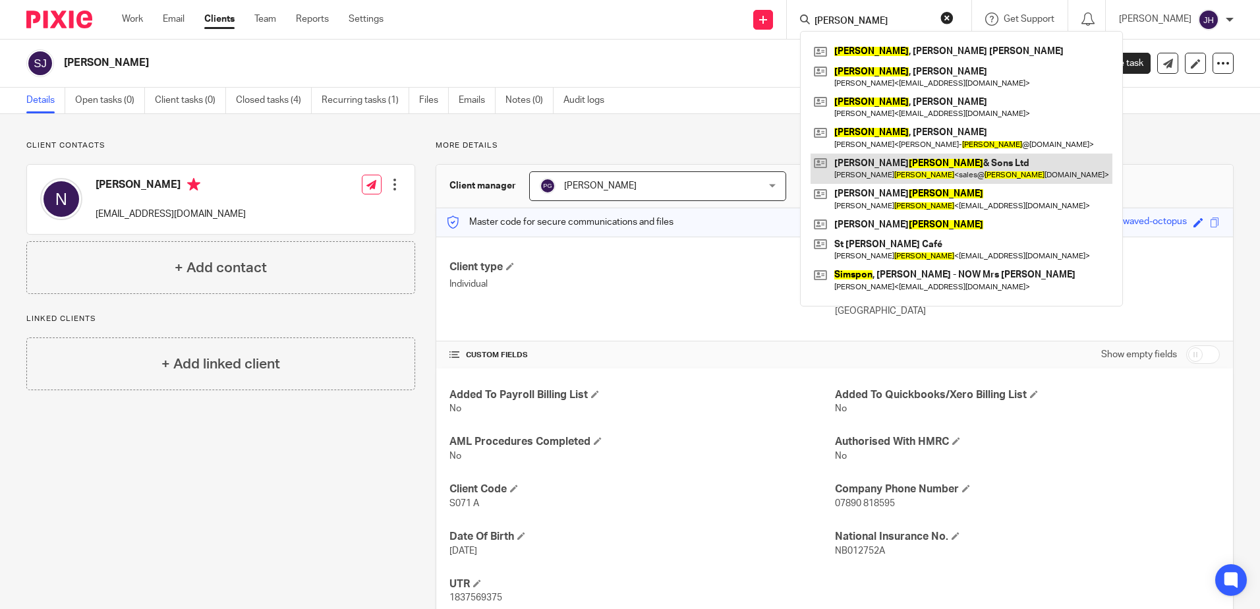
type input "[PERSON_NAME]"
click at [906, 168] on link at bounding box center [962, 169] width 302 height 30
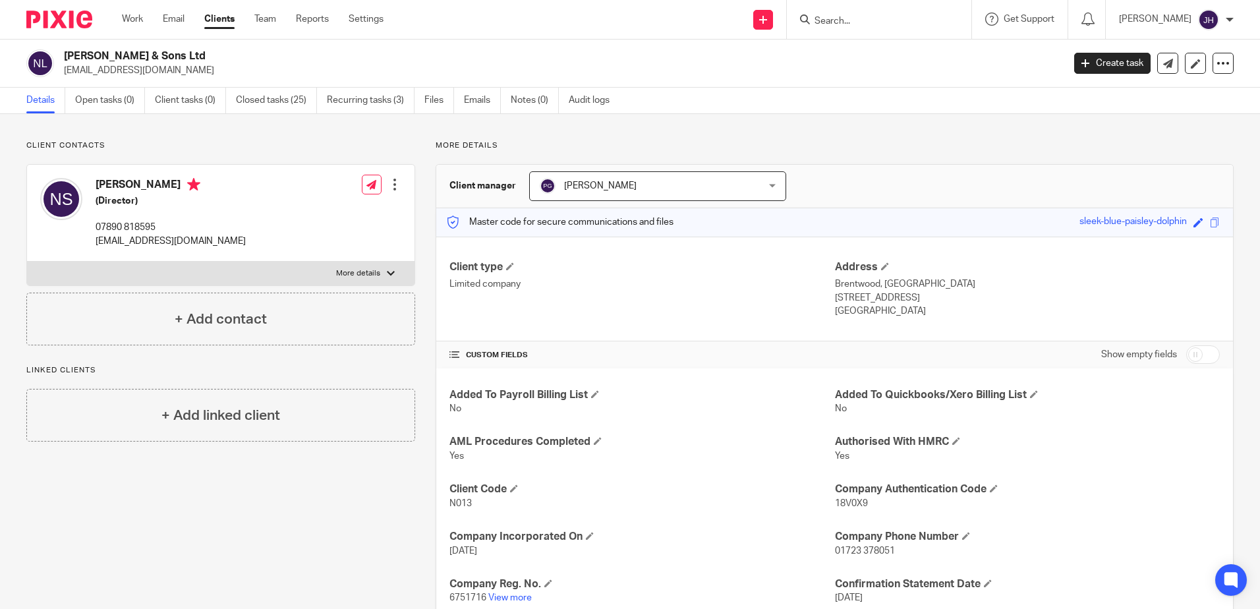
click at [884, 20] on input "Search" at bounding box center [872, 22] width 119 height 12
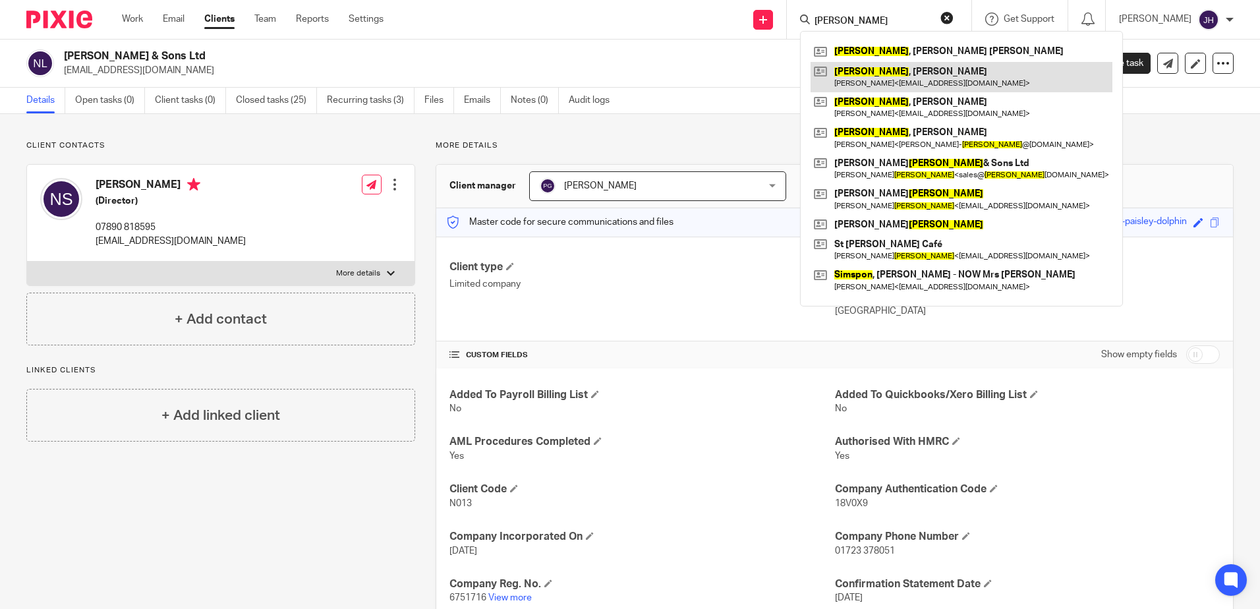
type input "[PERSON_NAME]"
click at [900, 74] on link at bounding box center [962, 77] width 302 height 30
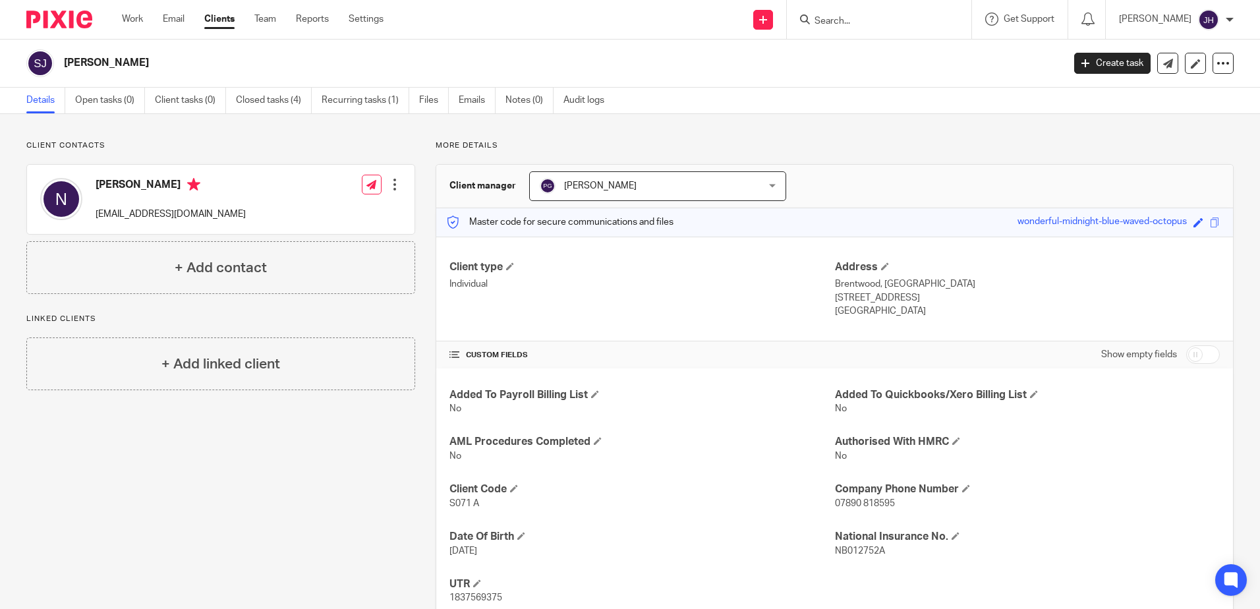
click at [897, 28] on form at bounding box center [883, 19] width 140 height 16
click at [874, 29] on div at bounding box center [879, 19] width 185 height 39
click at [871, 24] on input "Search" at bounding box center [872, 22] width 119 height 12
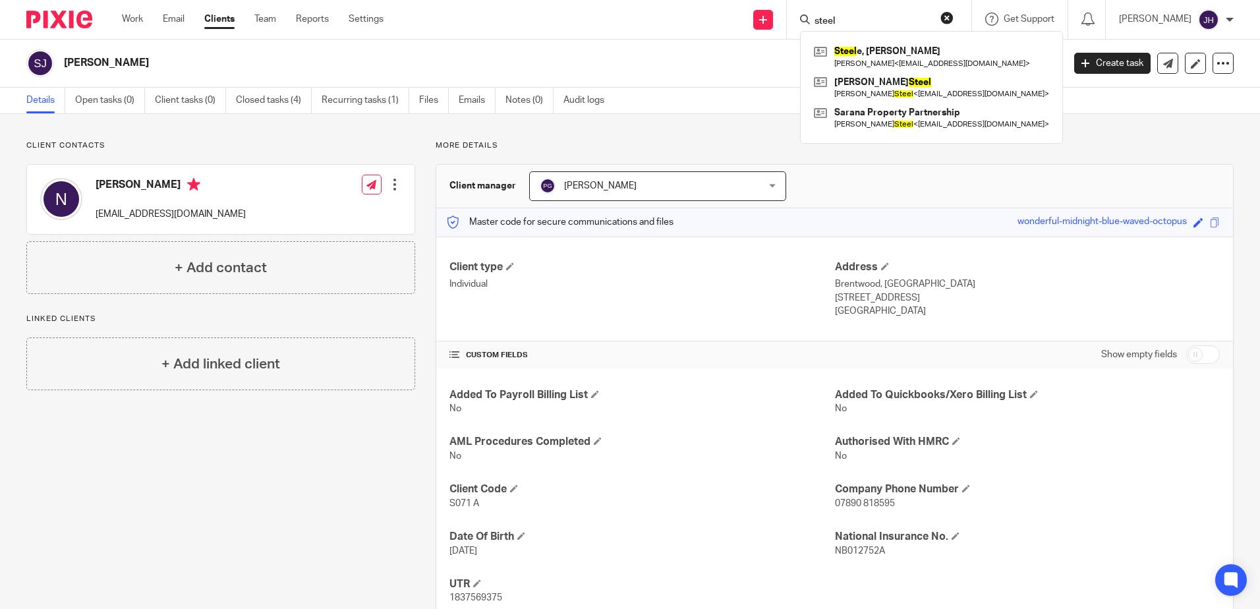
type input "steel"
